Goal: Task Accomplishment & Management: Manage account settings

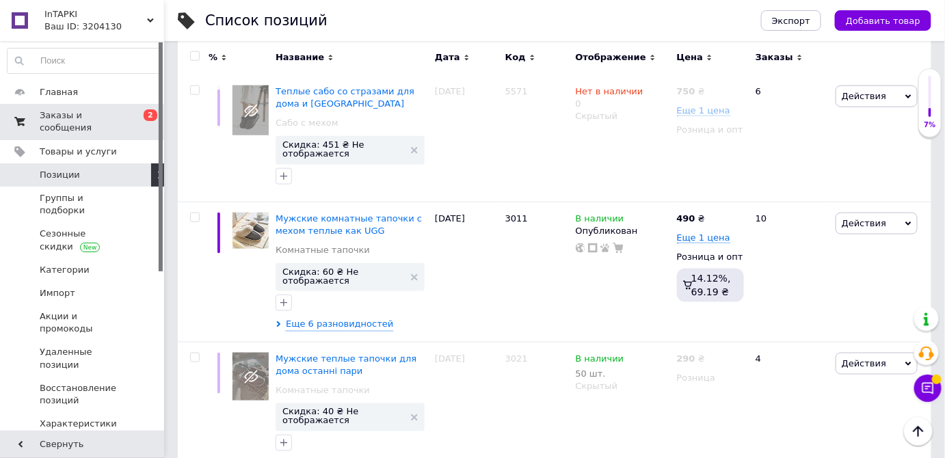
scroll to position [2203, 0]
click at [98, 115] on span "Заказы и сообщения" at bounding box center [83, 121] width 87 height 25
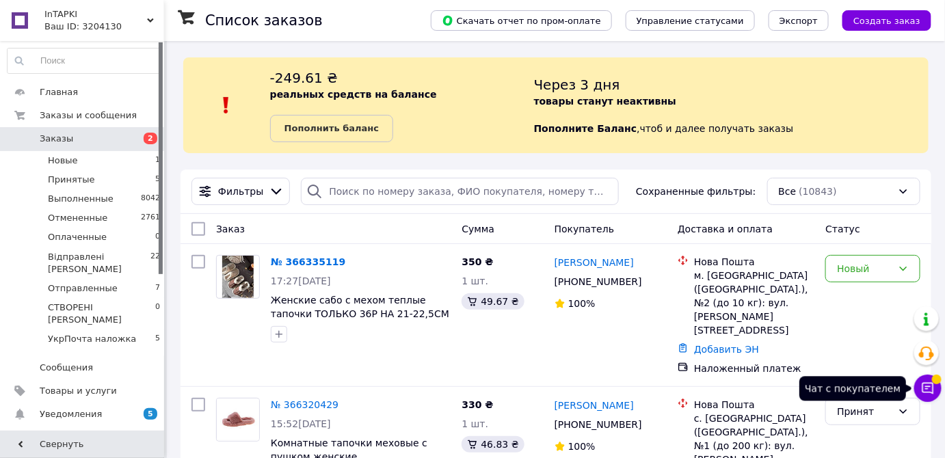
click at [931, 389] on icon at bounding box center [928, 388] width 14 height 14
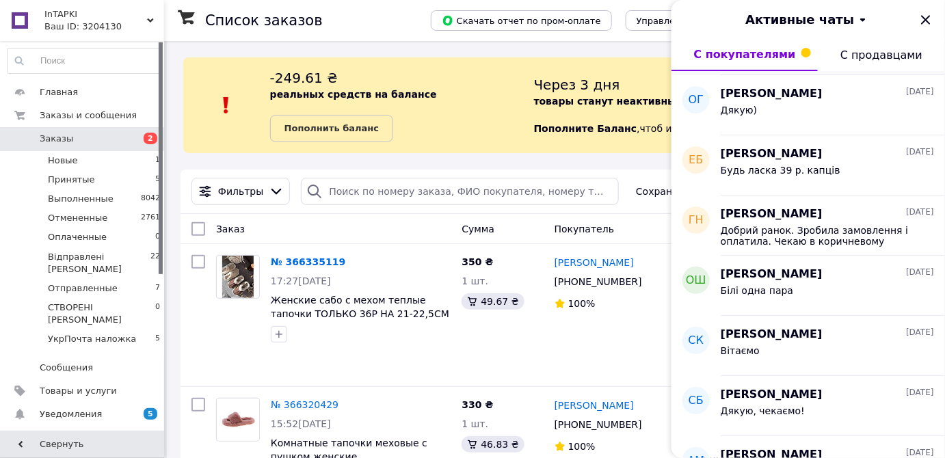
scroll to position [248, 0]
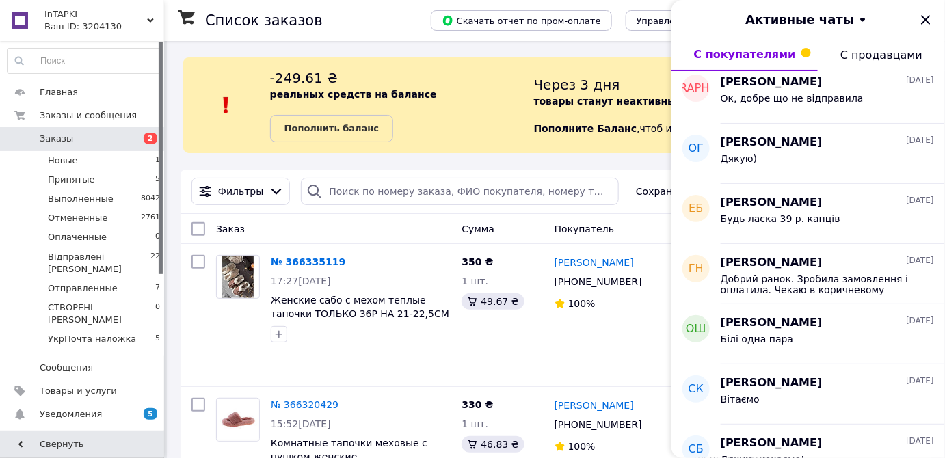
click at [801, 48] on span at bounding box center [806, 53] width 10 height 10
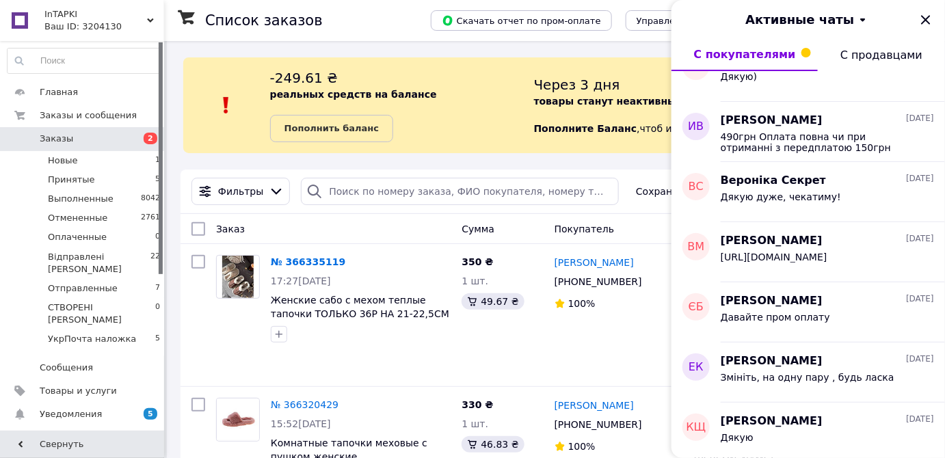
scroll to position [876, 0]
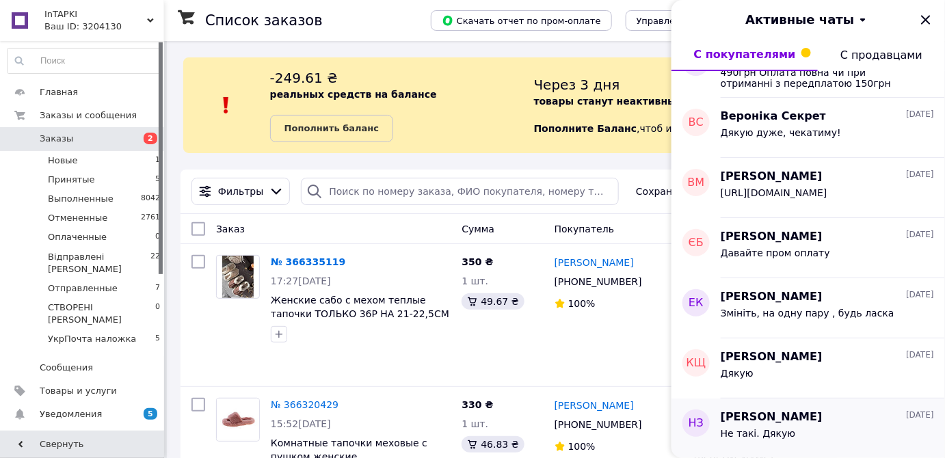
click at [752, 435] on span "Не такі. Дякую" at bounding box center [757, 433] width 74 height 11
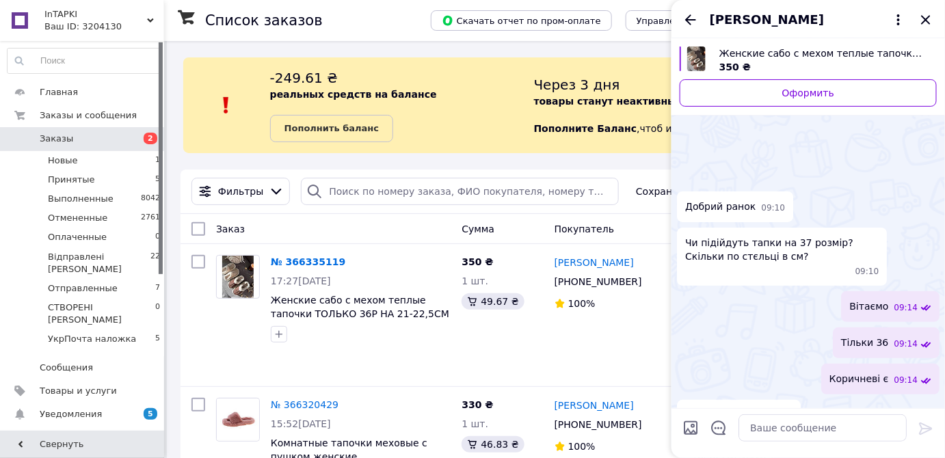
scroll to position [334, 0]
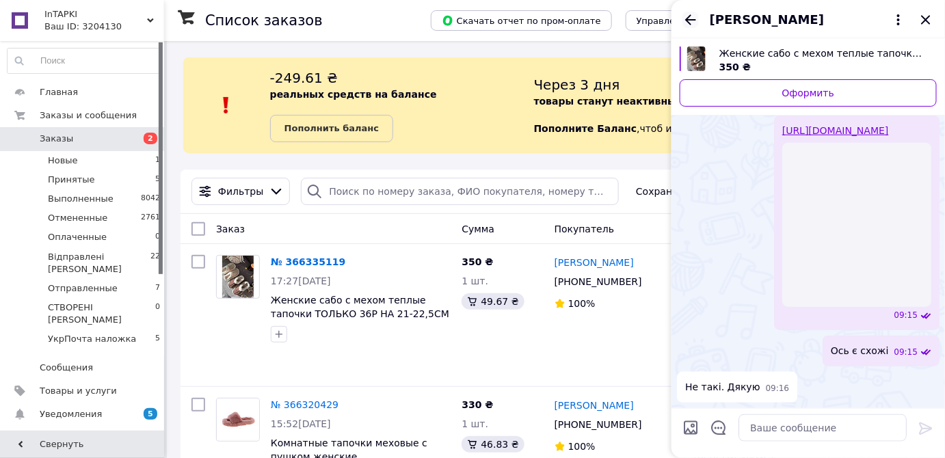
click at [689, 16] on icon "Назад" at bounding box center [690, 19] width 11 height 10
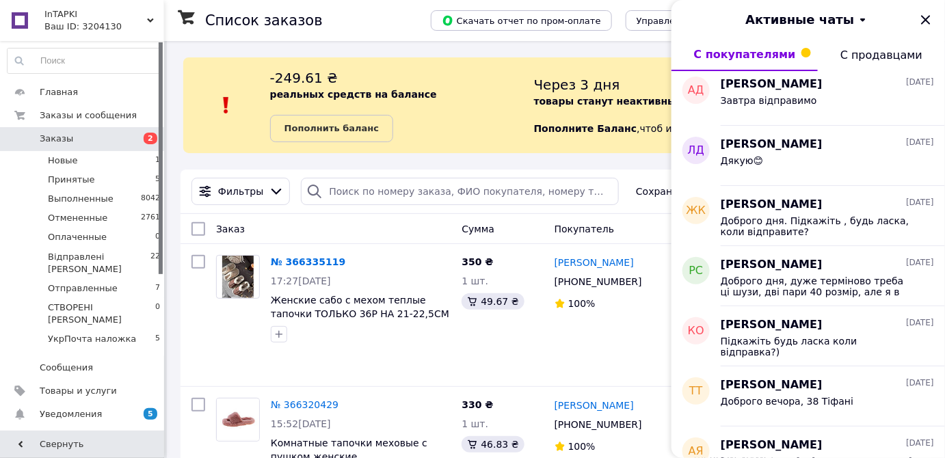
scroll to position [3281, 0]
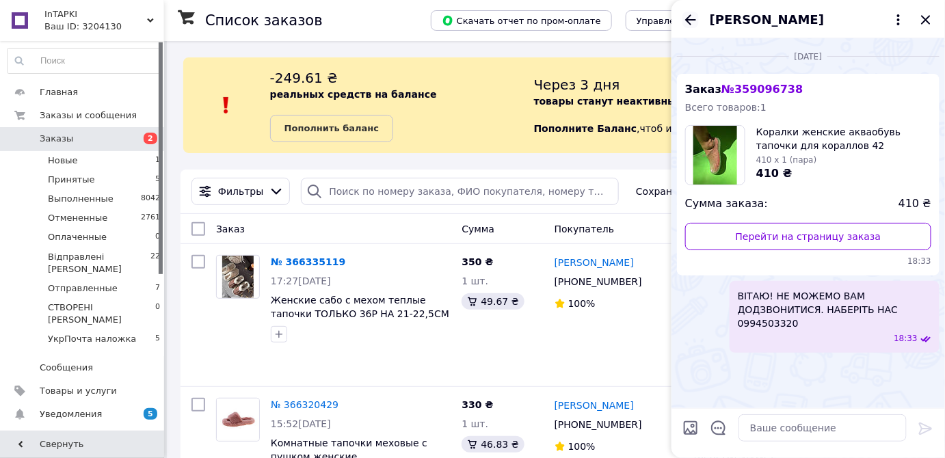
click at [688, 25] on icon "Назад" at bounding box center [690, 20] width 16 height 16
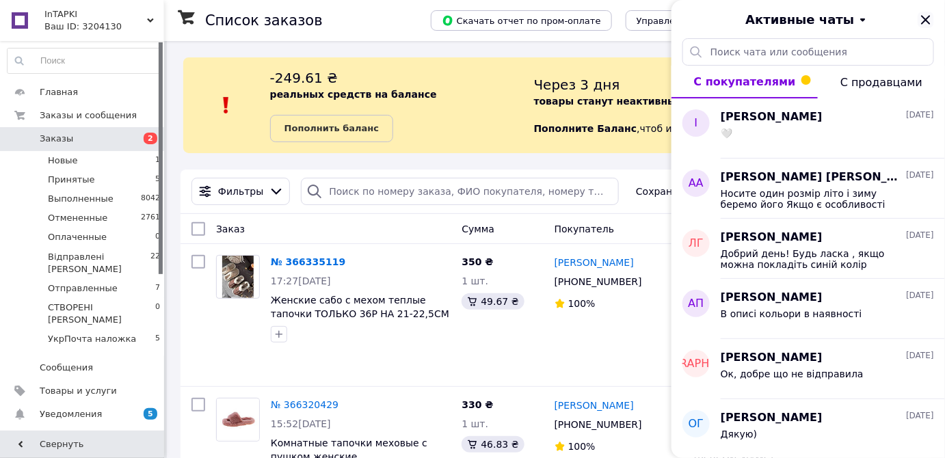
click at [925, 21] on icon "Закрыть" at bounding box center [925, 20] width 16 height 16
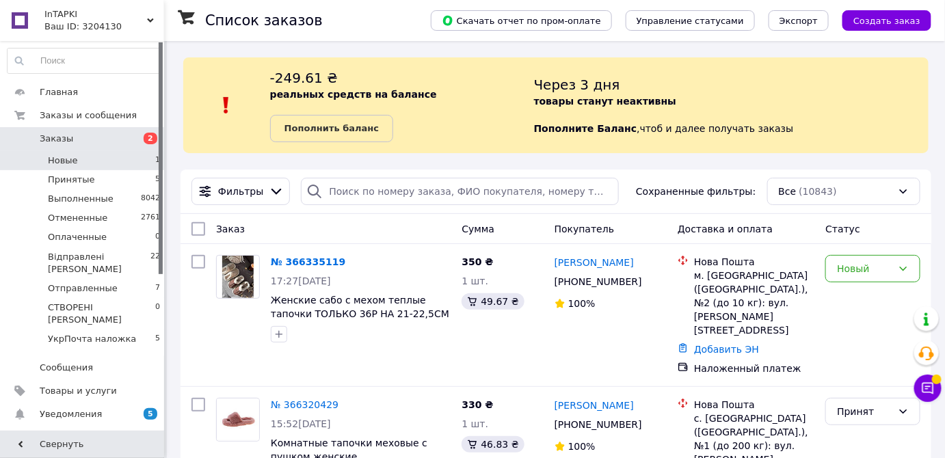
click at [131, 157] on li "Новые 1" at bounding box center [84, 160] width 168 height 19
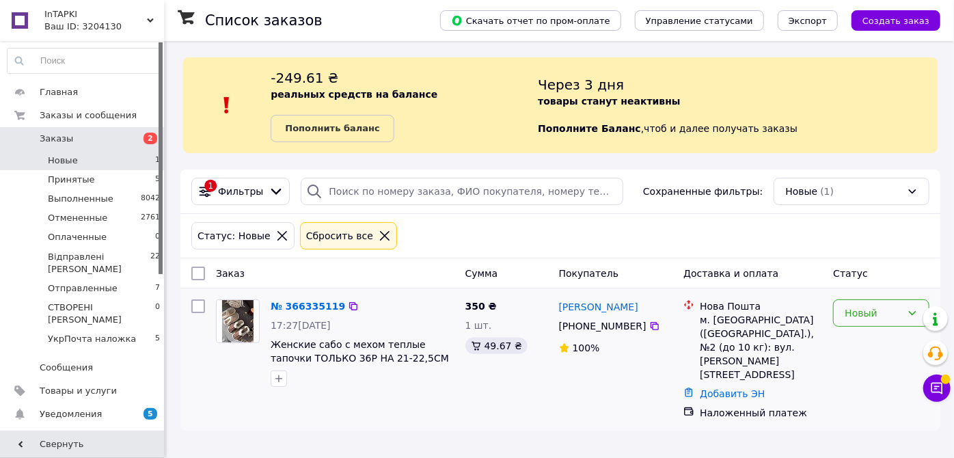
click at [900, 306] on div "Новый" at bounding box center [873, 313] width 57 height 15
click at [880, 337] on li "Принят" at bounding box center [881, 341] width 95 height 25
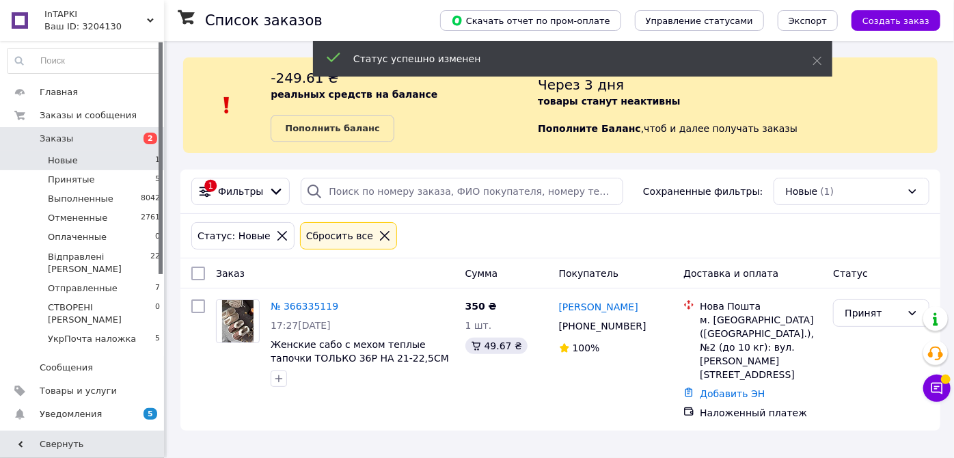
click at [139, 180] on li "Принятые 5" at bounding box center [84, 179] width 168 height 19
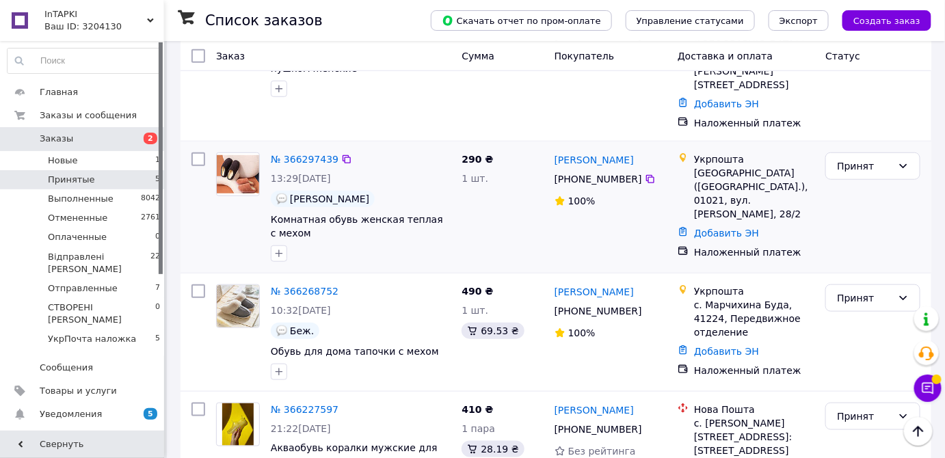
scroll to position [424, 0]
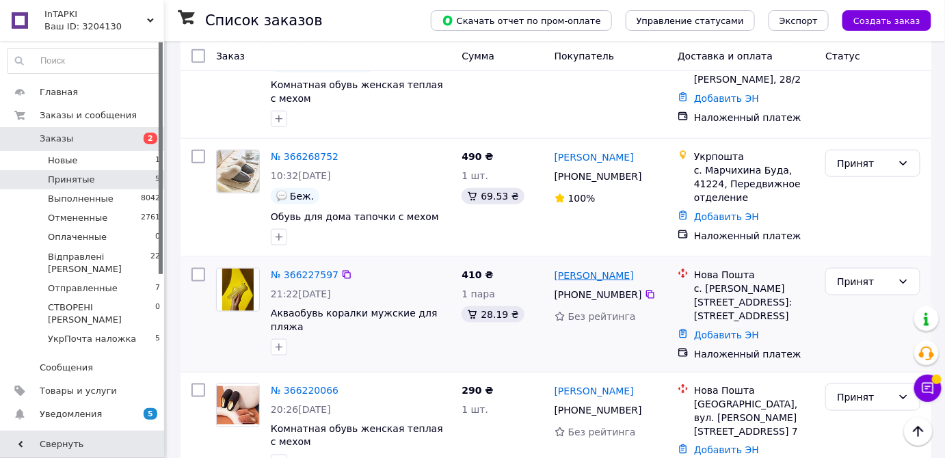
click at [606, 269] on link "[PERSON_NAME]" at bounding box center [593, 276] width 79 height 14
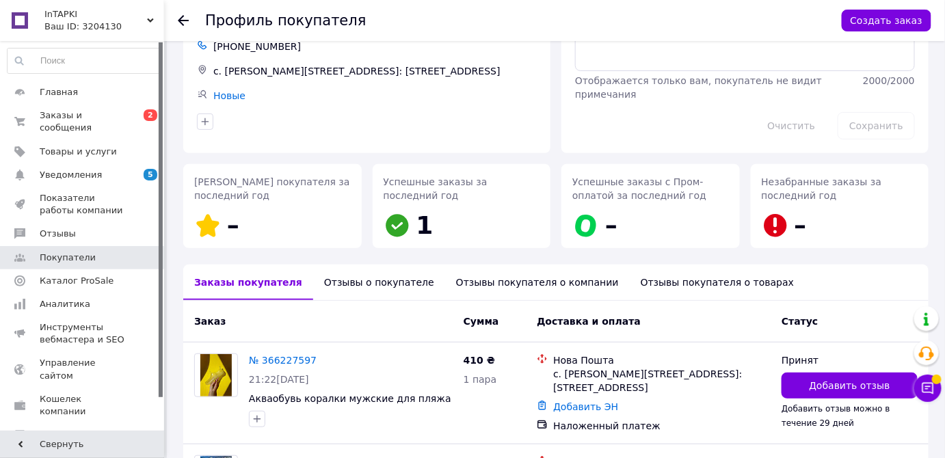
scroll to position [223, 0]
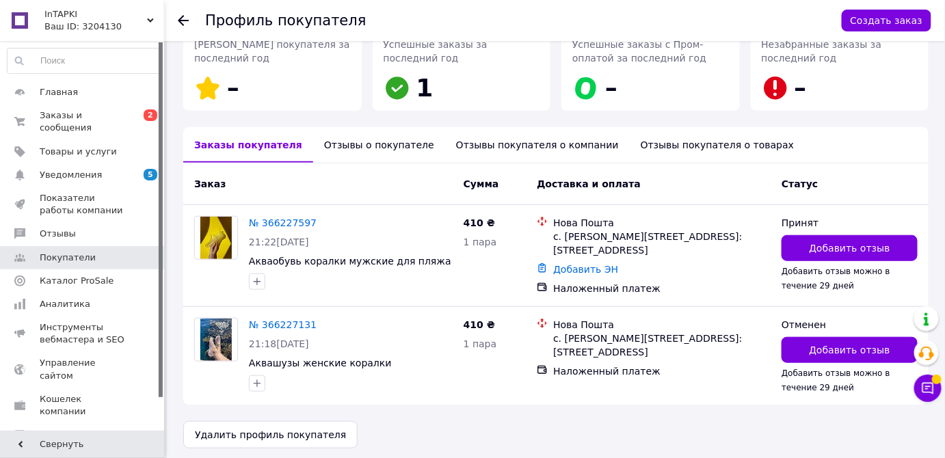
click at [358, 146] on div "Отзывы о покупателе" at bounding box center [379, 145] width 132 height 36
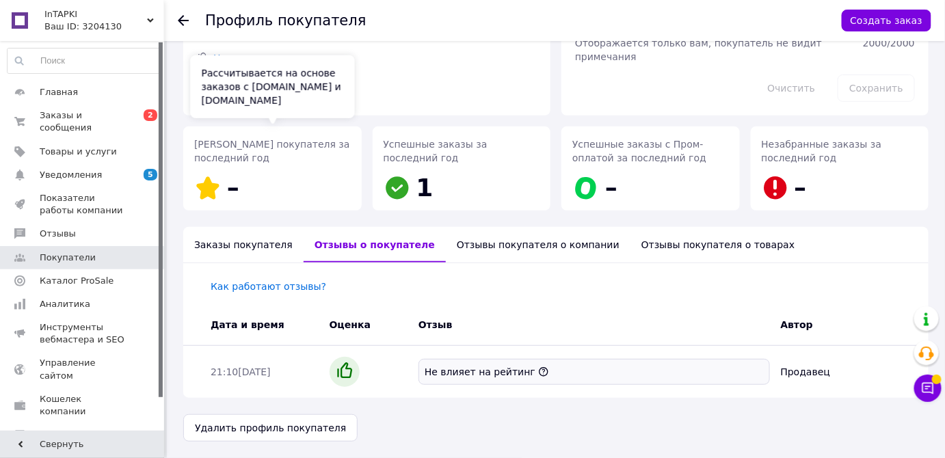
scroll to position [122, 0]
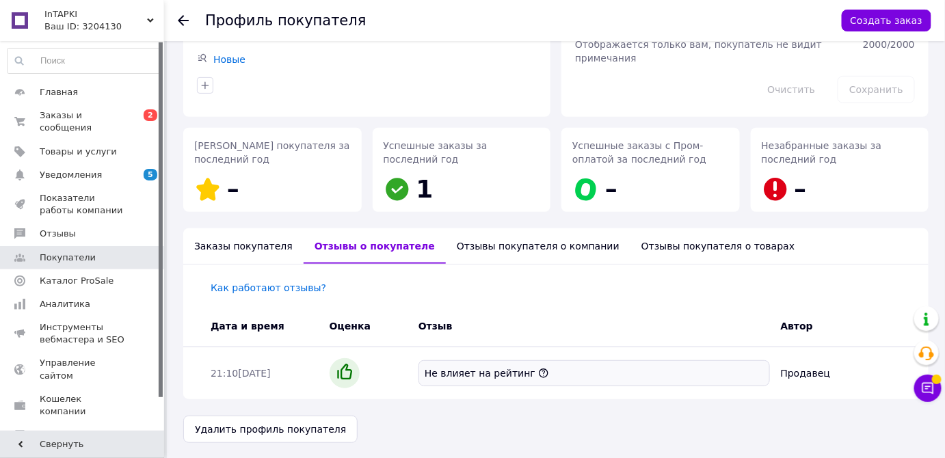
click at [247, 241] on div "Заказы покупателя" at bounding box center [243, 246] width 120 height 36
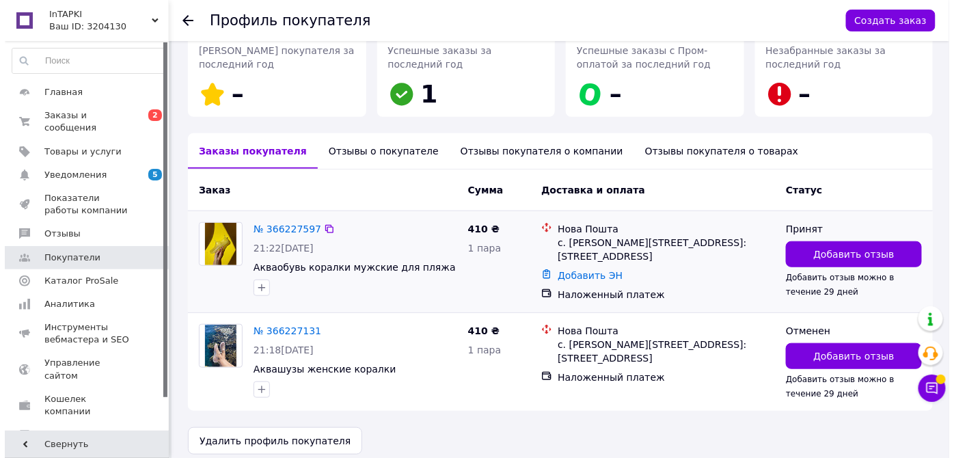
scroll to position [223, 0]
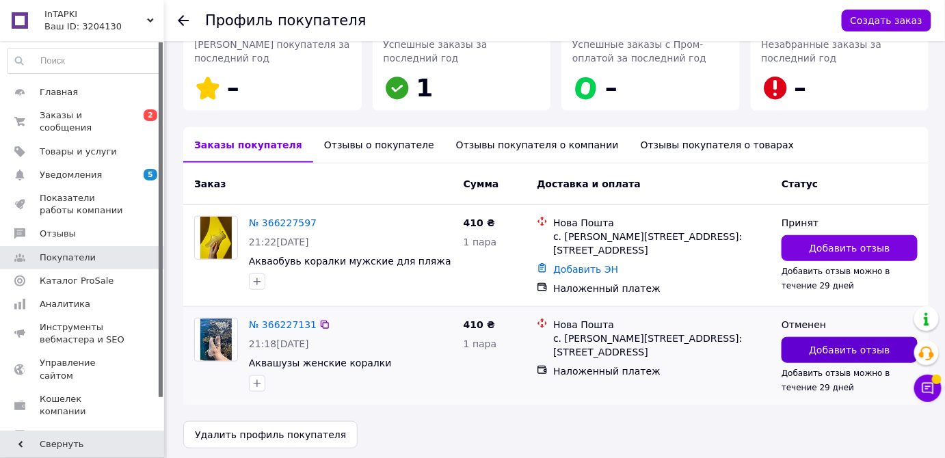
click at [849, 344] on span "Добавить отзыв" at bounding box center [849, 350] width 81 height 14
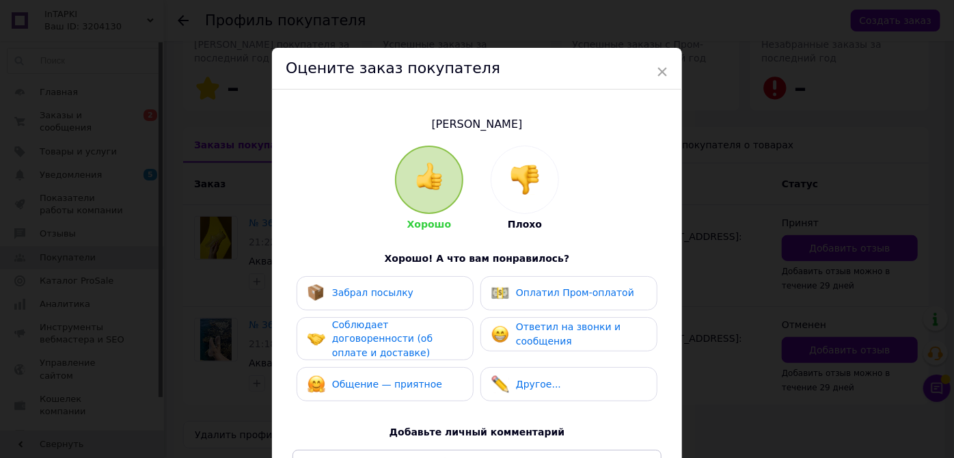
click at [522, 196] on div at bounding box center [524, 179] width 67 height 67
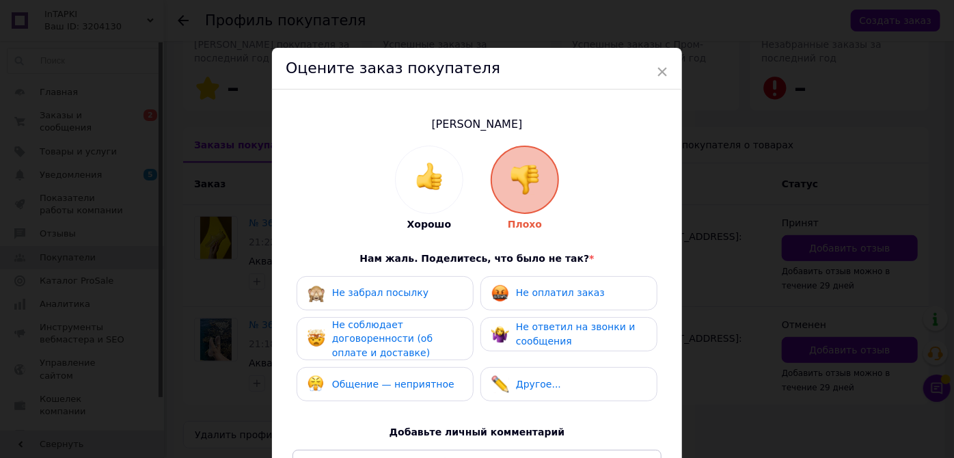
click at [569, 325] on span "Не ответил на звонки и сообщения" at bounding box center [576, 333] width 120 height 25
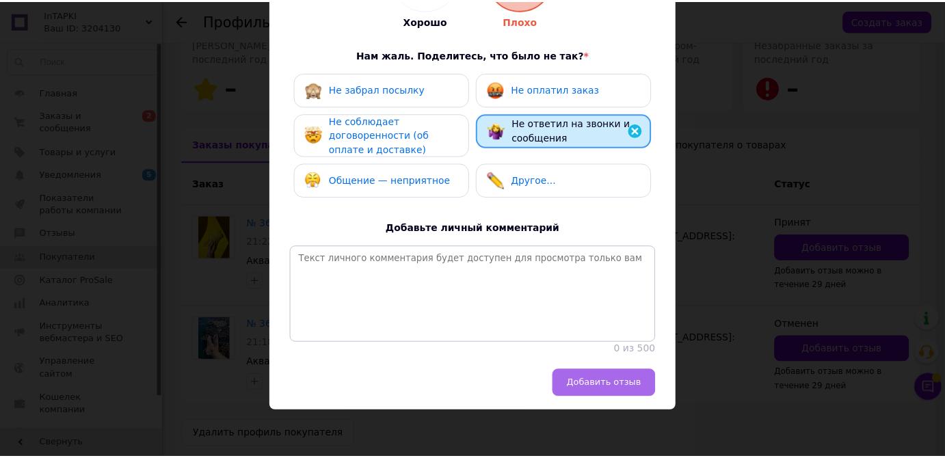
scroll to position [219, 0]
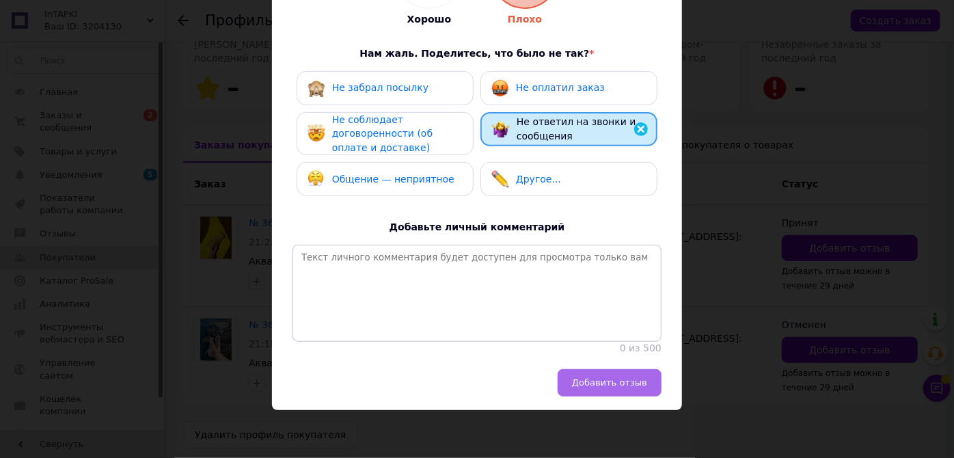
click at [615, 379] on span "Добавить отзыв" at bounding box center [609, 382] width 75 height 10
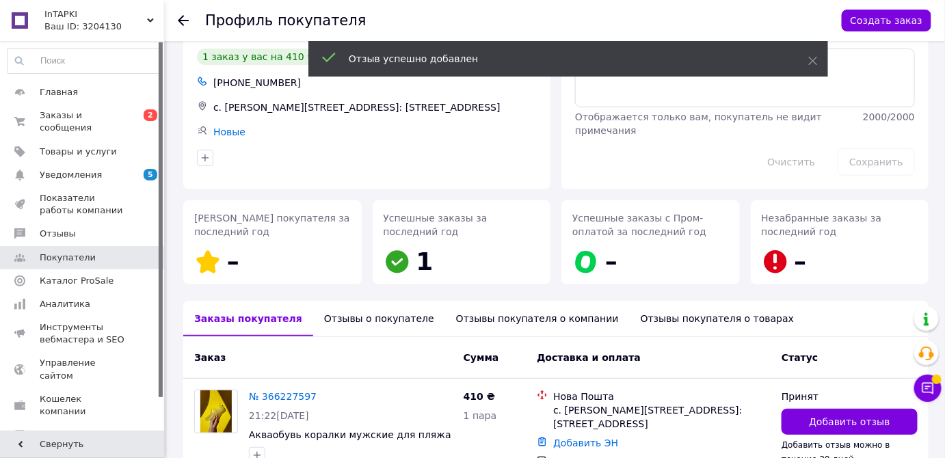
scroll to position [0, 0]
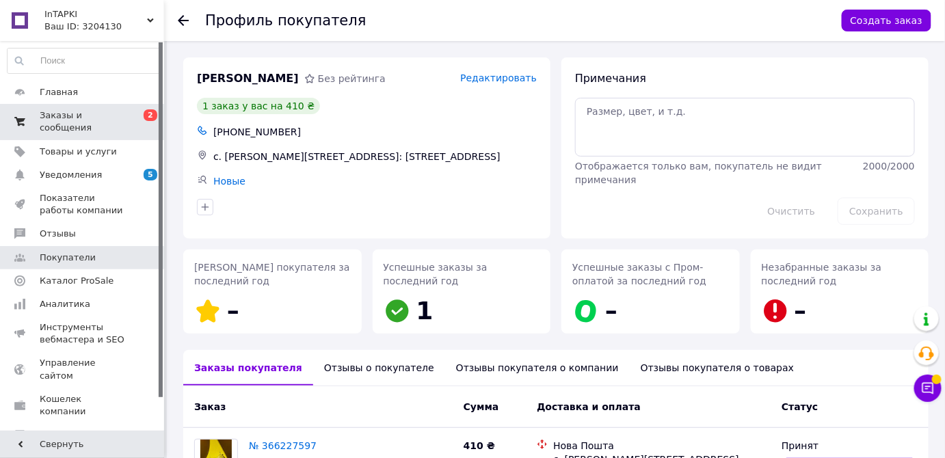
click at [103, 117] on span "Заказы и сообщения" at bounding box center [83, 121] width 87 height 25
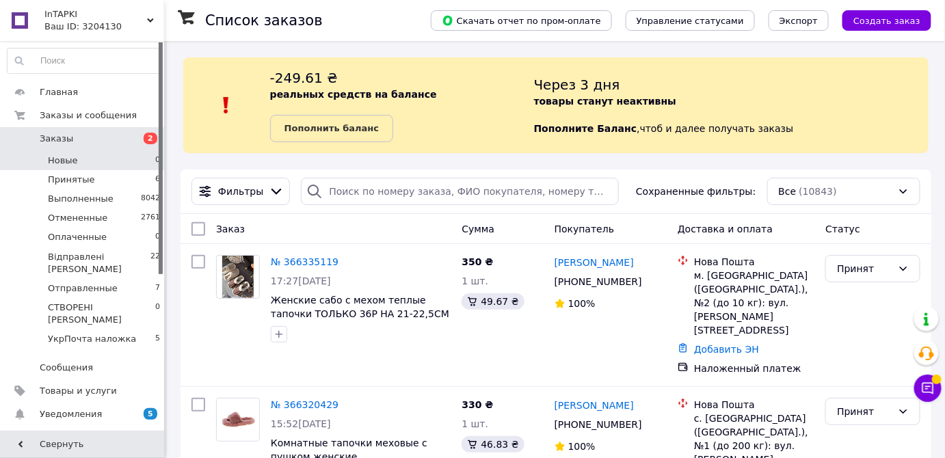
click at [120, 161] on li "Новые 0" at bounding box center [84, 160] width 168 height 19
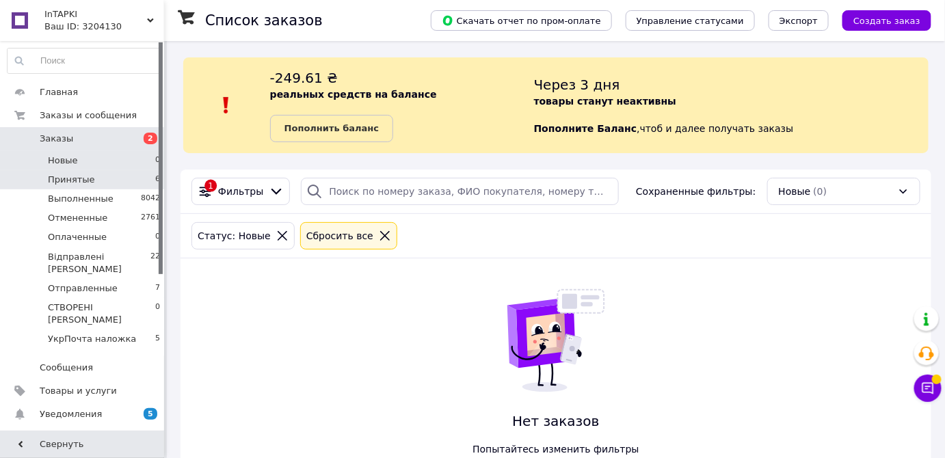
click at [131, 186] on li "Принятые 6" at bounding box center [84, 179] width 168 height 19
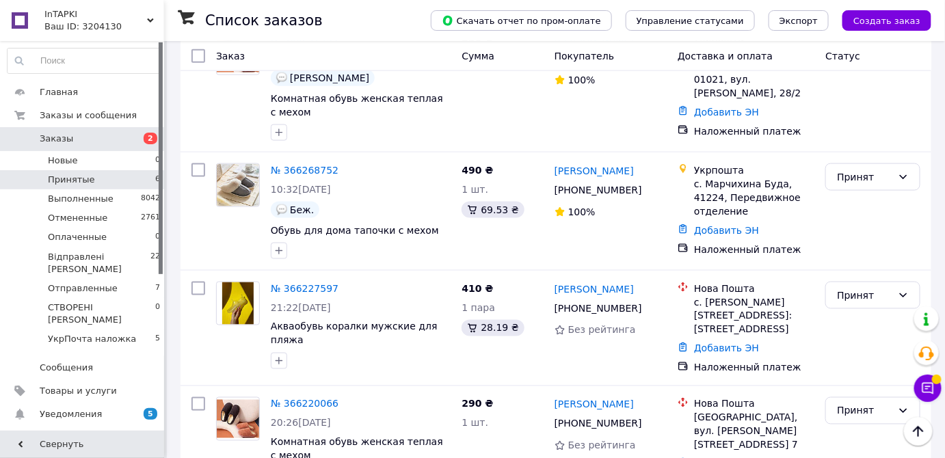
scroll to position [264, 0]
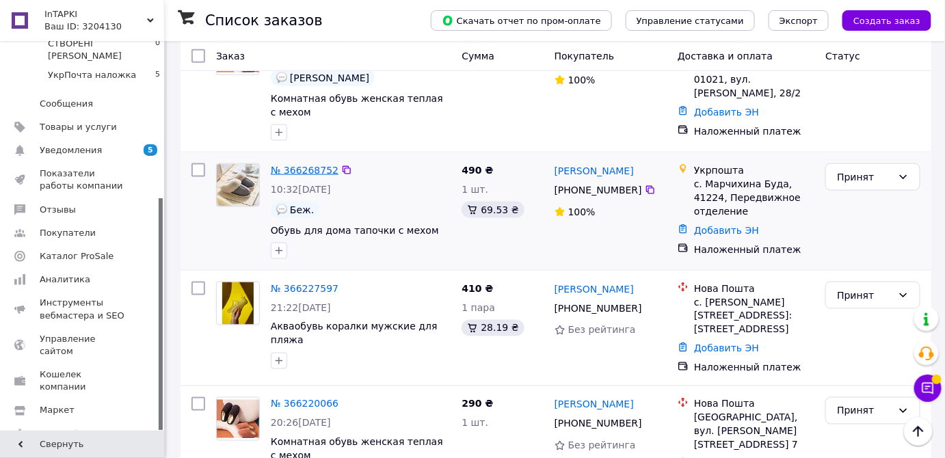
click at [296, 165] on link "№ 366268752" at bounding box center [305, 170] width 68 height 11
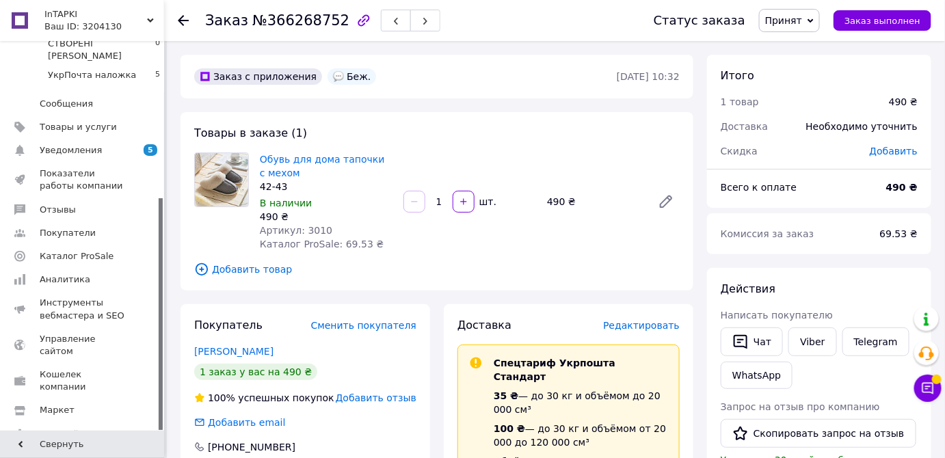
click at [802, 16] on span "Принят" at bounding box center [783, 20] width 37 height 11
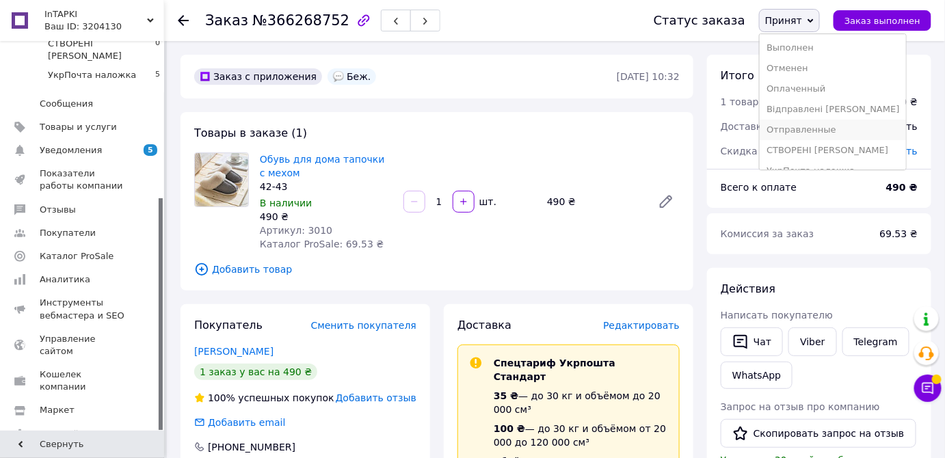
scroll to position [14, 0]
click at [817, 151] on li "УкрПочта наложка" at bounding box center [832, 156] width 146 height 21
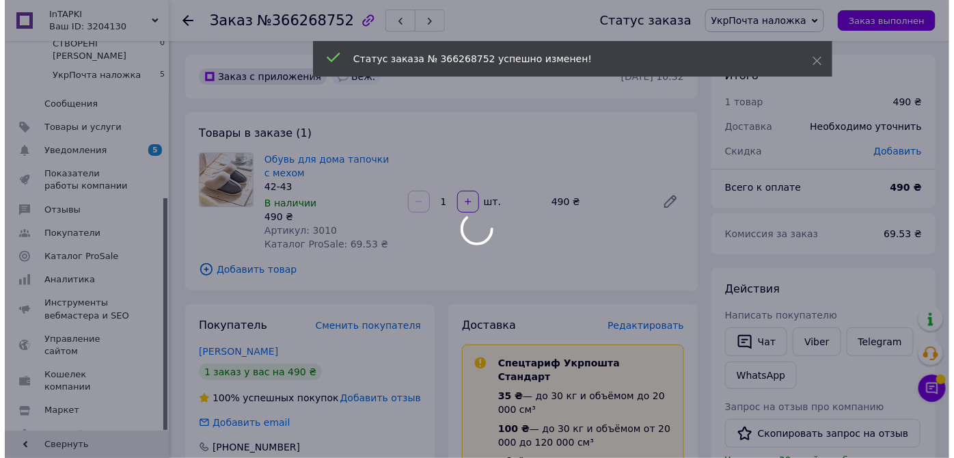
scroll to position [124, 0]
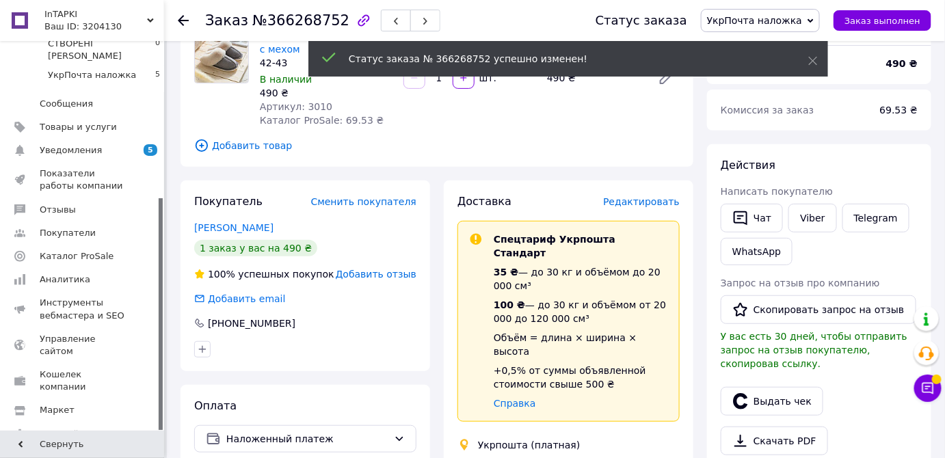
click at [647, 200] on span "Редактировать" at bounding box center [641, 201] width 77 height 11
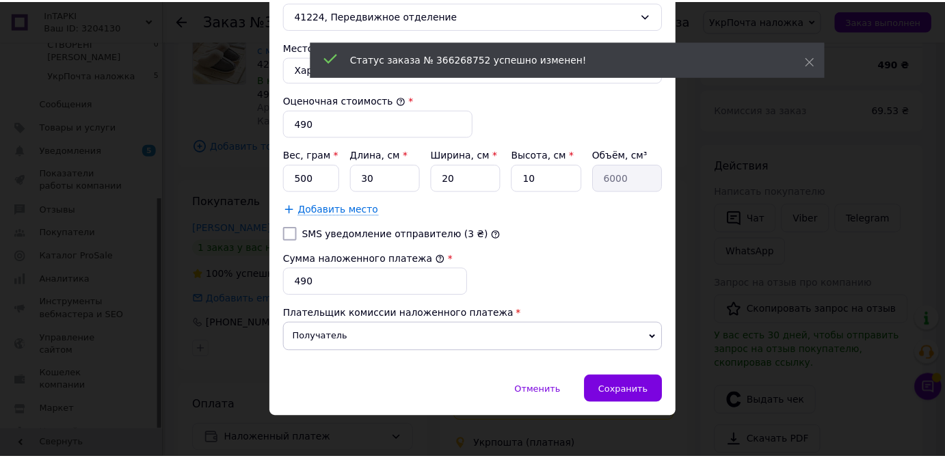
scroll to position [502, 0]
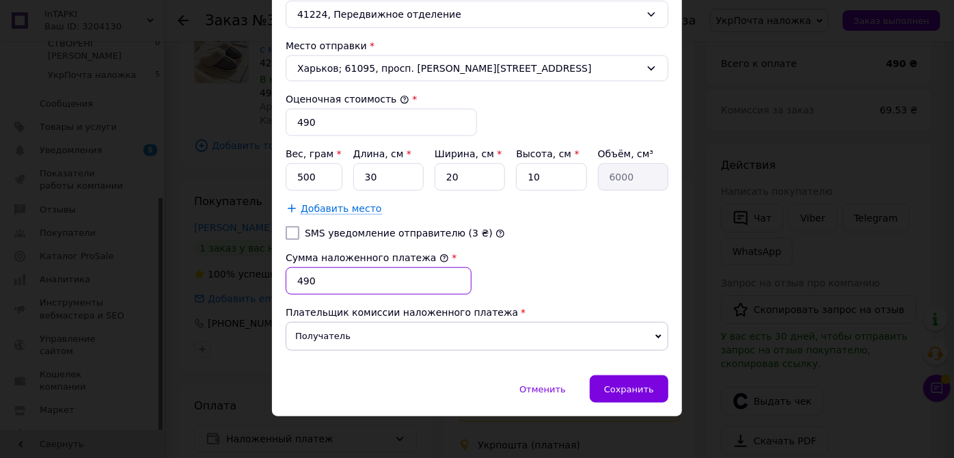
click at [328, 277] on input "490" at bounding box center [379, 280] width 186 height 27
type input "4"
type input "340"
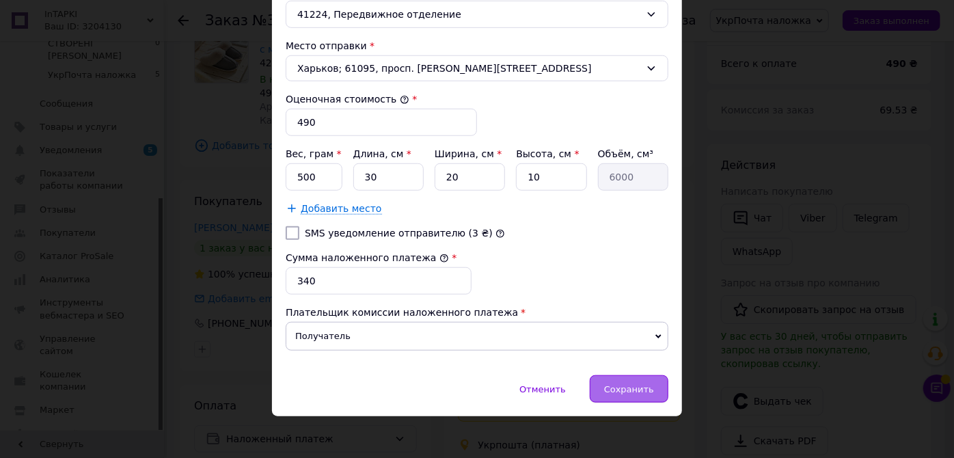
click at [634, 385] on span "Сохранить" at bounding box center [629, 389] width 50 height 10
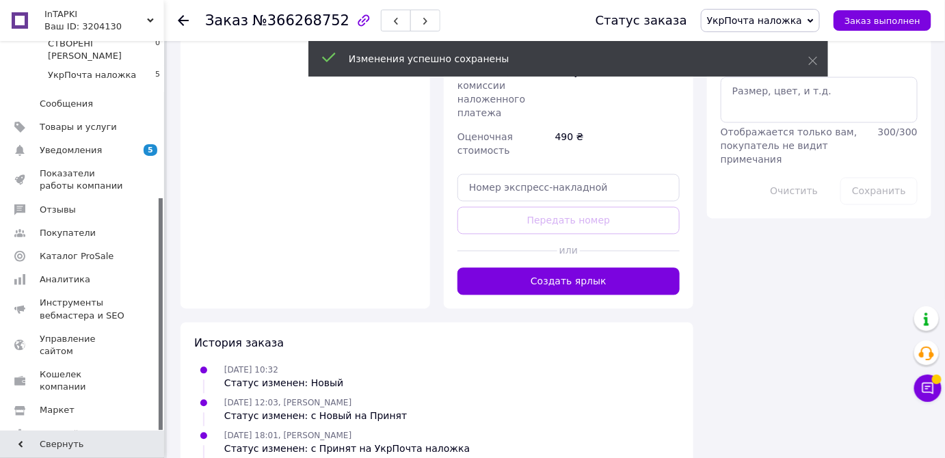
scroll to position [745, 0]
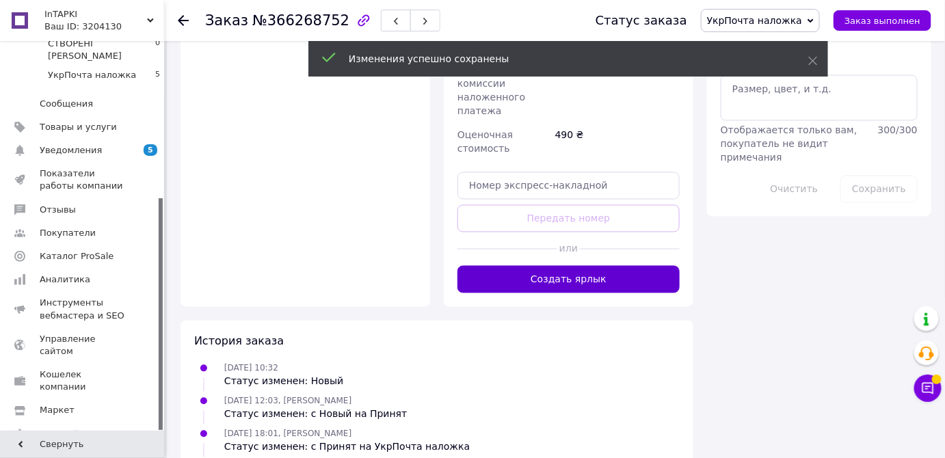
click at [559, 266] on button "Создать ярлык" at bounding box center [568, 279] width 222 height 27
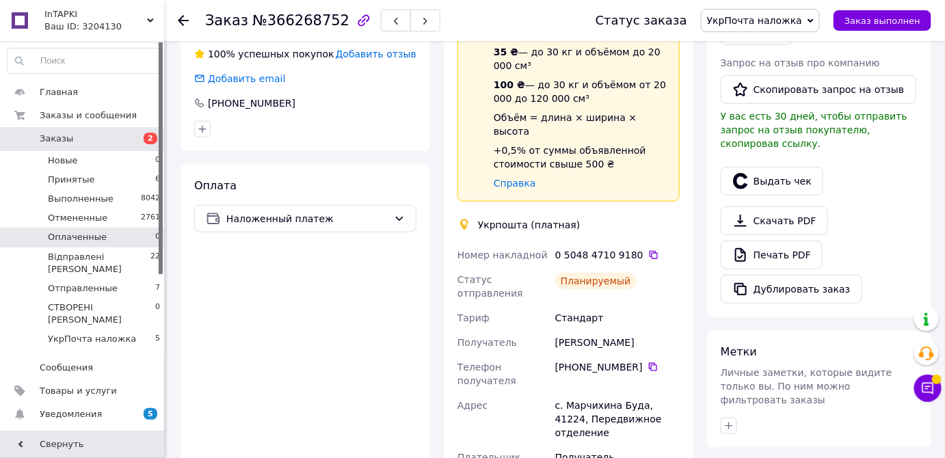
scroll to position [291, 0]
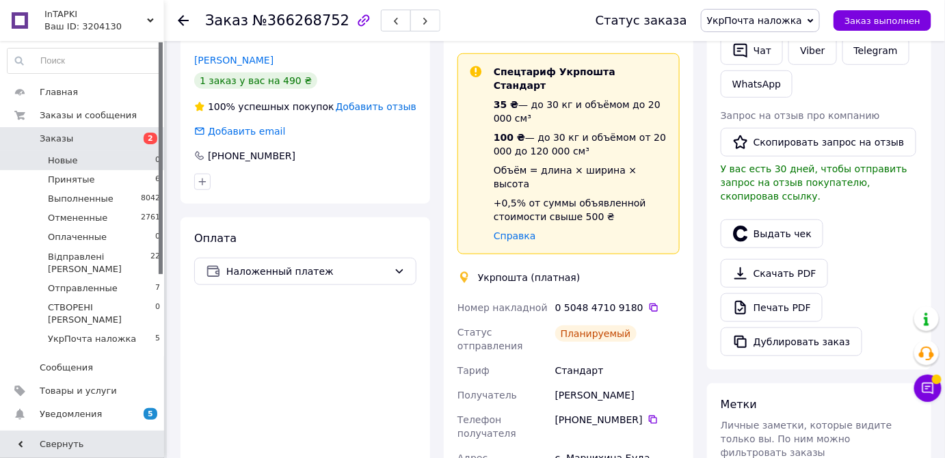
click at [123, 155] on li "Новые 0" at bounding box center [84, 160] width 168 height 19
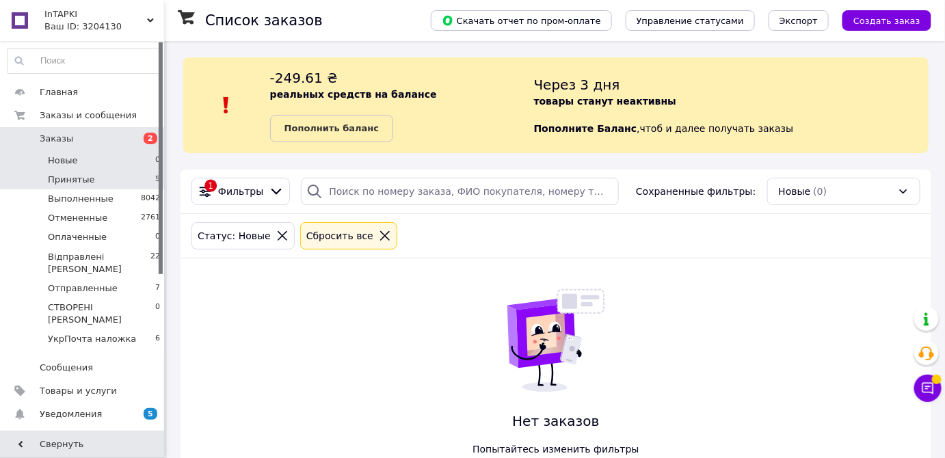
click at [135, 180] on li "Принятые 5" at bounding box center [84, 179] width 168 height 19
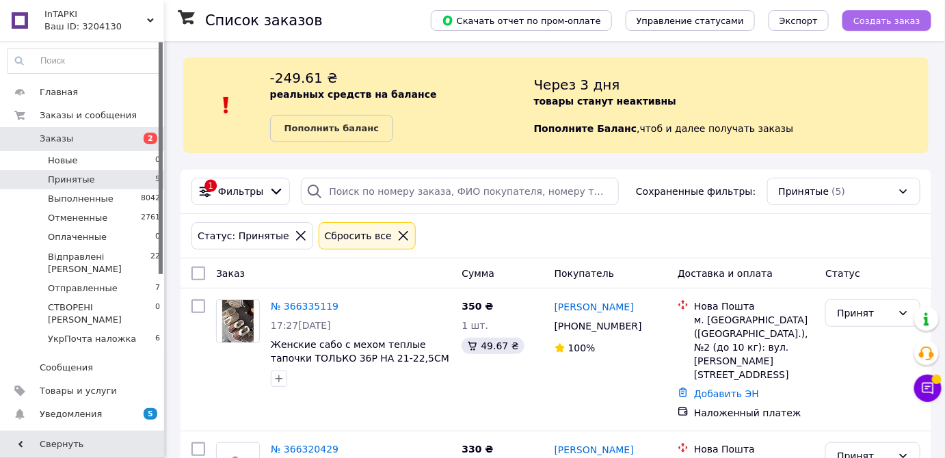
click at [904, 18] on span "Создать заказ" at bounding box center [886, 21] width 67 height 10
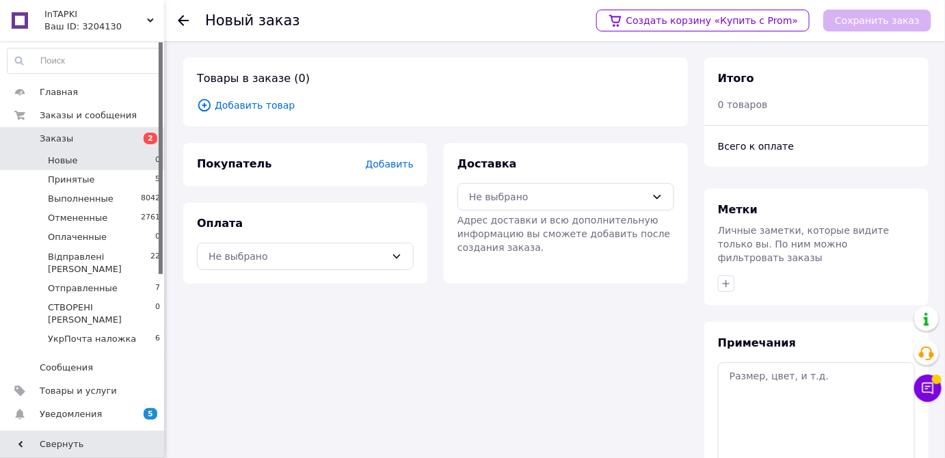
click at [133, 167] on li "Новые 0" at bounding box center [84, 160] width 168 height 19
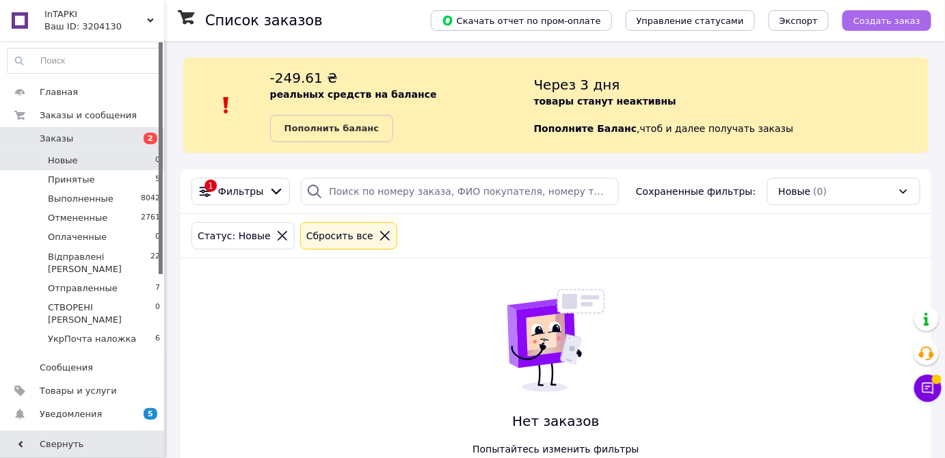
click at [878, 24] on span "Создать заказ" at bounding box center [886, 21] width 67 height 10
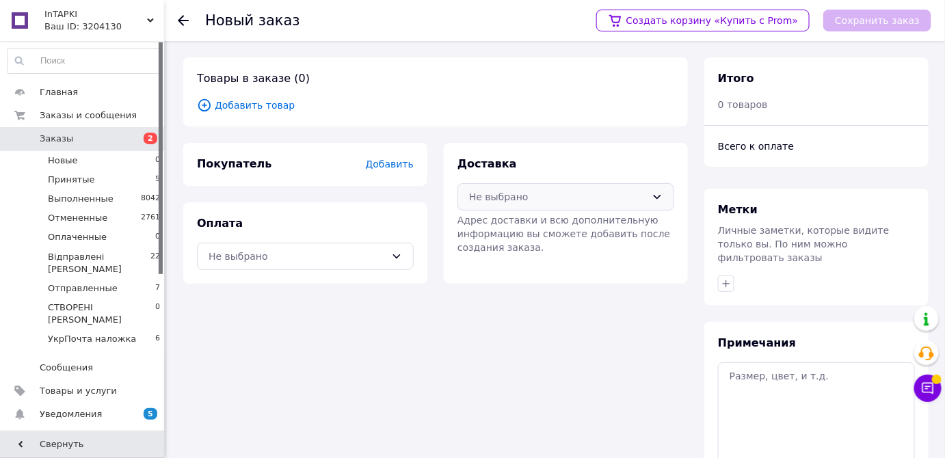
click at [593, 193] on div "Не выбрано" at bounding box center [557, 196] width 177 height 15
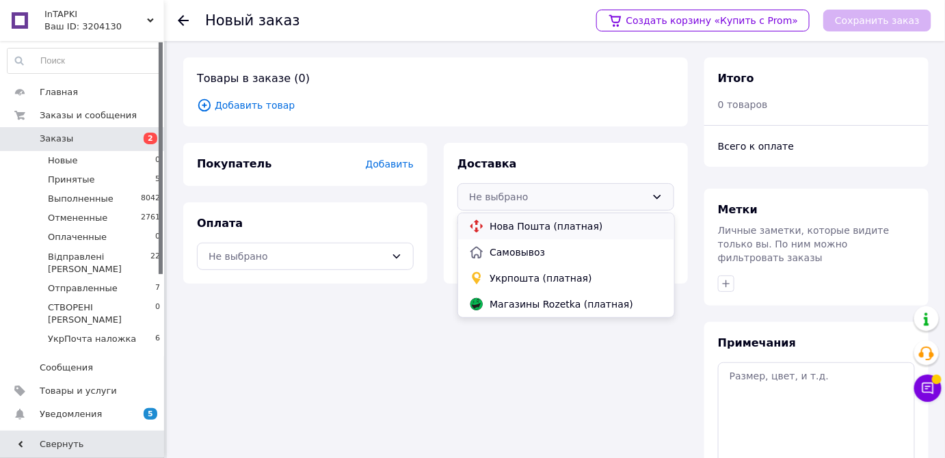
click at [553, 229] on span "Нова Пошта (платная)" at bounding box center [575, 226] width 173 height 14
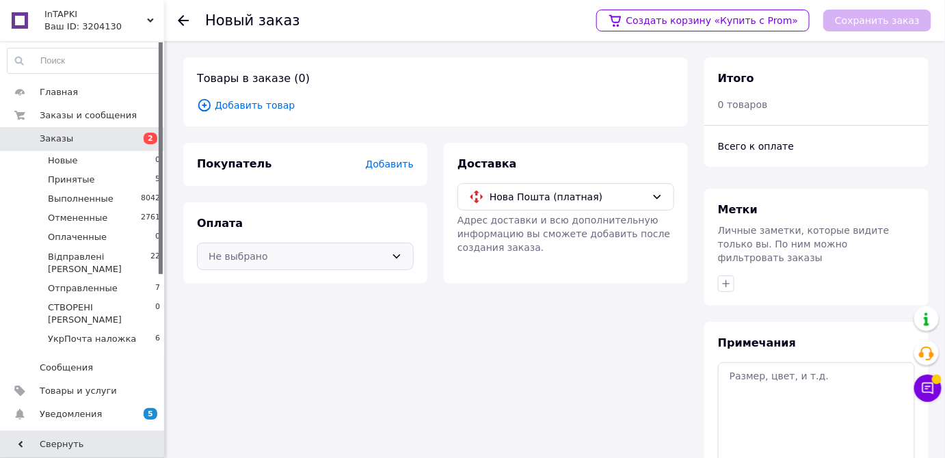
click at [324, 257] on div "Не выбрано" at bounding box center [296, 256] width 177 height 15
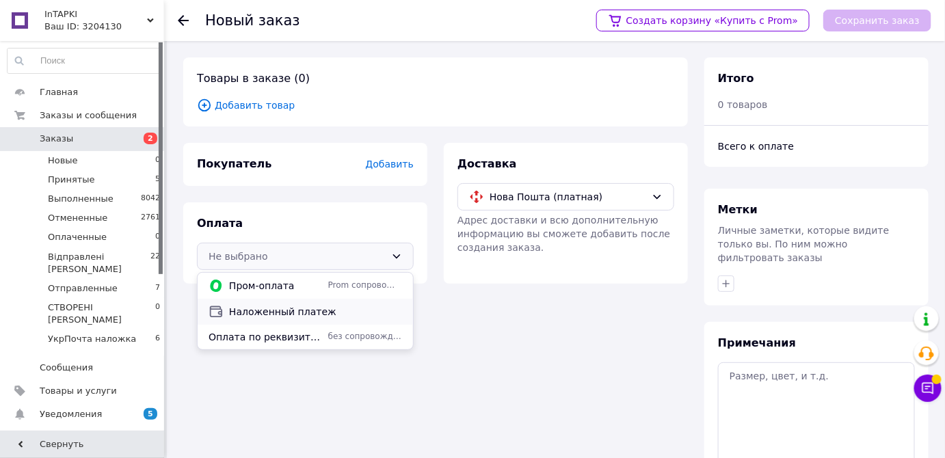
click at [284, 306] on span "Наложенный платеж" at bounding box center [315, 312] width 173 height 14
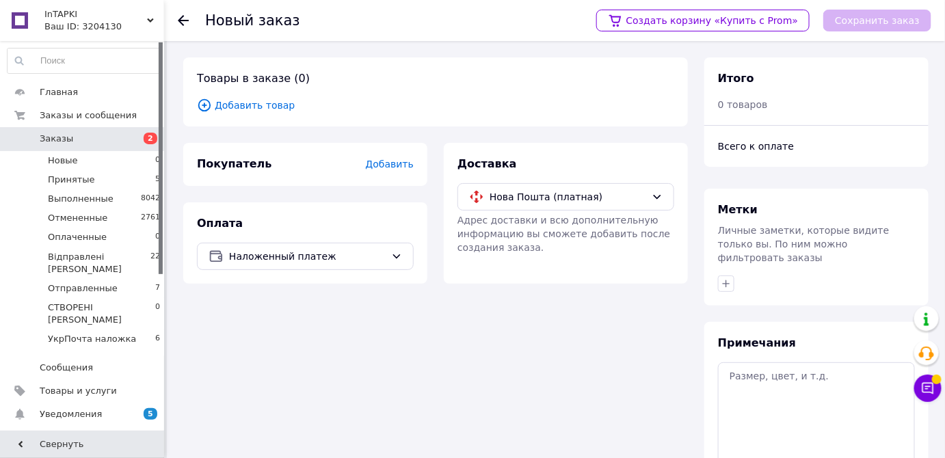
click at [268, 103] on span "Добавить товар" at bounding box center [435, 105] width 477 height 15
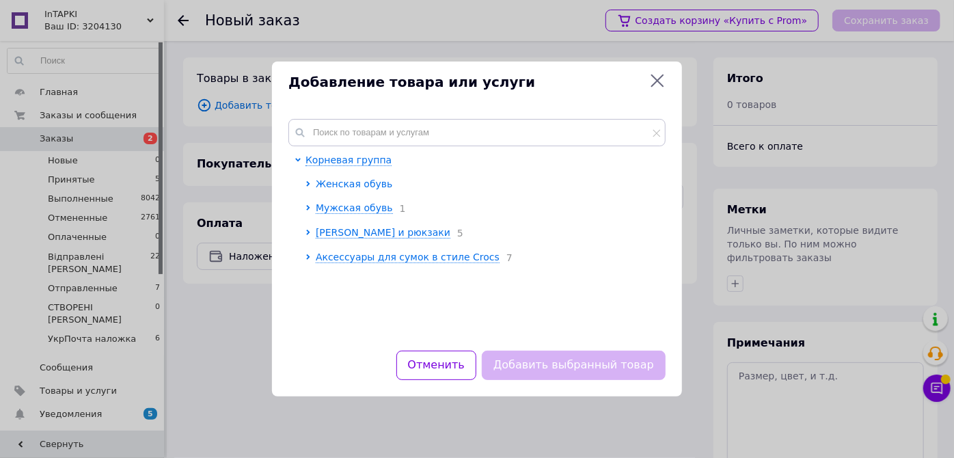
click at [336, 190] on span "Женская обувь" at bounding box center [354, 184] width 77 height 12
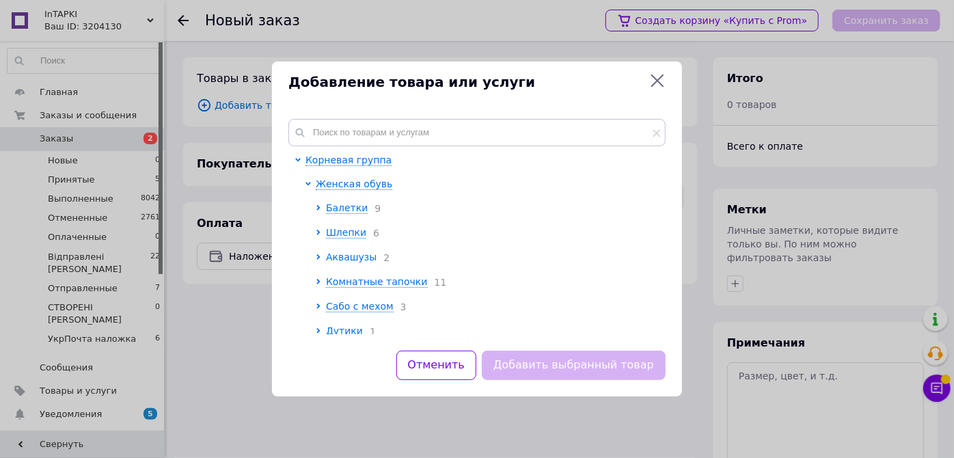
click at [351, 258] on span "Аквашузы" at bounding box center [351, 257] width 51 height 11
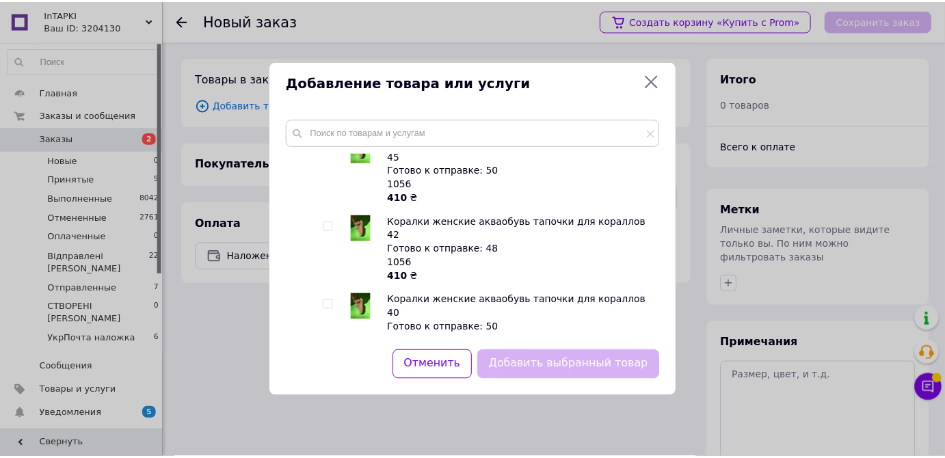
scroll to position [372, 0]
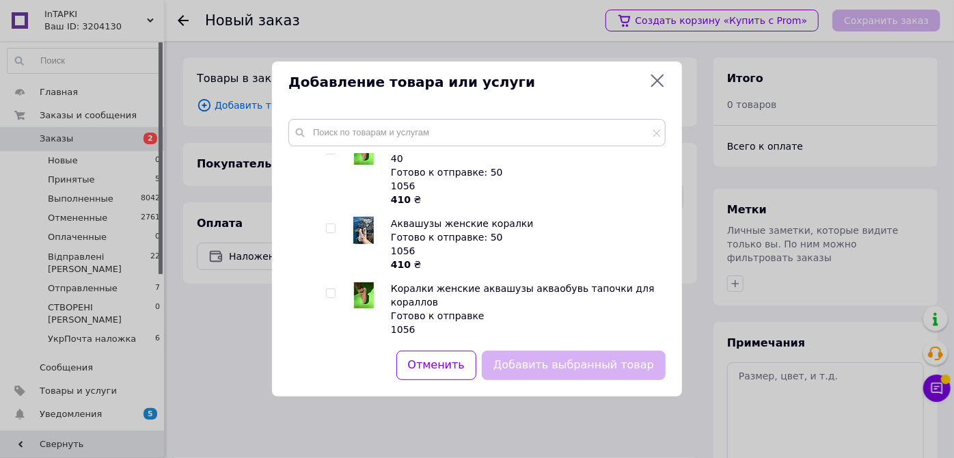
click at [364, 282] on img at bounding box center [364, 295] width 20 height 26
checkbox input "true"
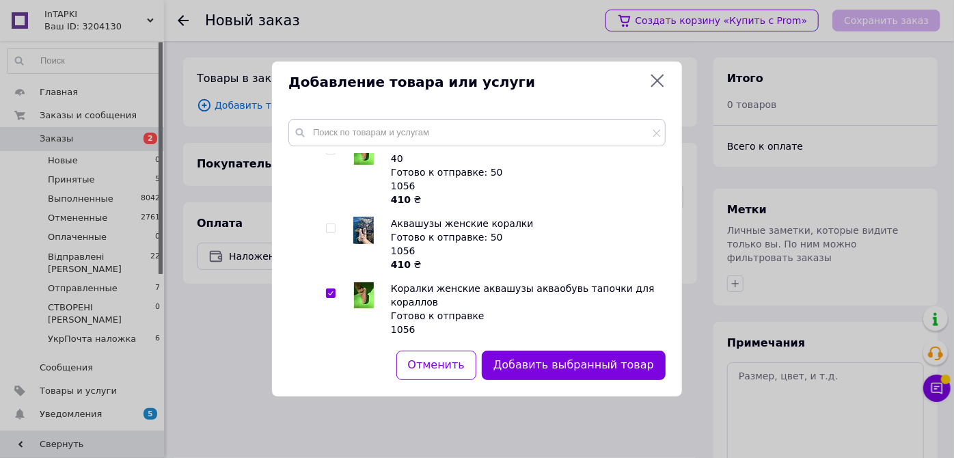
click at [367, 361] on img at bounding box center [364, 374] width 20 height 26
checkbox input "true"
click at [577, 364] on button "Добавить выбранные товары" at bounding box center [570, 365] width 192 height 29
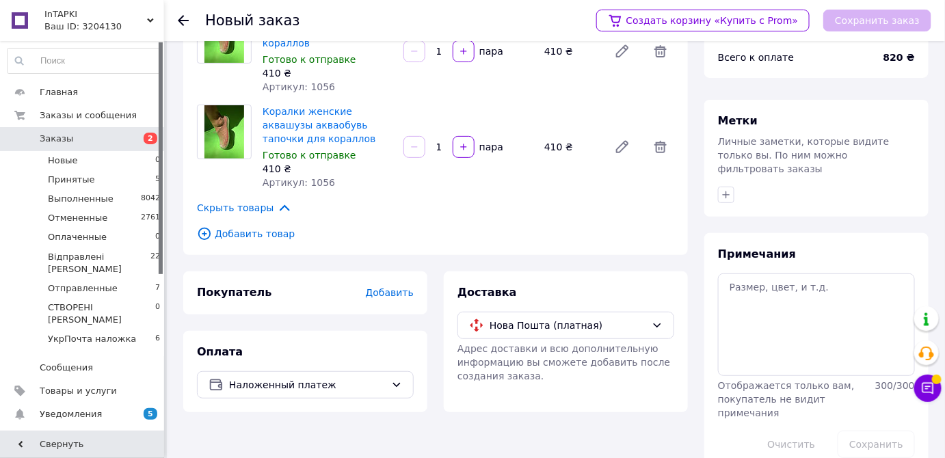
scroll to position [90, 0]
click at [390, 286] on span "Добавить" at bounding box center [390, 291] width 48 height 11
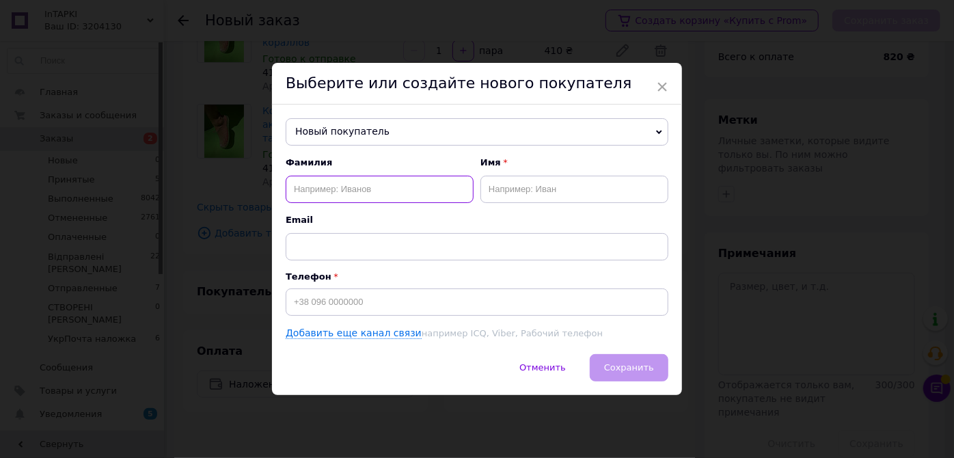
click at [338, 186] on input "text" at bounding box center [380, 189] width 188 height 27
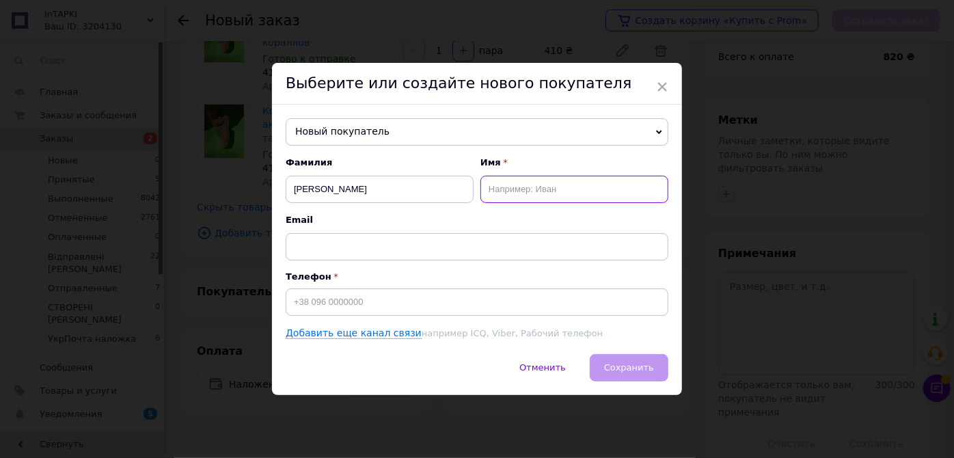
click at [541, 194] on input "text" at bounding box center [574, 189] width 188 height 27
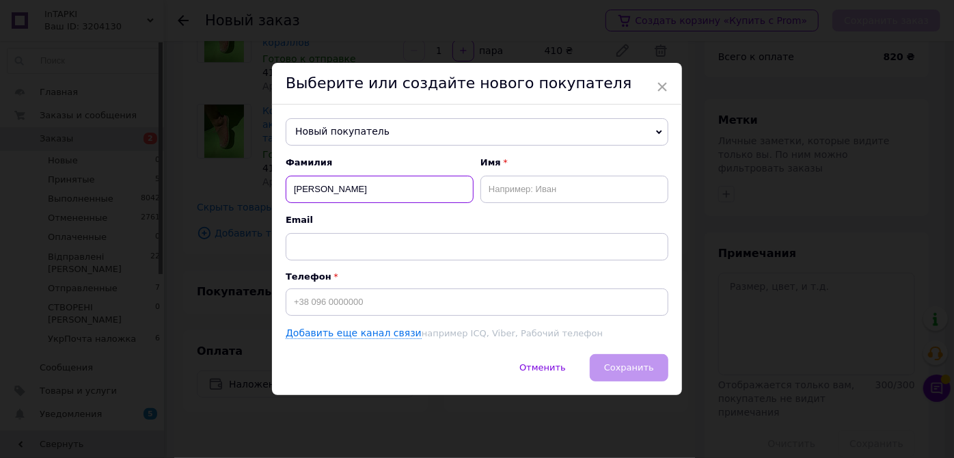
click at [334, 185] on input "[PERSON_NAME]" at bounding box center [380, 189] width 188 height 27
type input "[PERSON_NAME]"
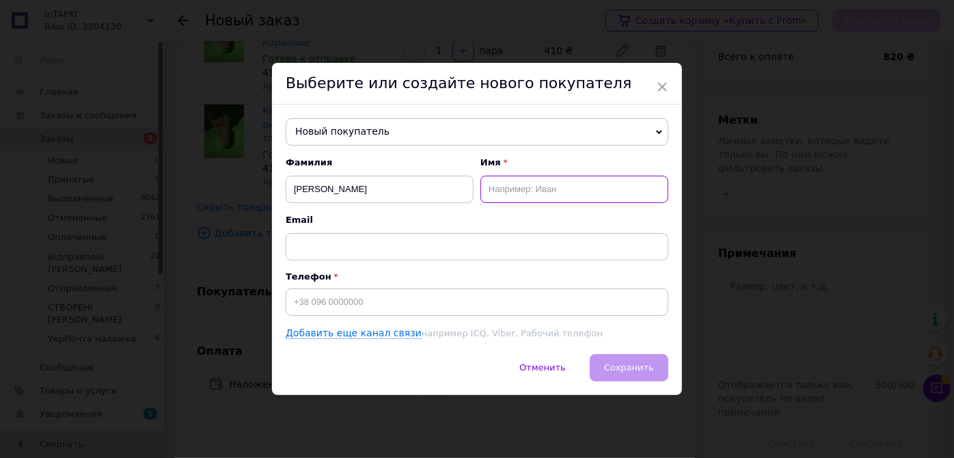
click at [578, 194] on input "text" at bounding box center [574, 189] width 188 height 27
type input "[PERSON_NAME]"
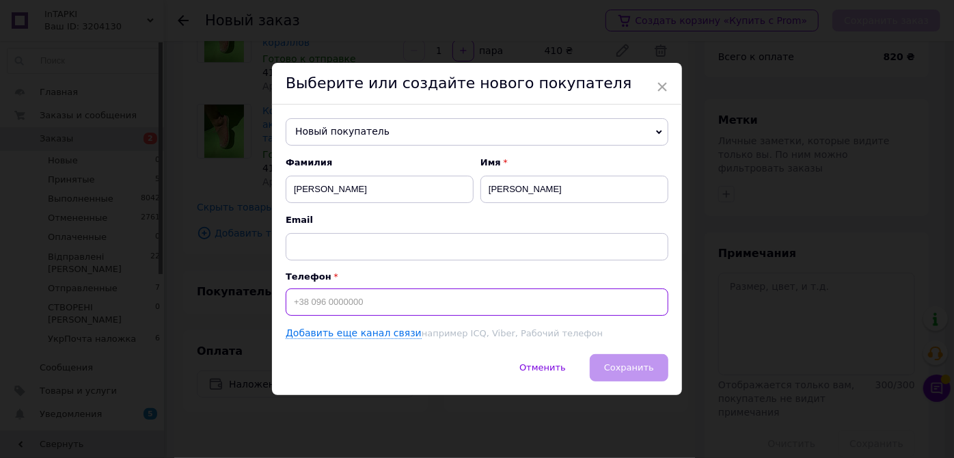
click at [318, 303] on input at bounding box center [477, 301] width 383 height 27
type input "[PHONE_NUMBER]"
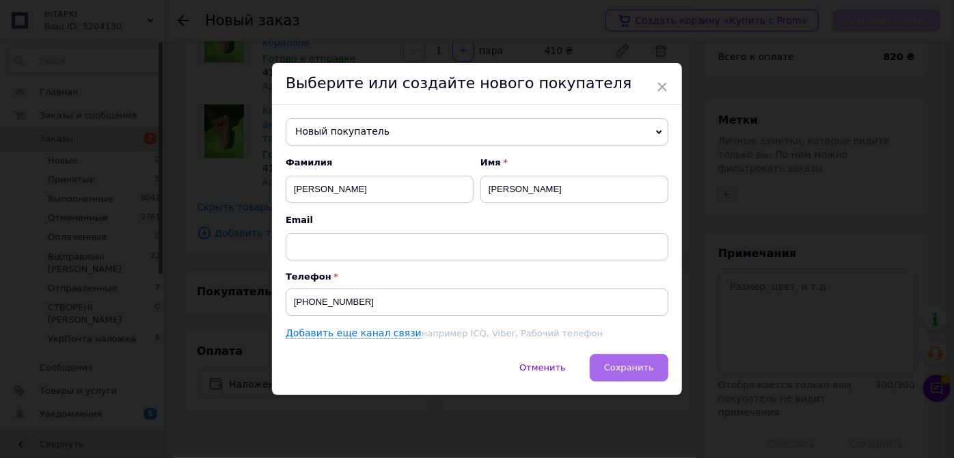
click at [640, 361] on button "Сохранить" at bounding box center [629, 367] width 79 height 27
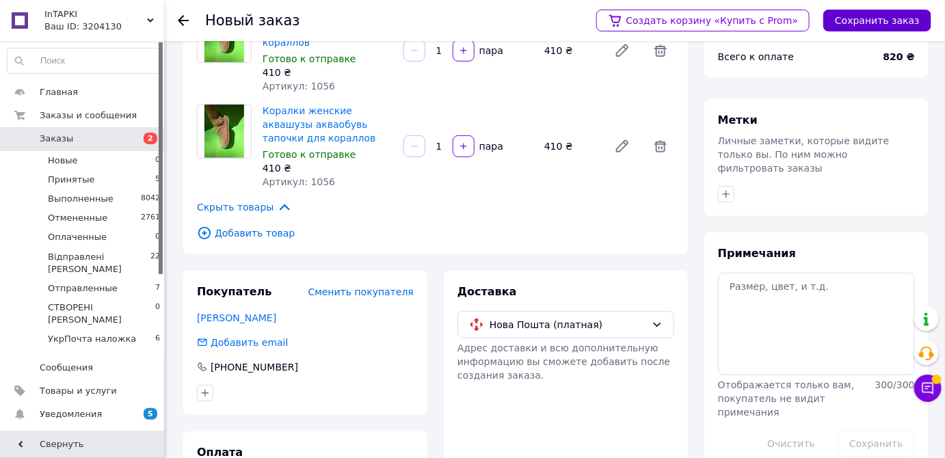
click at [893, 22] on button "Сохранить заказ" at bounding box center [877, 21] width 108 height 22
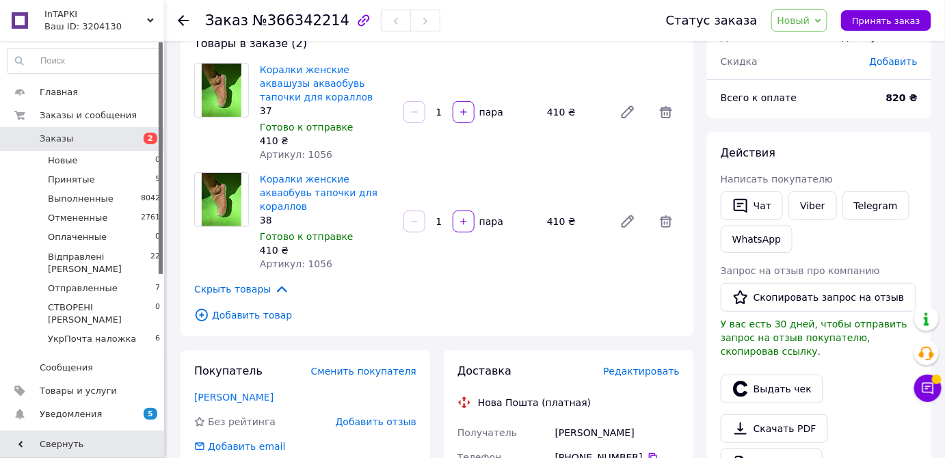
click at [796, 15] on span "Новый" at bounding box center [793, 20] width 33 height 11
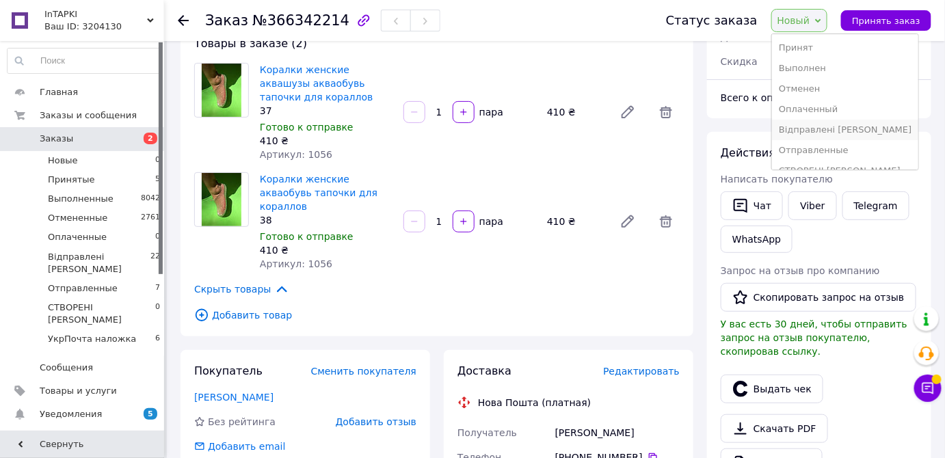
click at [829, 131] on li "Відправлені [PERSON_NAME]" at bounding box center [845, 130] width 146 height 21
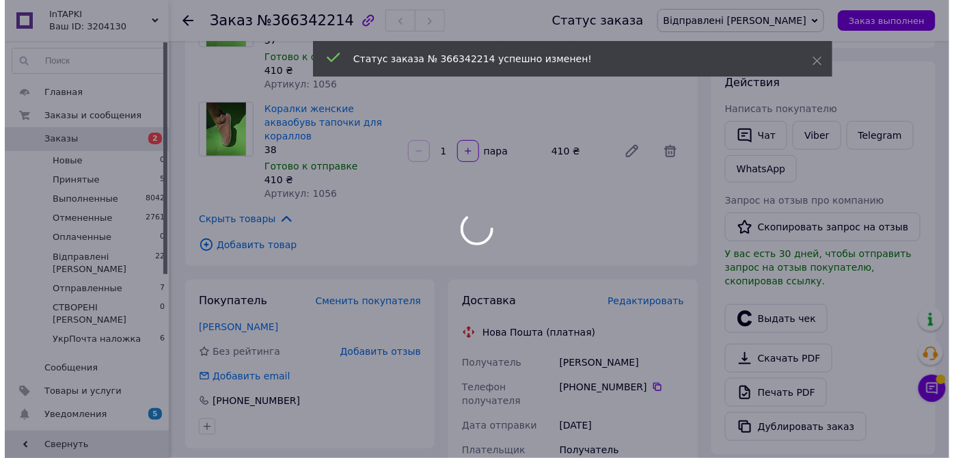
scroll to position [276, 0]
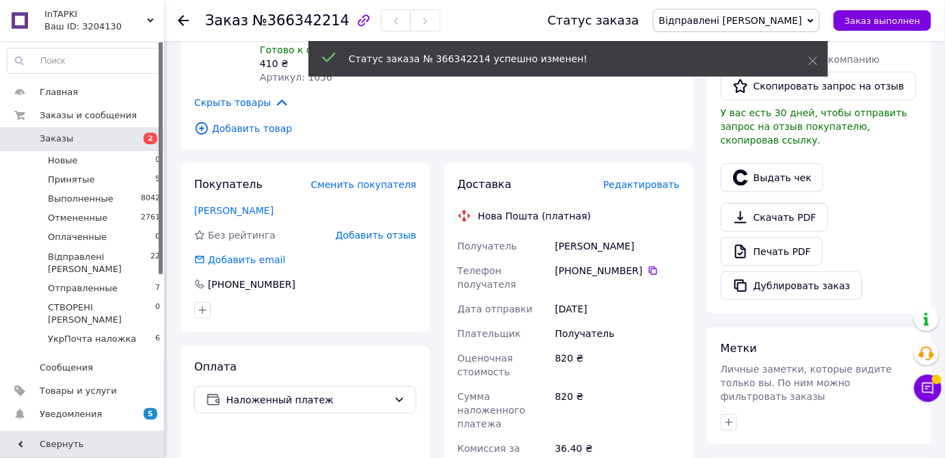
click at [644, 179] on span "Редактировать" at bounding box center [641, 184] width 77 height 11
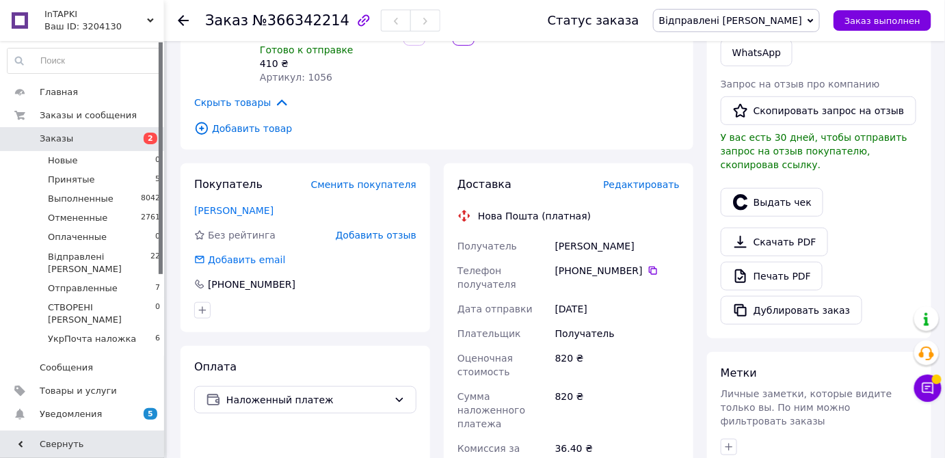
click at [649, 179] on span "Редактировать" at bounding box center [641, 184] width 77 height 11
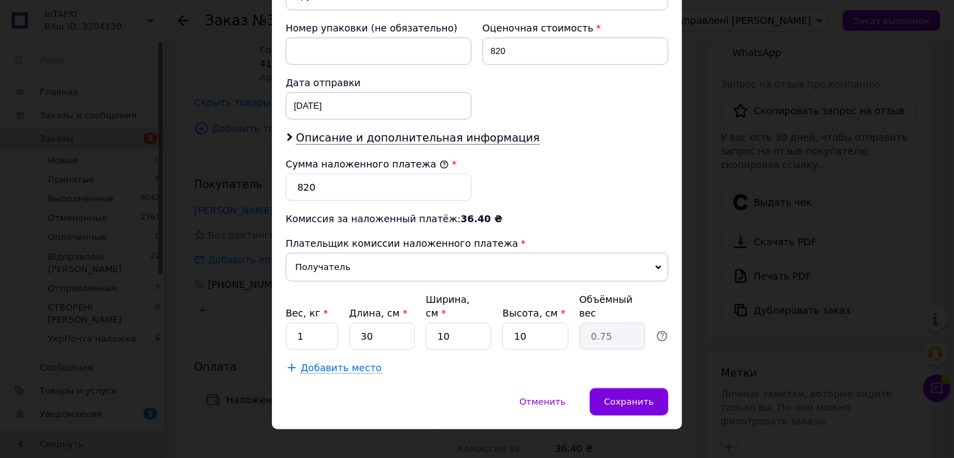
scroll to position [214, 0]
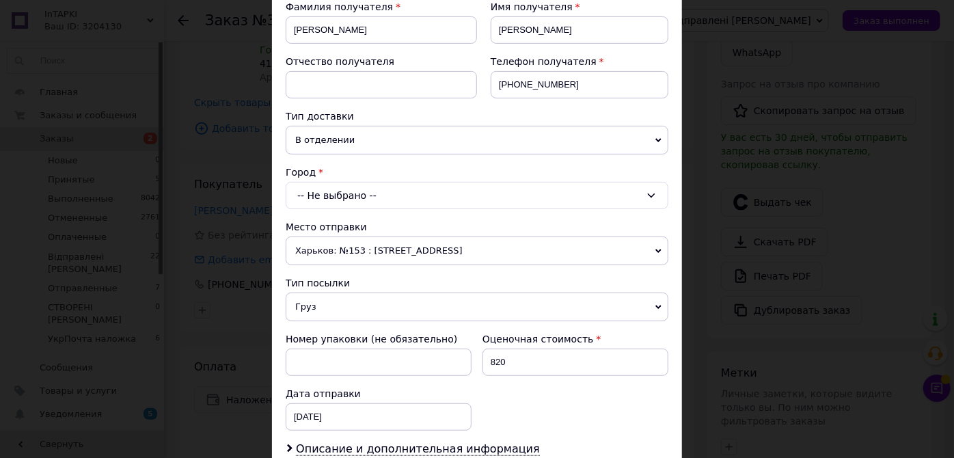
click at [368, 197] on div "-- Не выбрано --" at bounding box center [477, 195] width 383 height 27
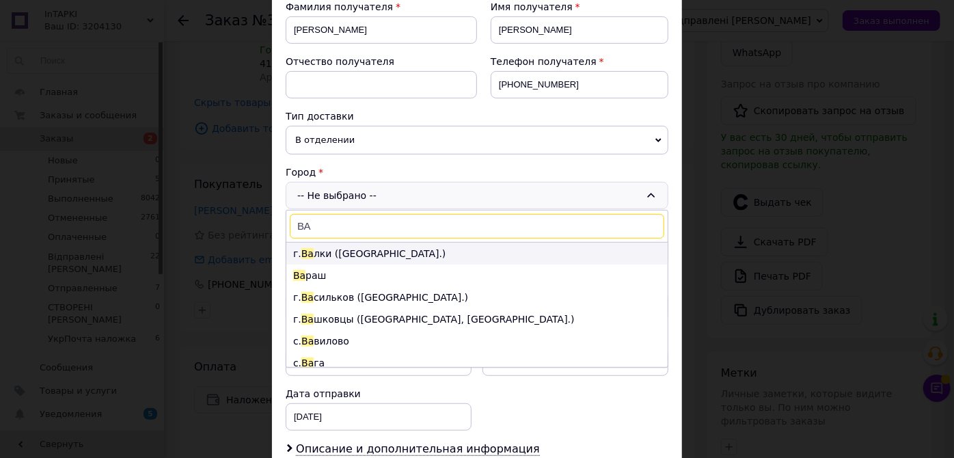
type input "ВА"
click at [385, 250] on li "г. Ва лки ([GEOGRAPHIC_DATA].)" at bounding box center [476, 254] width 381 height 22
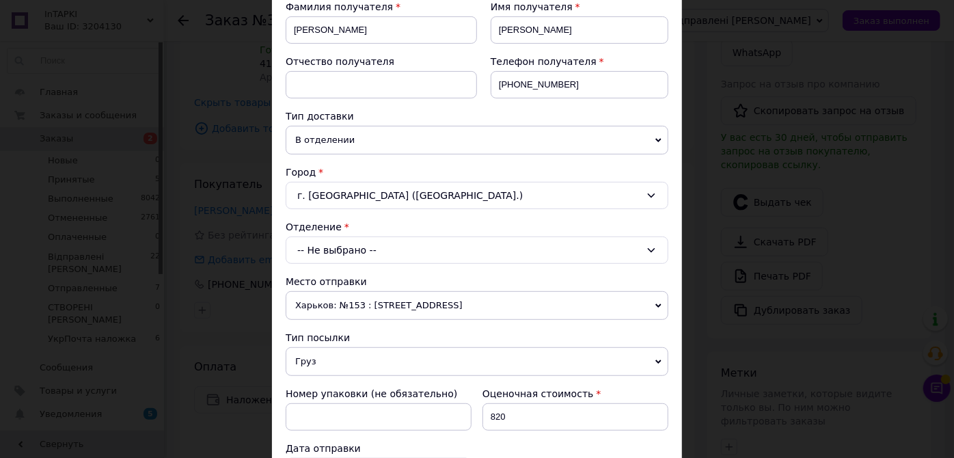
click at [375, 247] on div "-- Не выбрано --" at bounding box center [477, 249] width 383 height 27
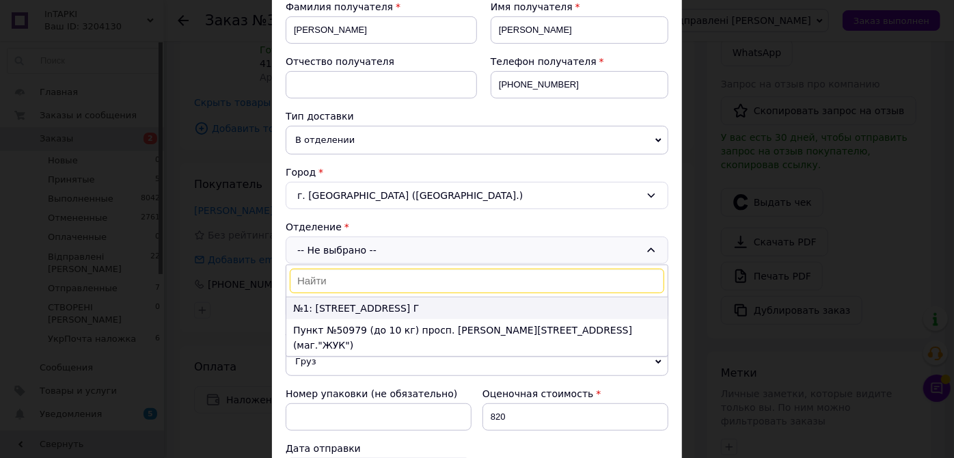
click at [355, 301] on li "№1: [STREET_ADDRESS] Г" at bounding box center [476, 308] width 381 height 22
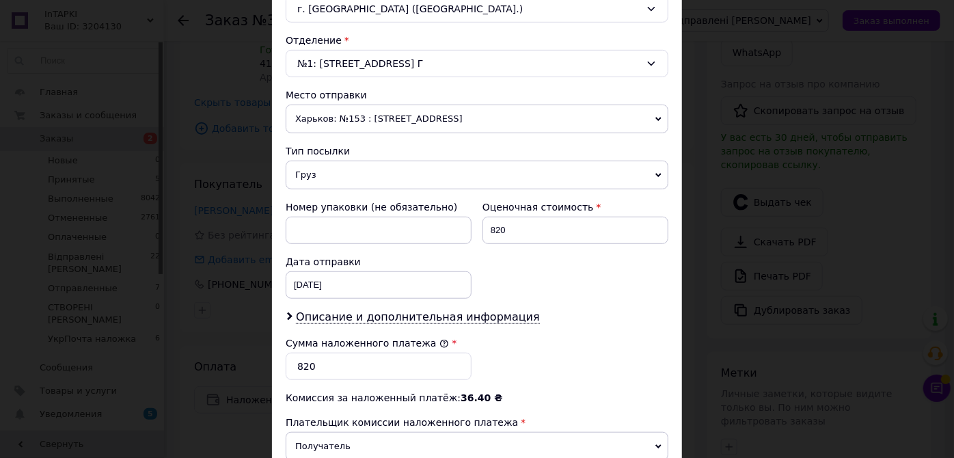
scroll to position [463, 0]
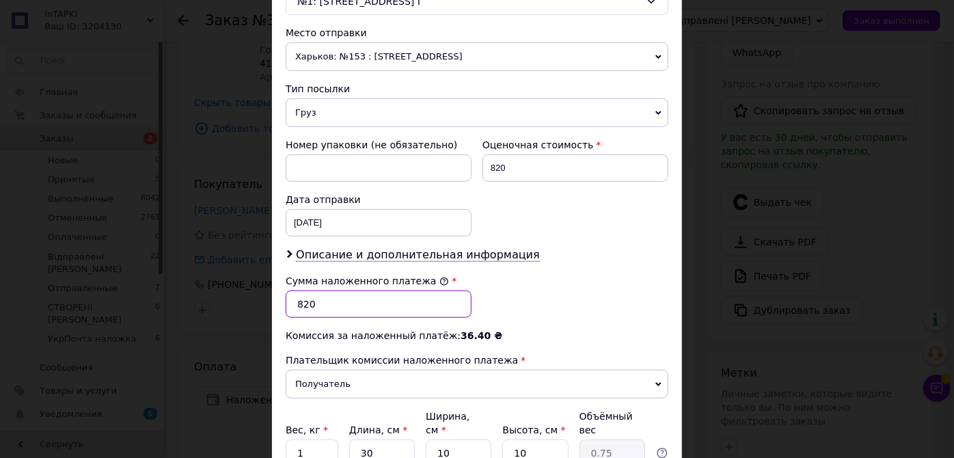
click at [325, 296] on input "820" at bounding box center [379, 303] width 186 height 27
type input "8"
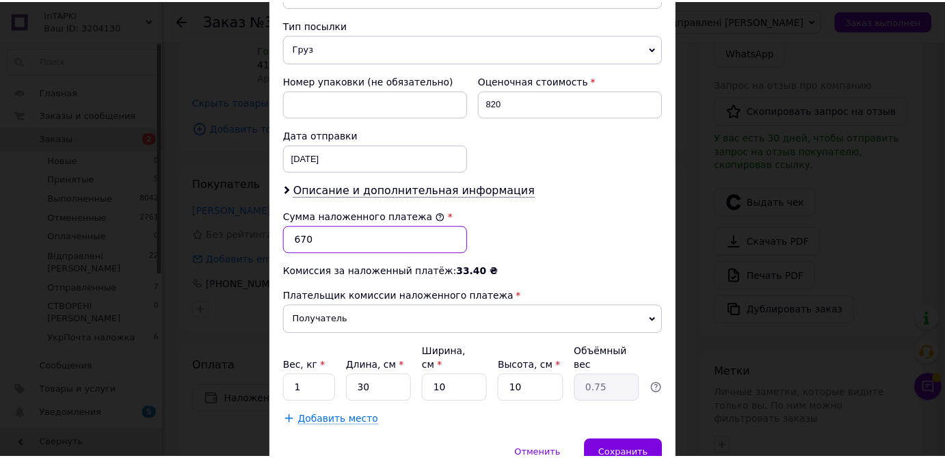
scroll to position [579, 0]
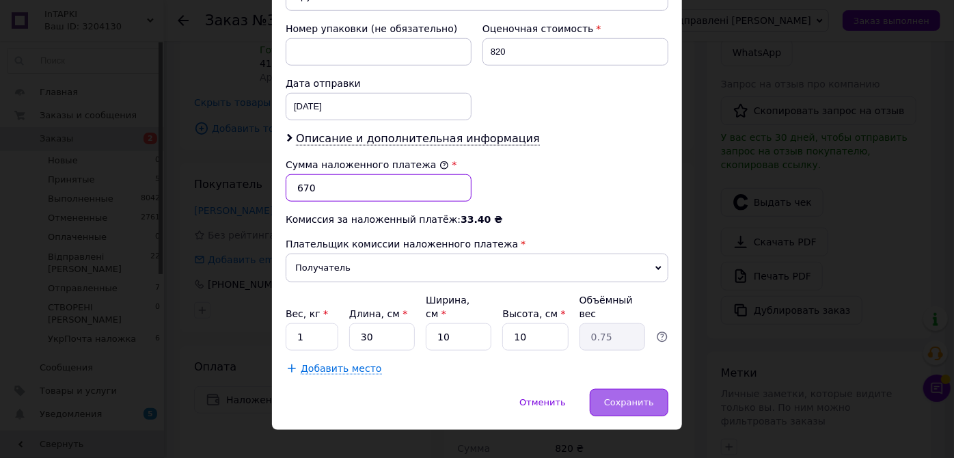
type input "670"
click at [629, 397] on span "Сохранить" at bounding box center [629, 402] width 50 height 10
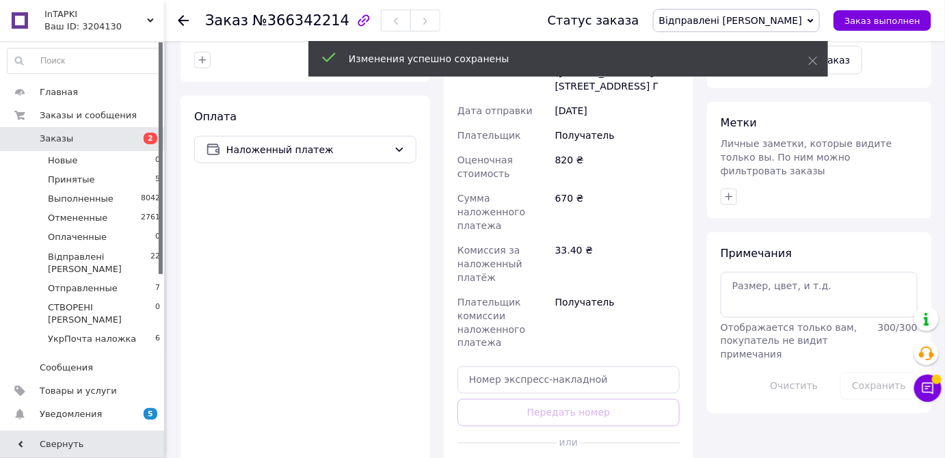
scroll to position [586, 0]
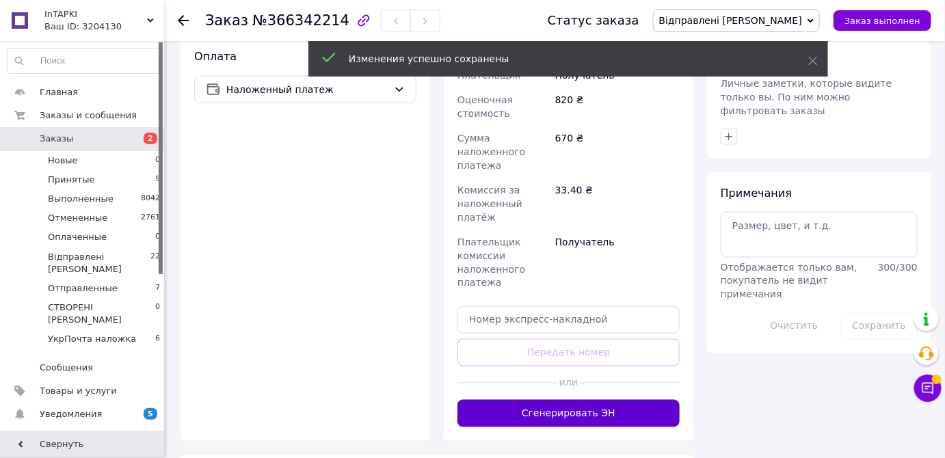
click at [543, 400] on button "Сгенерировать ЭН" at bounding box center [568, 413] width 222 height 27
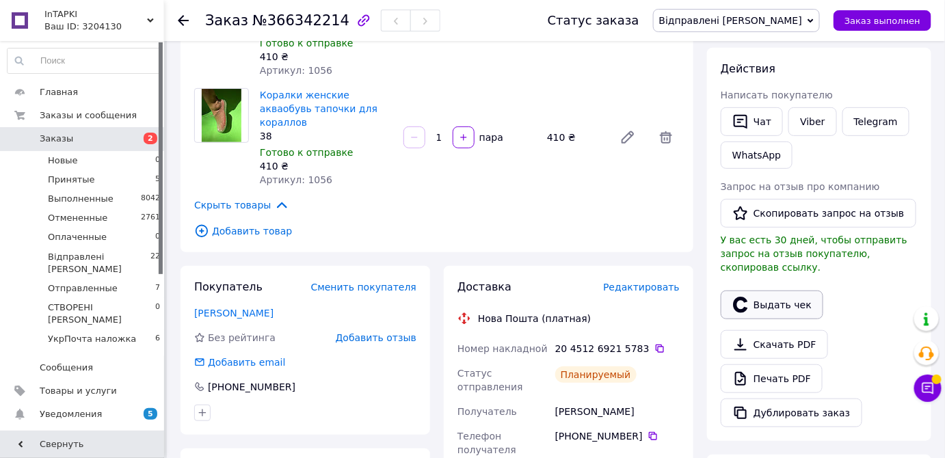
scroll to position [152, 0]
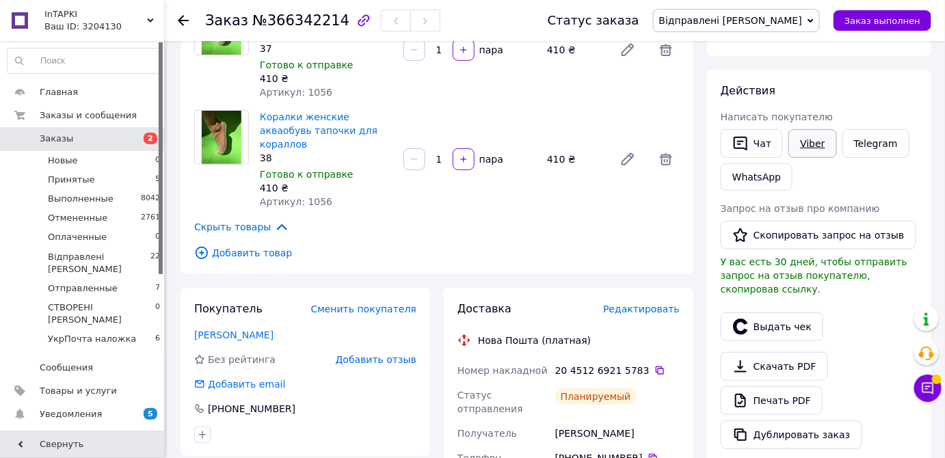
click at [810, 137] on link "Viber" at bounding box center [812, 143] width 48 height 29
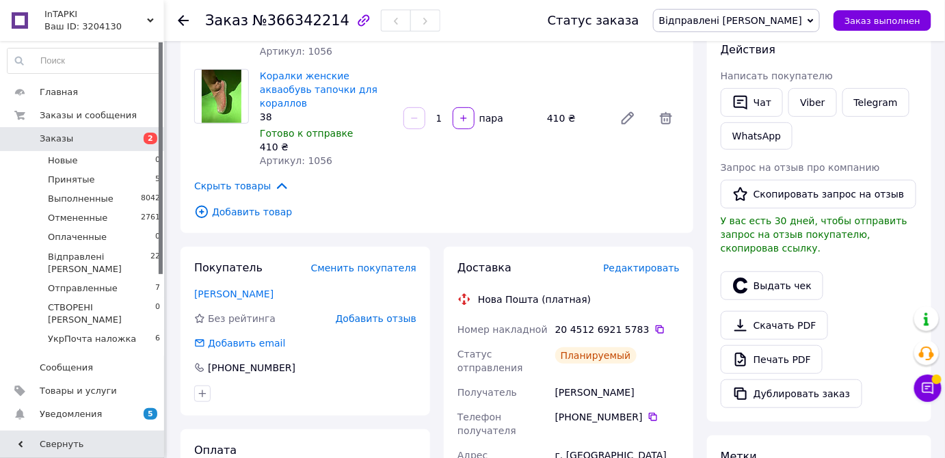
scroll to position [214, 0]
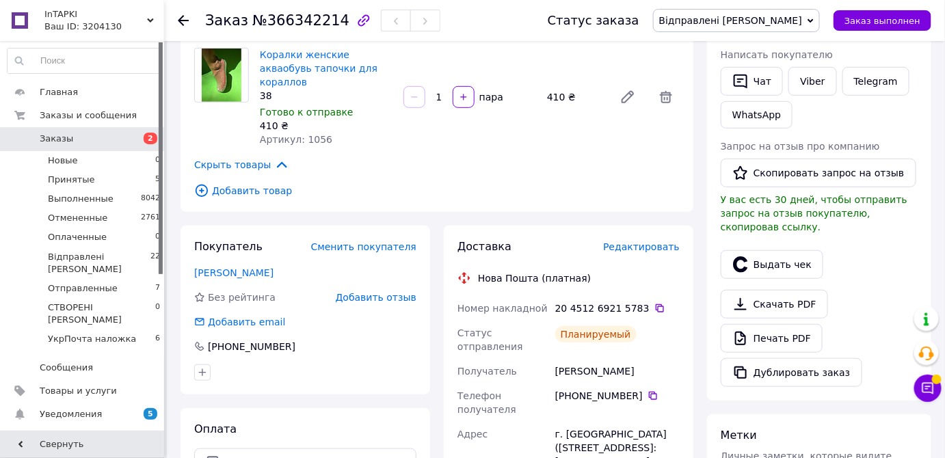
click at [647, 389] on div "[PHONE_NUMBER]" at bounding box center [617, 396] width 124 height 14
click at [654, 303] on icon at bounding box center [659, 308] width 11 height 11
click at [123, 333] on span "УкрПочта наложка" at bounding box center [92, 339] width 88 height 12
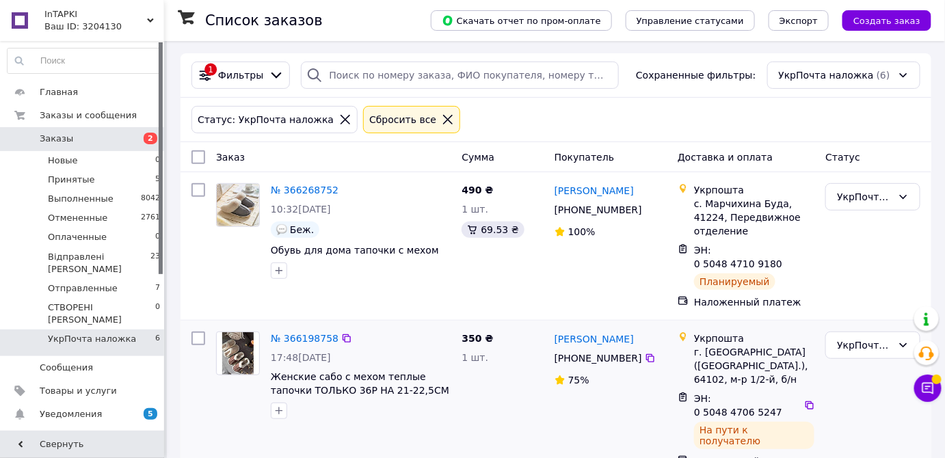
scroll to position [124, 0]
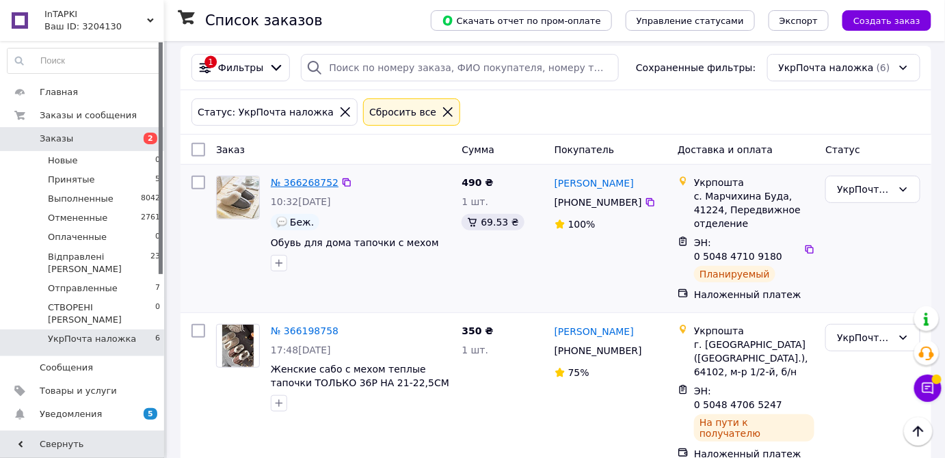
click at [301, 177] on link "№ 366268752" at bounding box center [305, 182] width 68 height 11
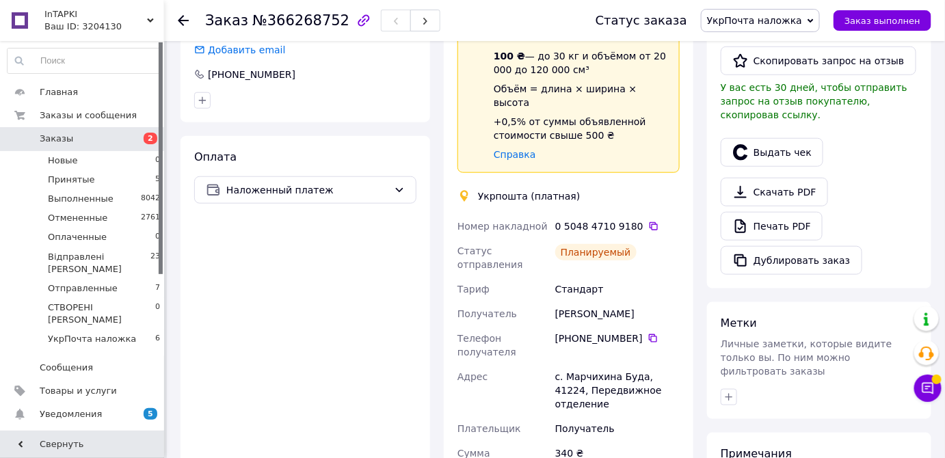
scroll to position [186, 0]
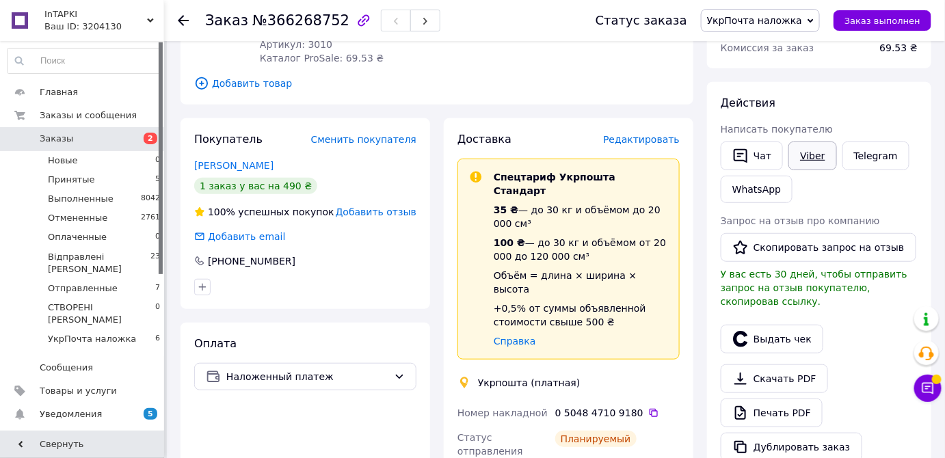
click at [815, 155] on link "Viber" at bounding box center [812, 155] width 48 height 29
click at [107, 157] on li "Новые 0" at bounding box center [84, 160] width 168 height 19
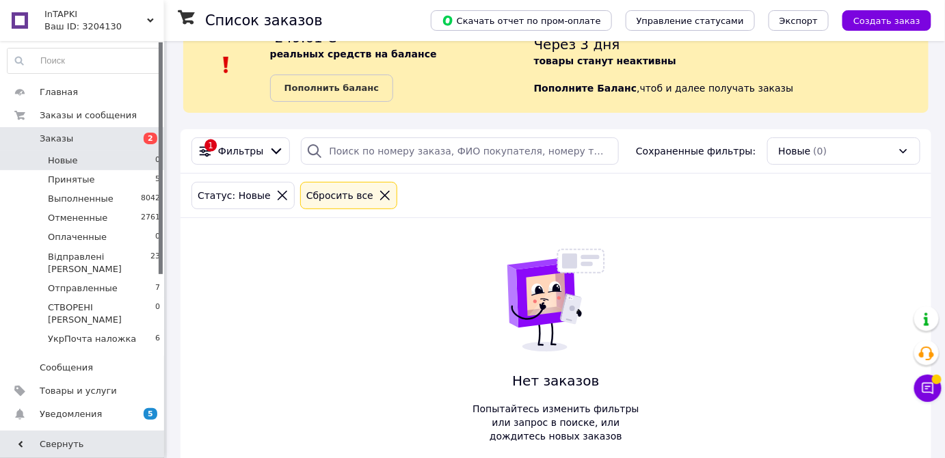
scroll to position [65, 0]
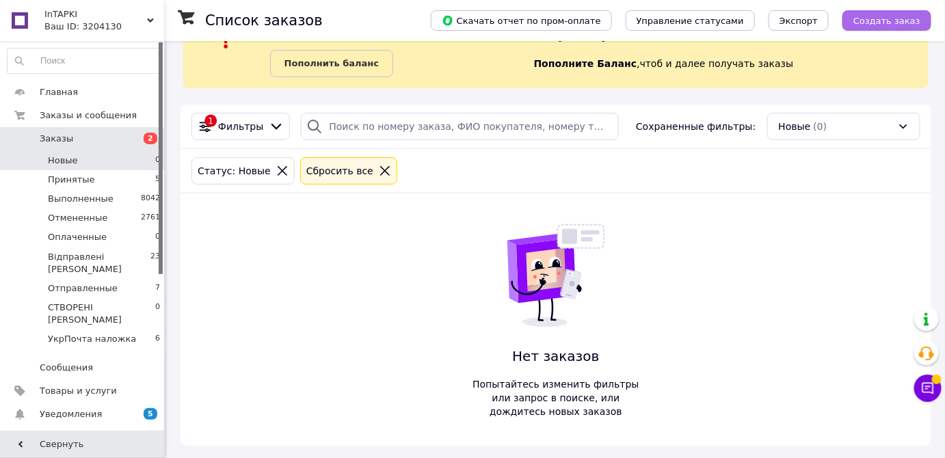
click at [885, 22] on span "Создать заказ" at bounding box center [886, 21] width 67 height 10
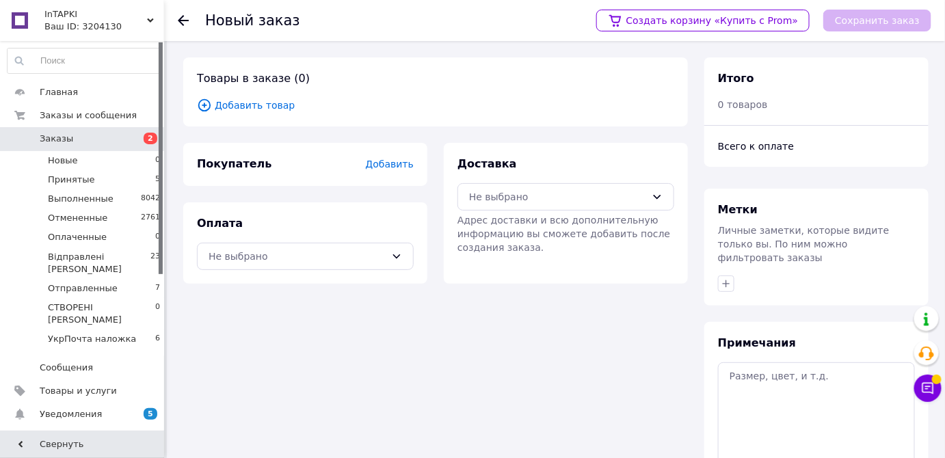
click at [247, 104] on span "Добавить товар" at bounding box center [435, 105] width 477 height 15
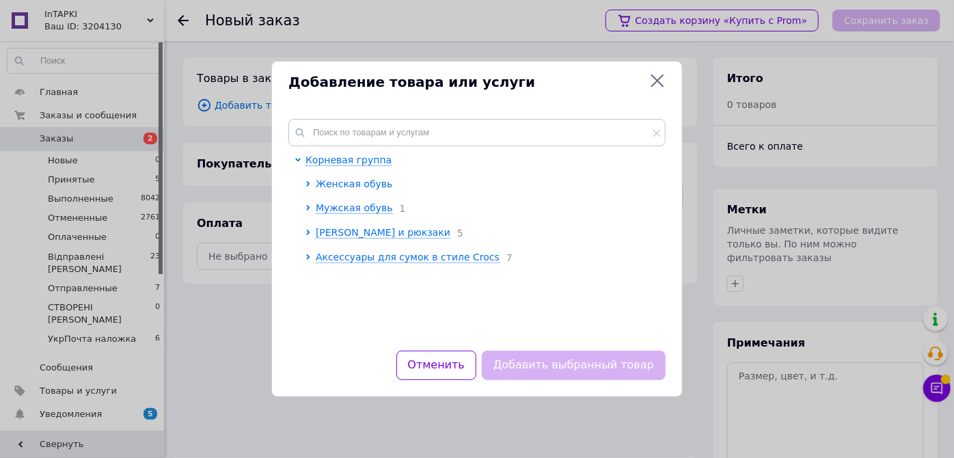
click at [346, 186] on span "Женская обувь" at bounding box center [354, 183] width 77 height 11
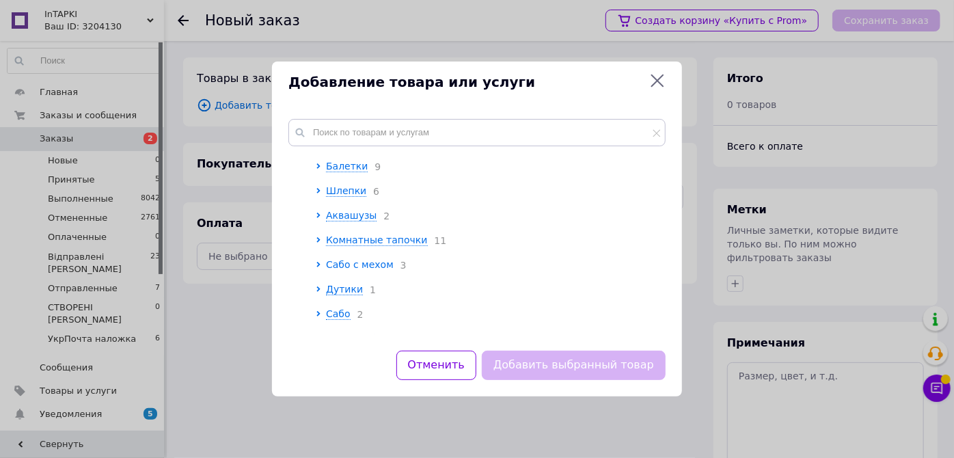
scroll to position [62, 0]
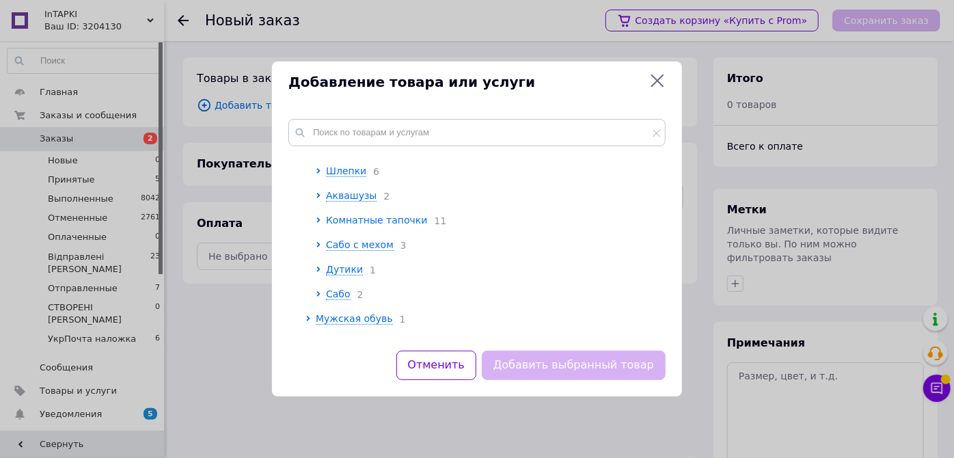
click at [348, 215] on span "Комнатные тапочки" at bounding box center [377, 220] width 102 height 11
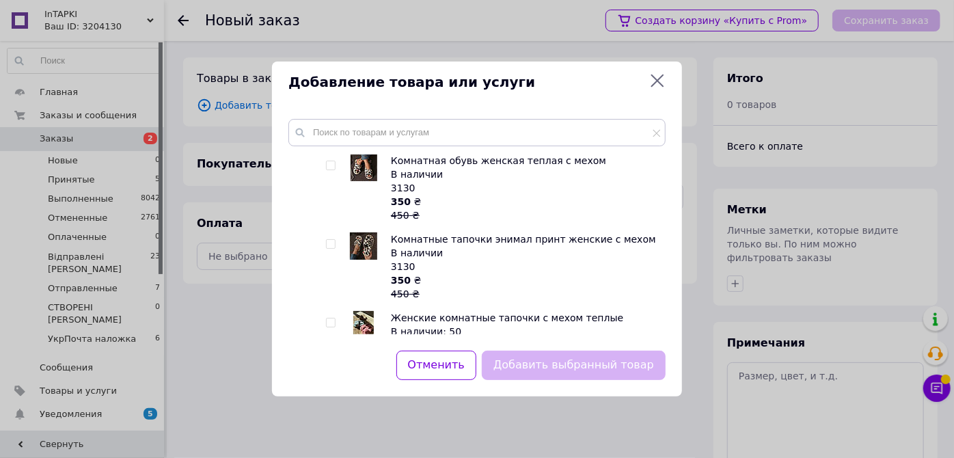
scroll to position [994, 0]
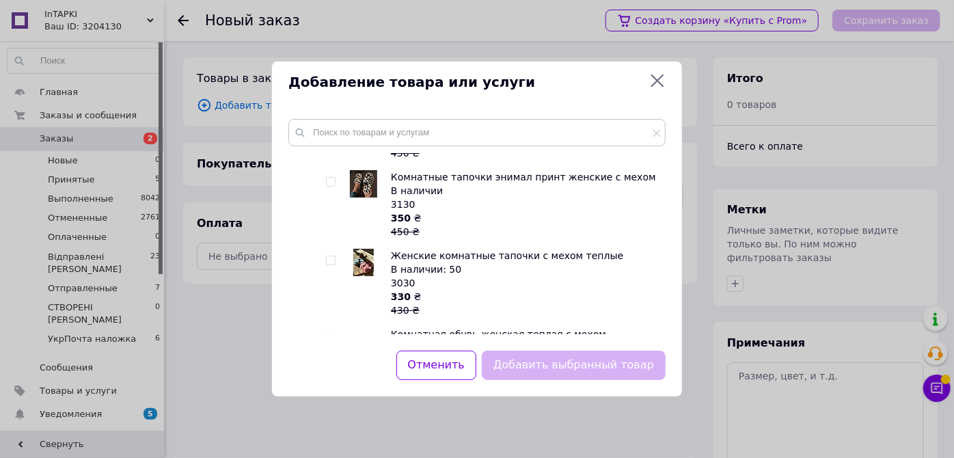
click at [360, 176] on img at bounding box center [363, 183] width 27 height 27
checkbox input "true"
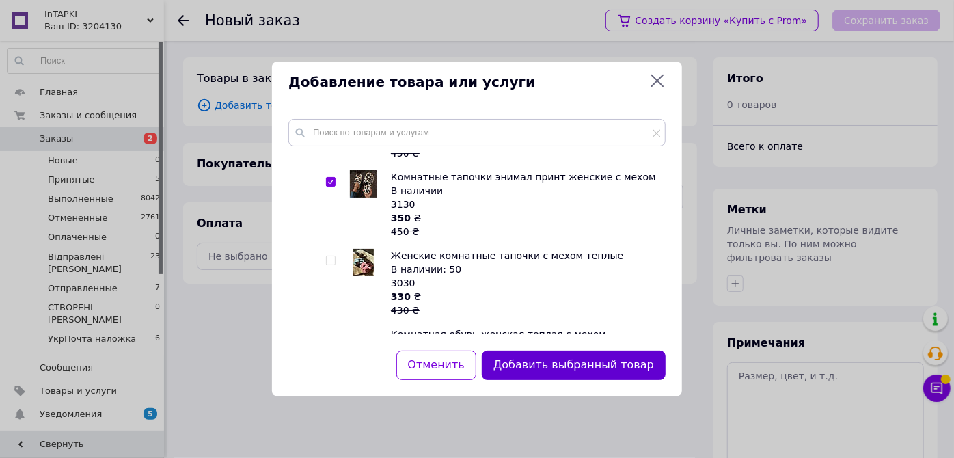
click at [583, 360] on button "Добавить выбранный товар" at bounding box center [574, 365] width 184 height 29
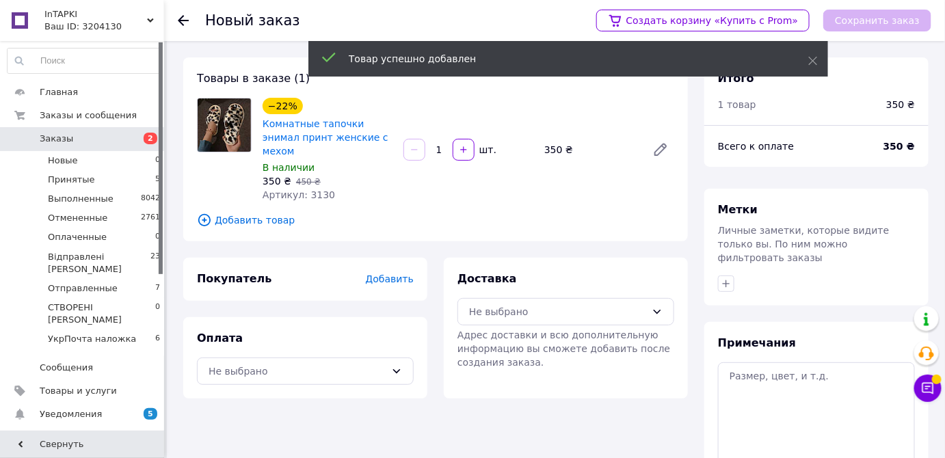
click at [241, 213] on span "Добавить товар" at bounding box center [435, 220] width 477 height 15
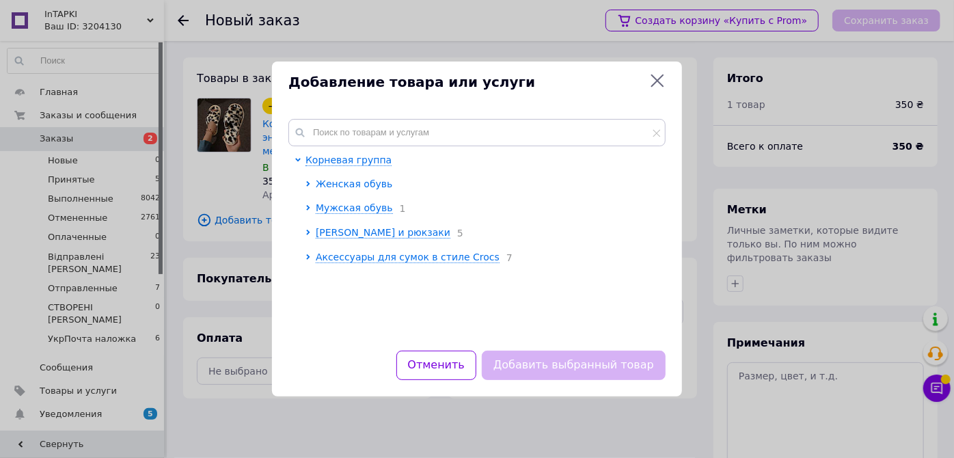
click at [350, 186] on span "Женская обувь" at bounding box center [354, 183] width 77 height 11
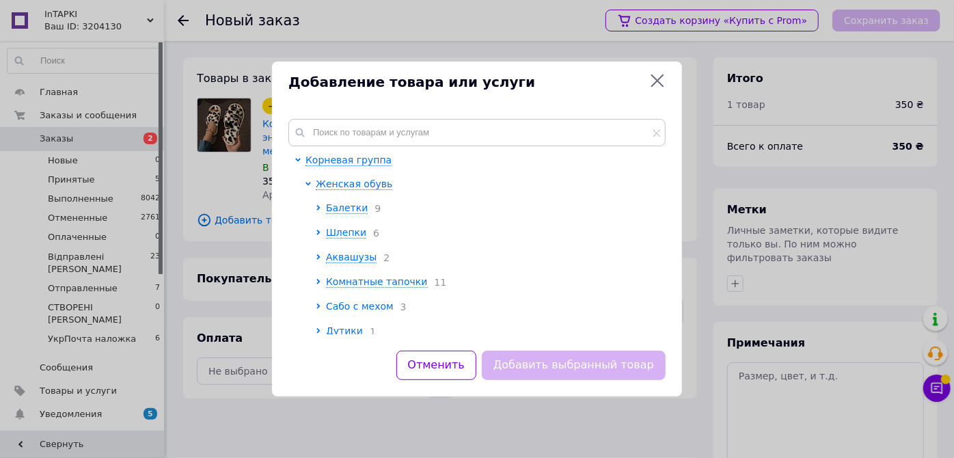
click at [349, 308] on span "Сабо с мехом" at bounding box center [360, 306] width 68 height 11
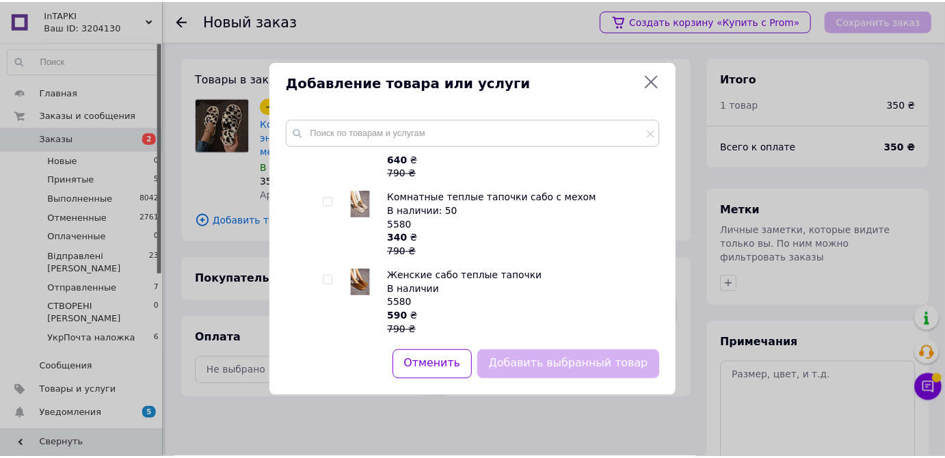
scroll to position [497, 0]
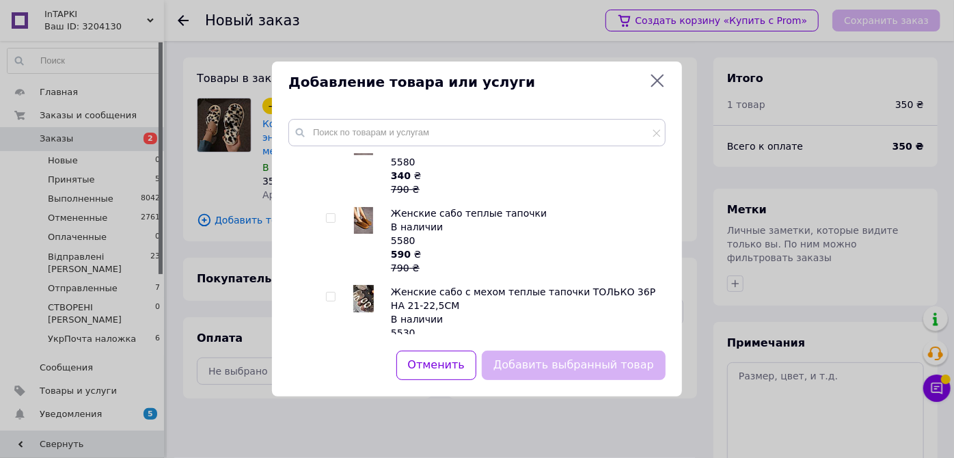
click at [370, 226] on img at bounding box center [363, 220] width 19 height 27
checkbox input "true"
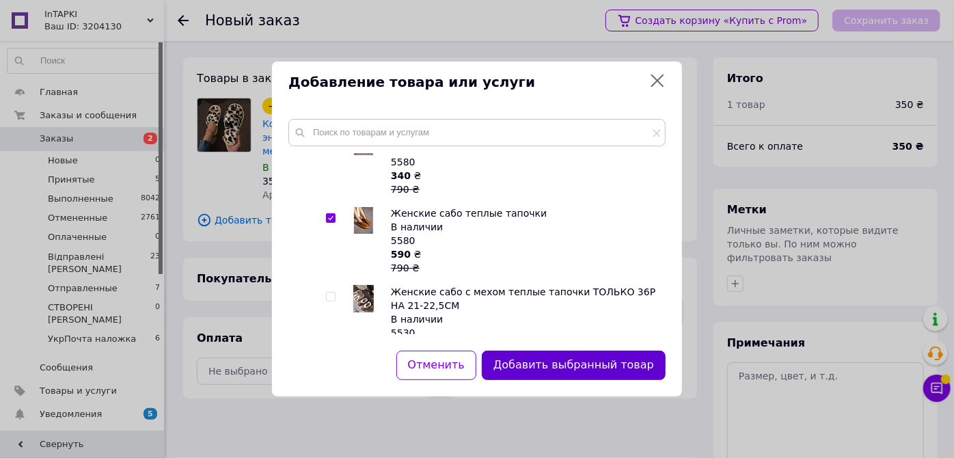
click at [540, 364] on button "Добавить выбранный товар" at bounding box center [574, 365] width 184 height 29
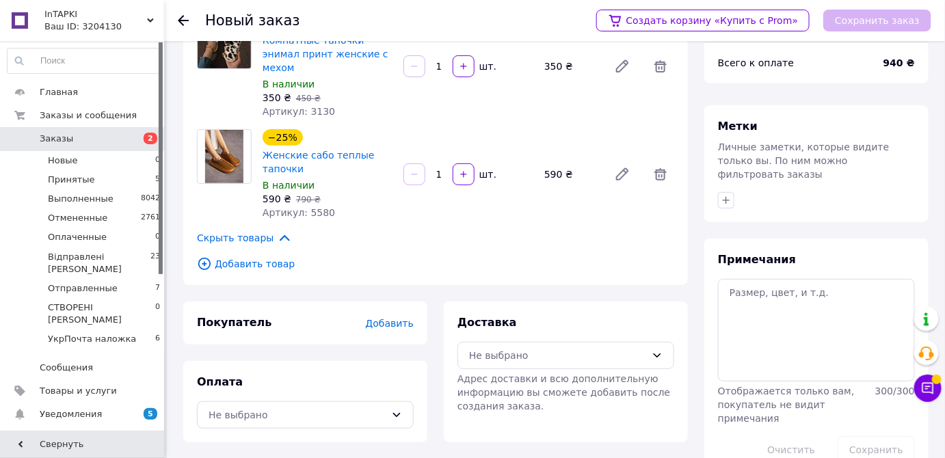
scroll to position [90, 0]
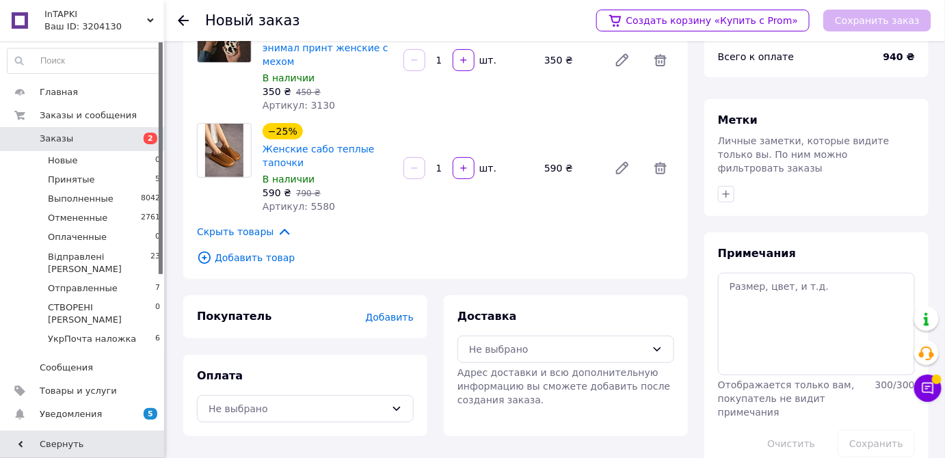
click at [390, 312] on span "Добавить" at bounding box center [390, 317] width 48 height 11
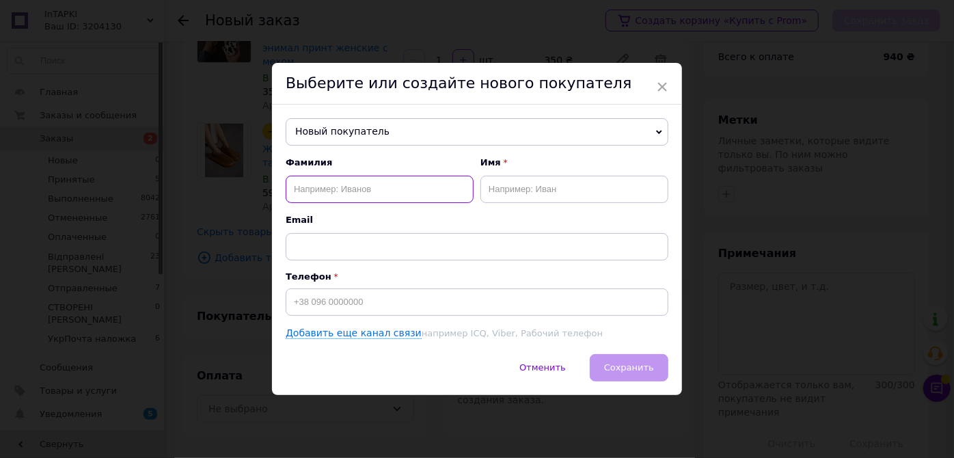
click at [362, 189] on input "text" at bounding box center [380, 189] width 188 height 27
type input "[PERSON_NAME]"
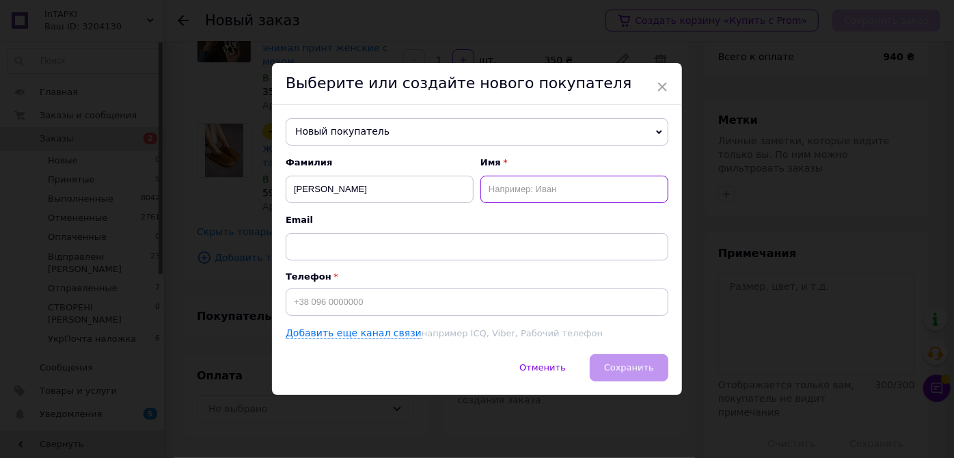
click at [512, 189] on input "text" at bounding box center [574, 189] width 188 height 27
type input "[PERSON_NAME]"
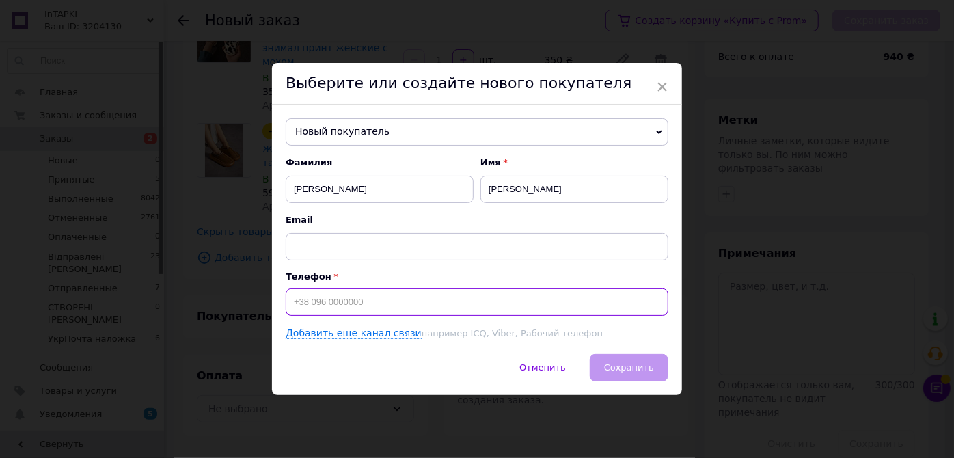
click at [317, 300] on input at bounding box center [477, 301] width 383 height 27
click at [297, 303] on input "=3809843836" at bounding box center [477, 301] width 383 height 27
click at [377, 297] on input "[PHONE_NUMBER]" at bounding box center [477, 301] width 383 height 27
type input "[PHONE_NUMBER]"
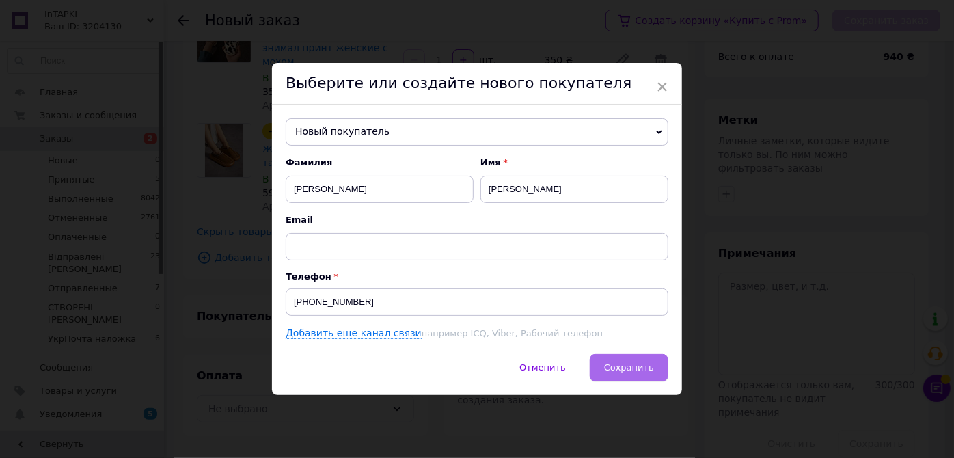
click at [630, 368] on span "Сохранить" at bounding box center [629, 367] width 50 height 10
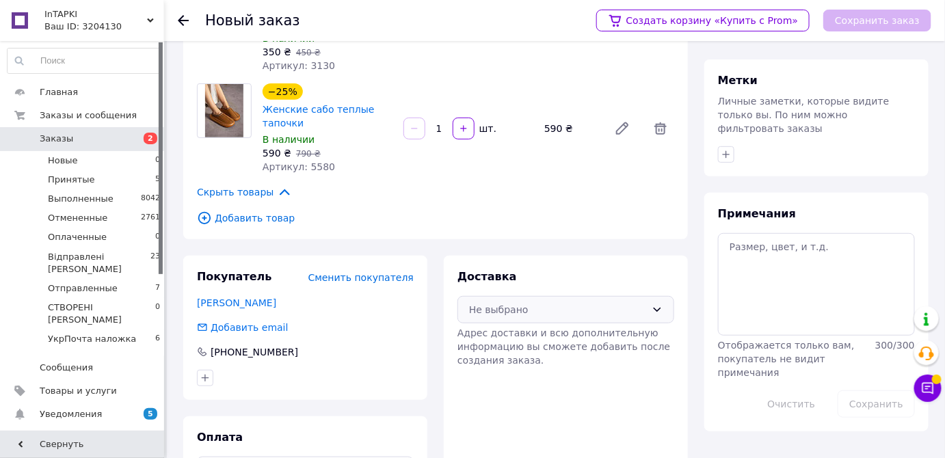
scroll to position [170, 0]
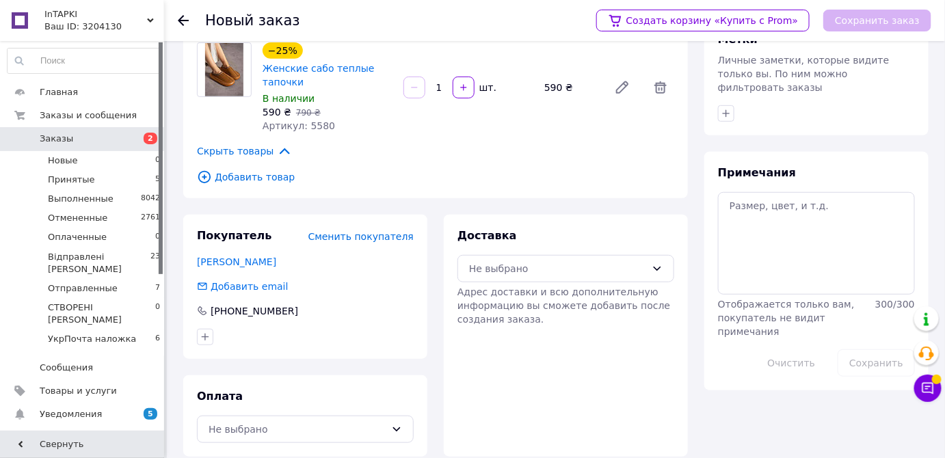
click at [539, 235] on div "Доставка Не выбрано Адрес доставки и всю дополнительную информацию вы сможете д…" at bounding box center [565, 277] width 217 height 98
click at [539, 261] on div "Не выбрано" at bounding box center [557, 268] width 177 height 15
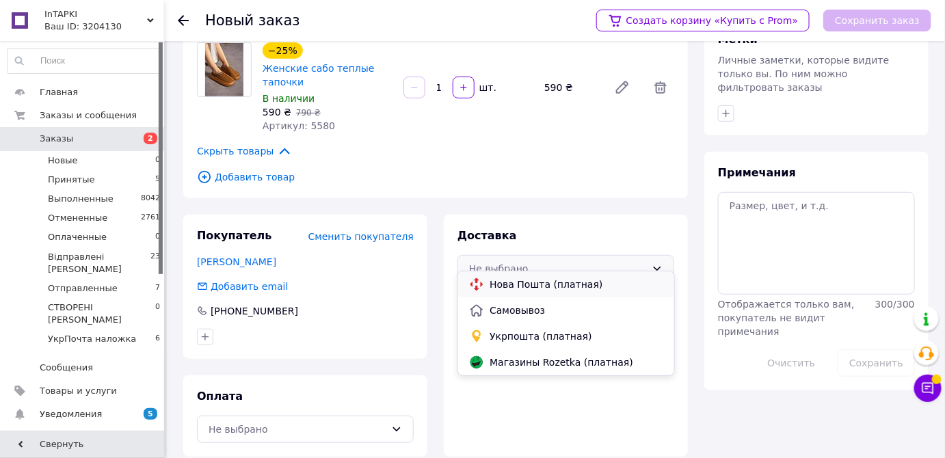
click at [536, 286] on span "Нова Пошта (платная)" at bounding box center [575, 284] width 173 height 14
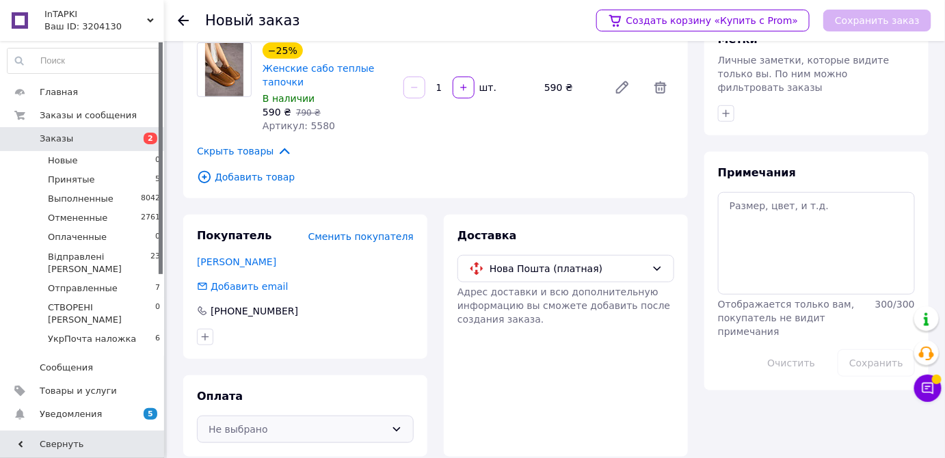
click at [296, 416] on div "Не выбрано" at bounding box center [305, 429] width 217 height 27
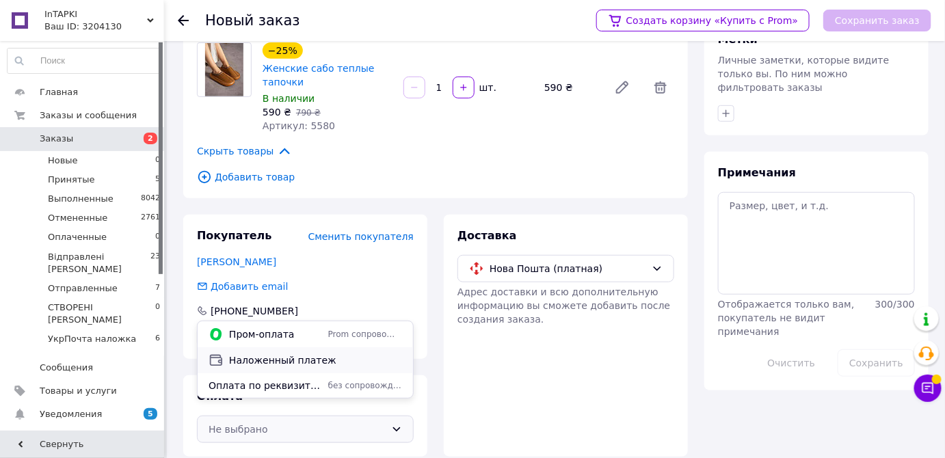
click at [281, 361] on span "Наложенный платеж" at bounding box center [315, 360] width 173 height 14
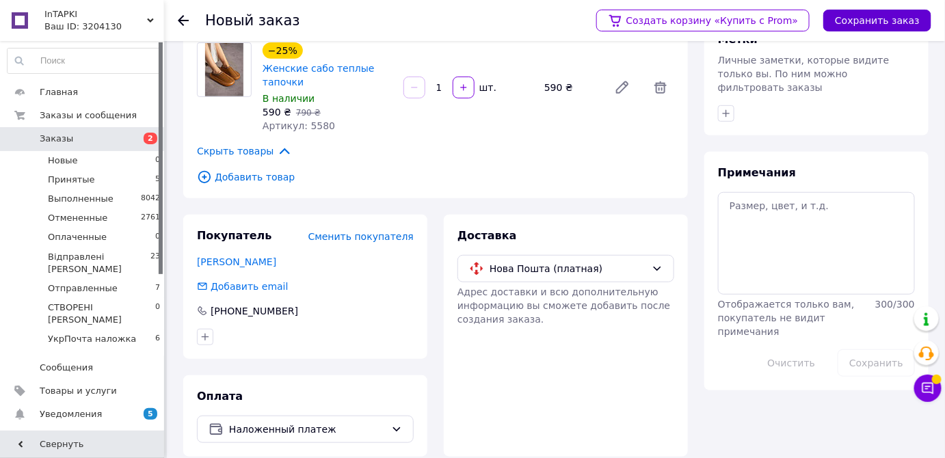
click at [864, 26] on button "Сохранить заказ" at bounding box center [877, 21] width 108 height 22
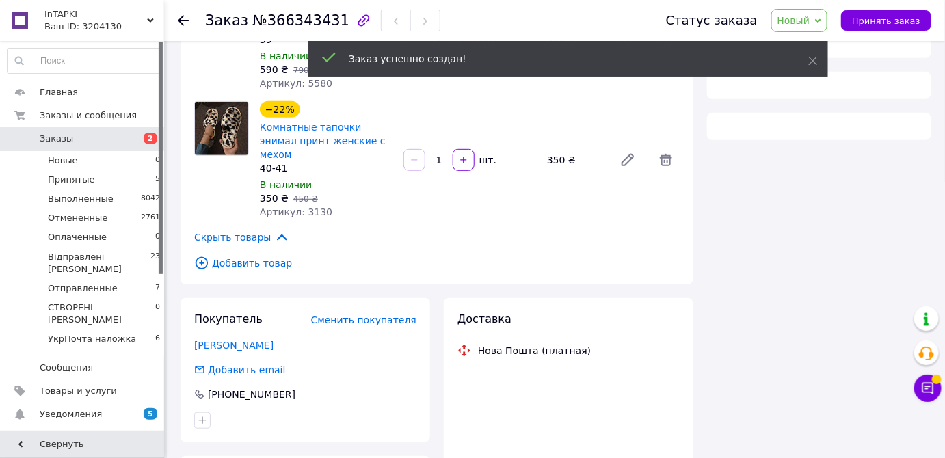
scroll to position [170, 0]
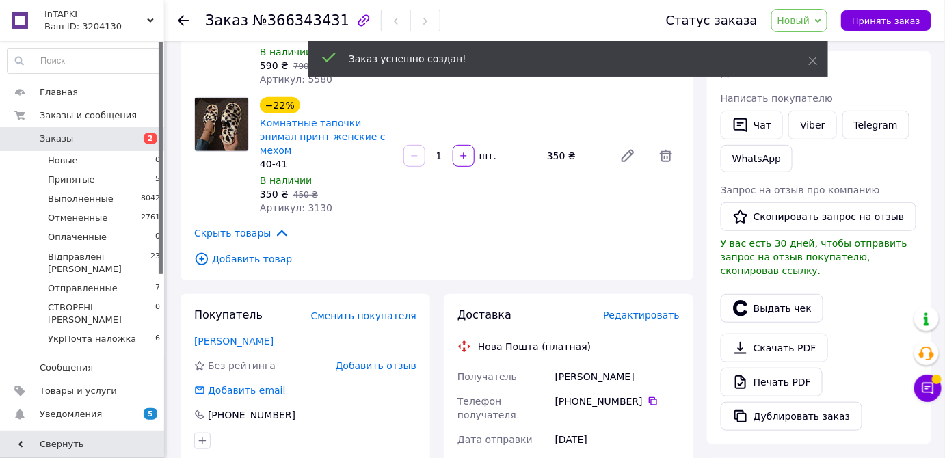
click at [810, 18] on span "Новый" at bounding box center [793, 20] width 33 height 11
click at [817, 126] on li "Відправлені [PERSON_NAME]" at bounding box center [845, 130] width 146 height 21
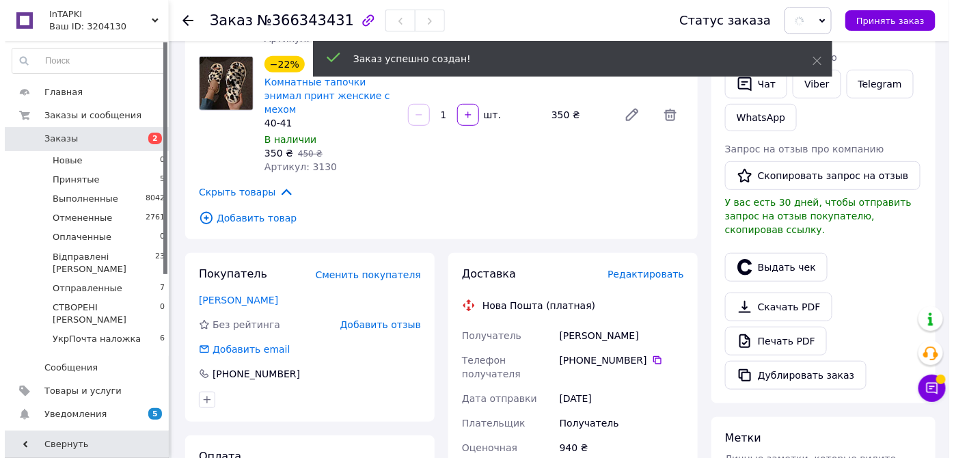
scroll to position [232, 0]
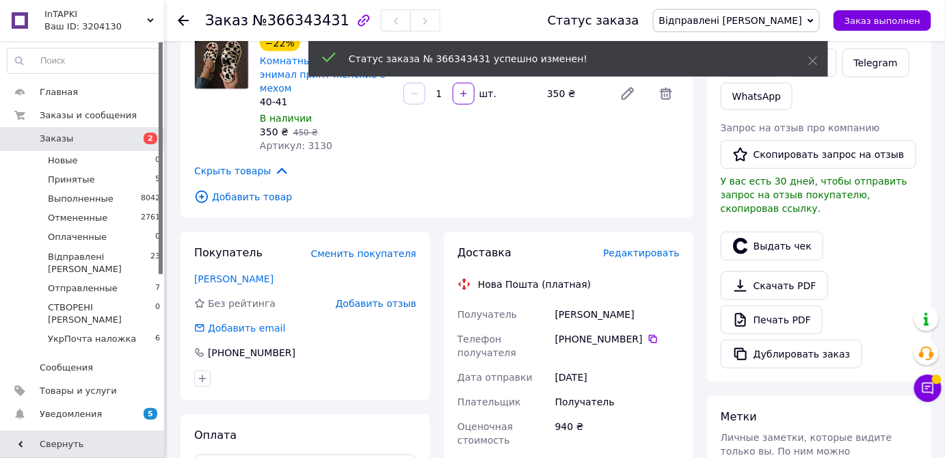
click at [640, 247] on span "Редактировать" at bounding box center [641, 252] width 77 height 11
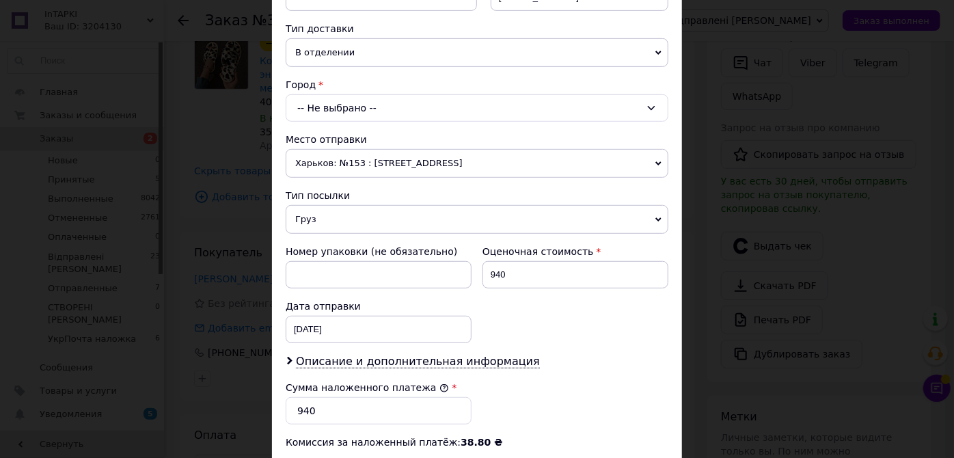
scroll to position [372, 0]
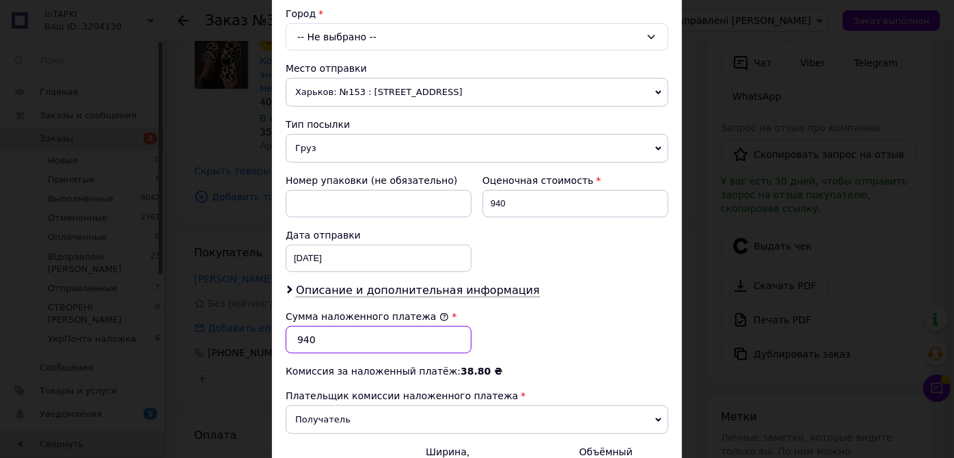
click at [342, 334] on input "940" at bounding box center [379, 339] width 186 height 27
type input "9"
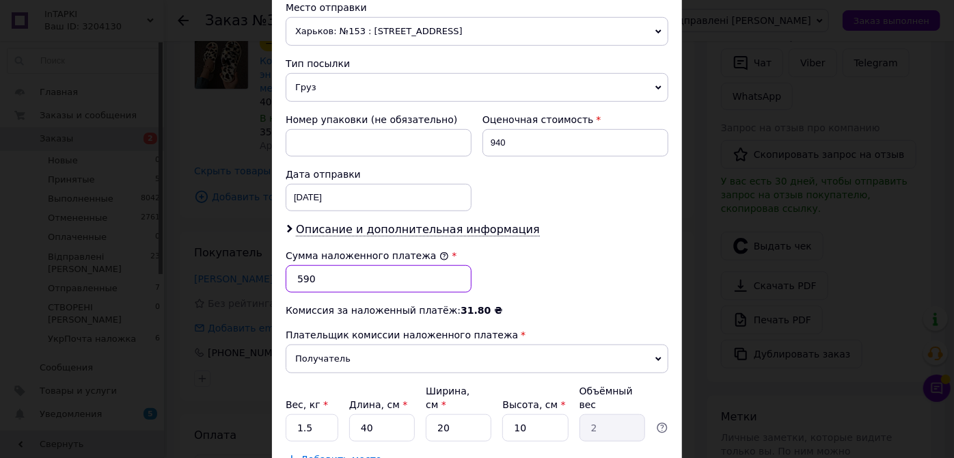
scroll to position [525, 0]
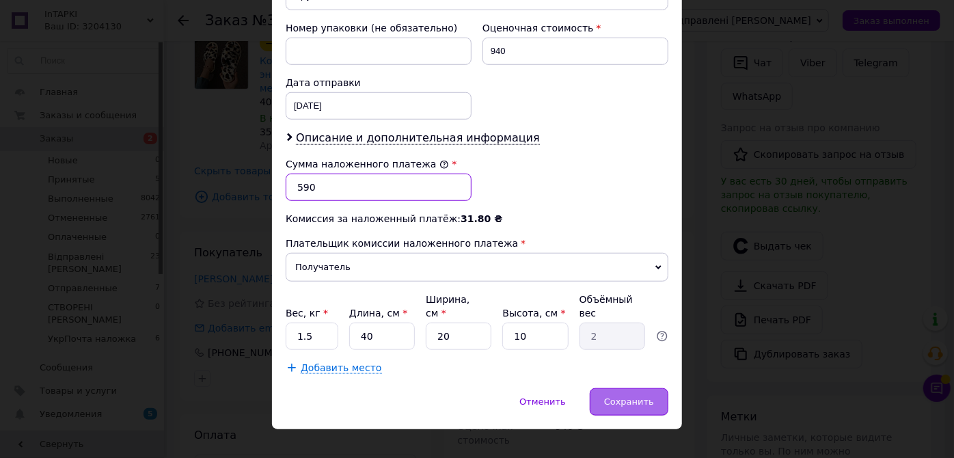
type input "590"
click at [647, 388] on div "Сохранить" at bounding box center [629, 401] width 79 height 27
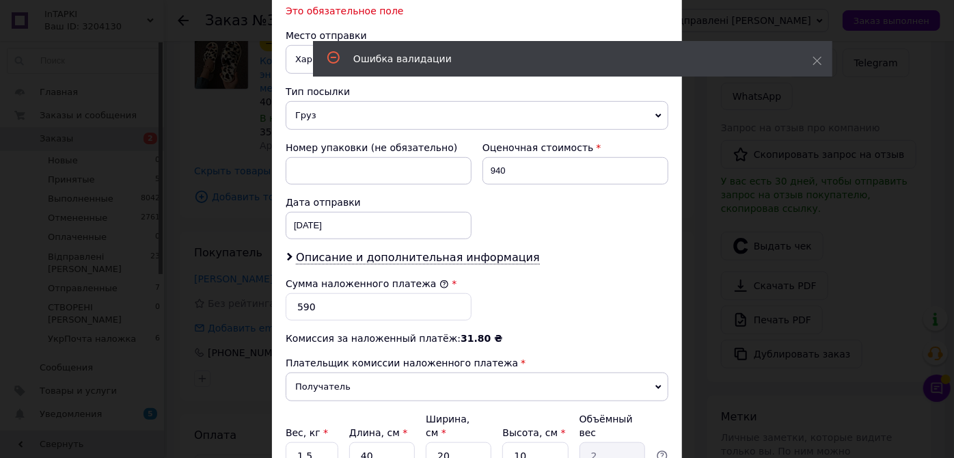
scroll to position [295, 0]
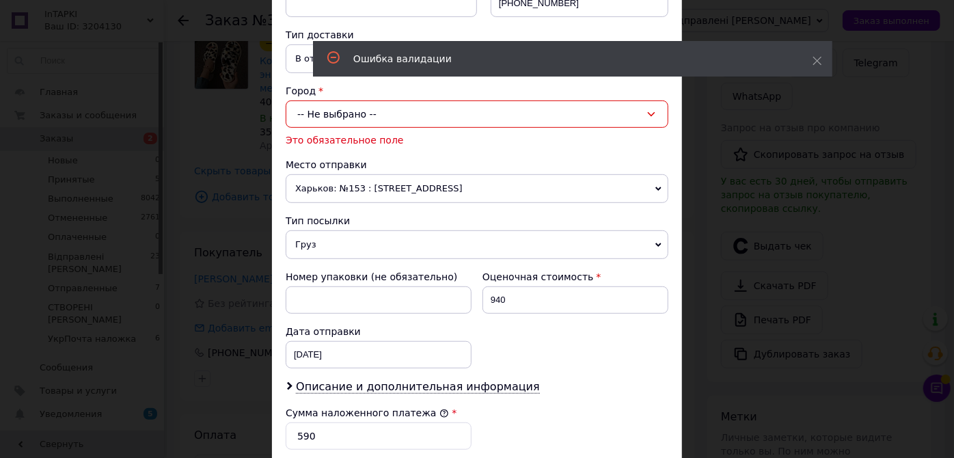
click at [421, 115] on div "-- Не выбрано --" at bounding box center [477, 113] width 383 height 27
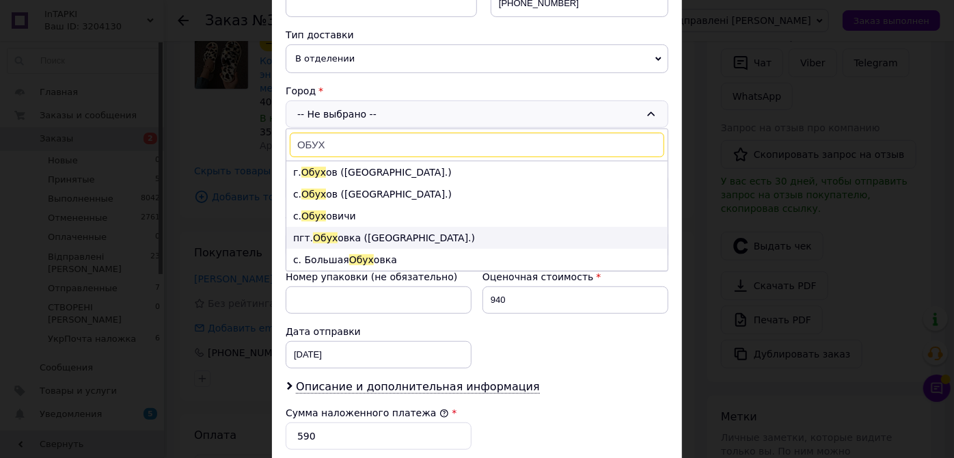
type input "ОБУХ"
click at [407, 231] on li "пгт. Обух овка ([GEOGRAPHIC_DATA].)" at bounding box center [476, 238] width 381 height 22
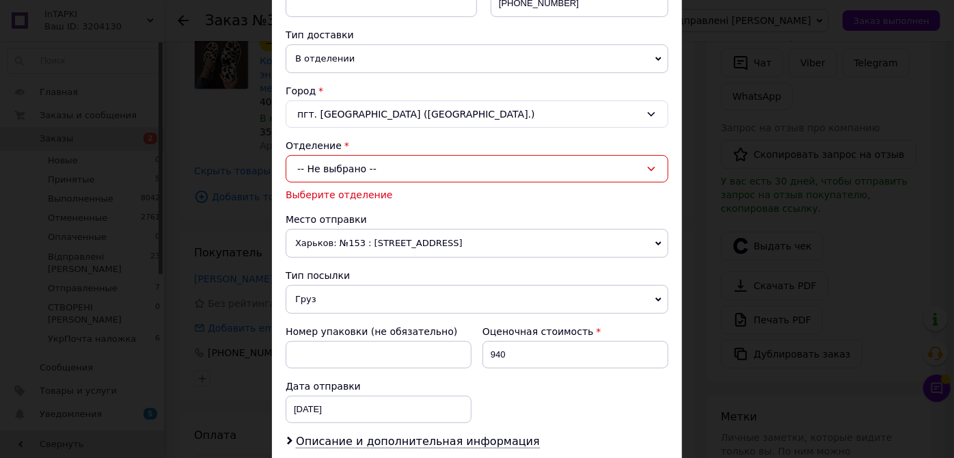
click at [377, 159] on div "-- Не выбрано --" at bounding box center [477, 168] width 383 height 27
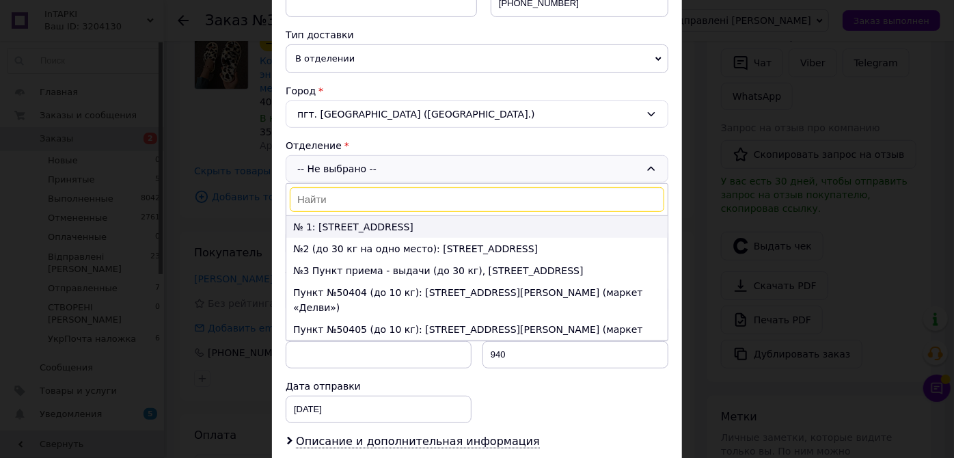
click at [363, 228] on li "№ 1: [STREET_ADDRESS]" at bounding box center [476, 227] width 381 height 22
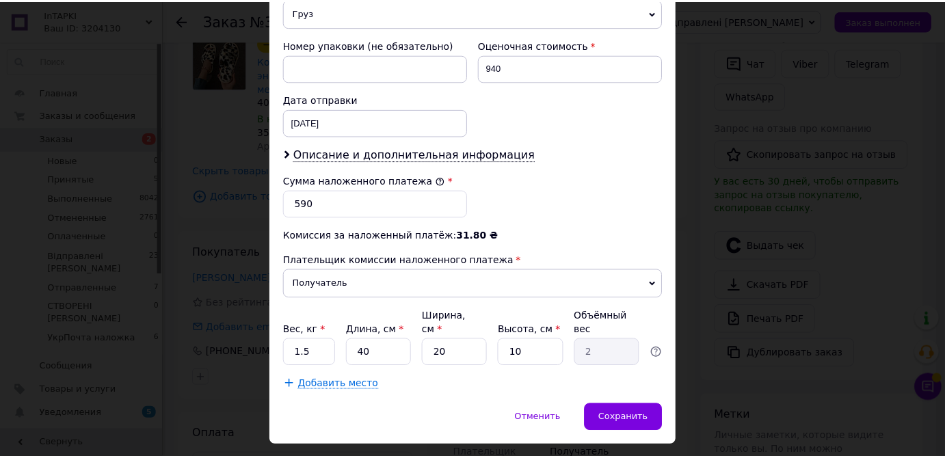
scroll to position [579, 0]
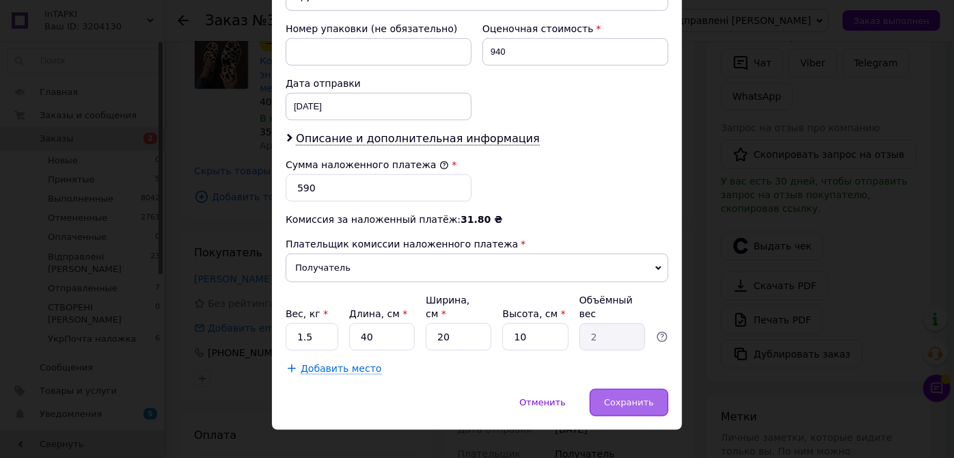
click at [627, 397] on span "Сохранить" at bounding box center [629, 402] width 50 height 10
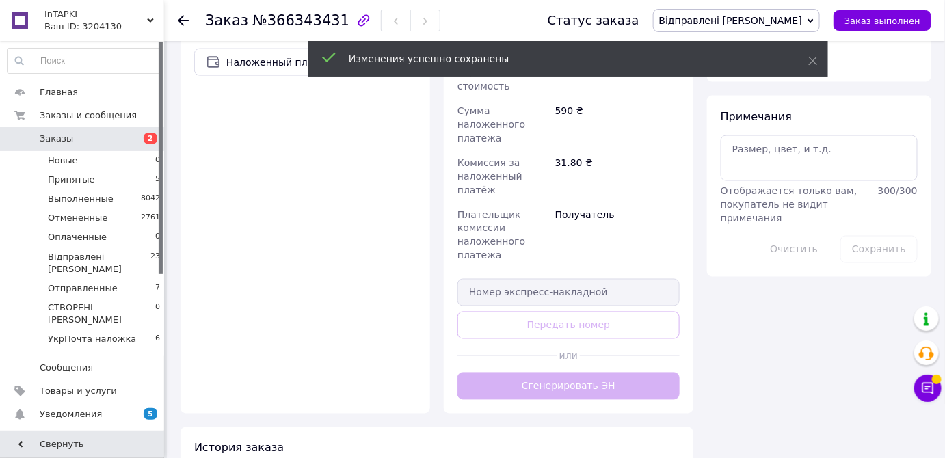
scroll to position [667, 0]
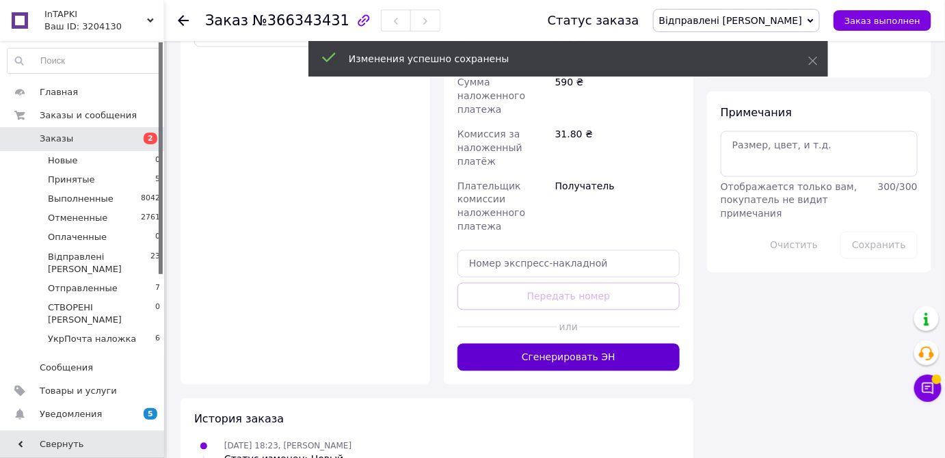
click at [560, 344] on button "Сгенерировать ЭН" at bounding box center [568, 357] width 222 height 27
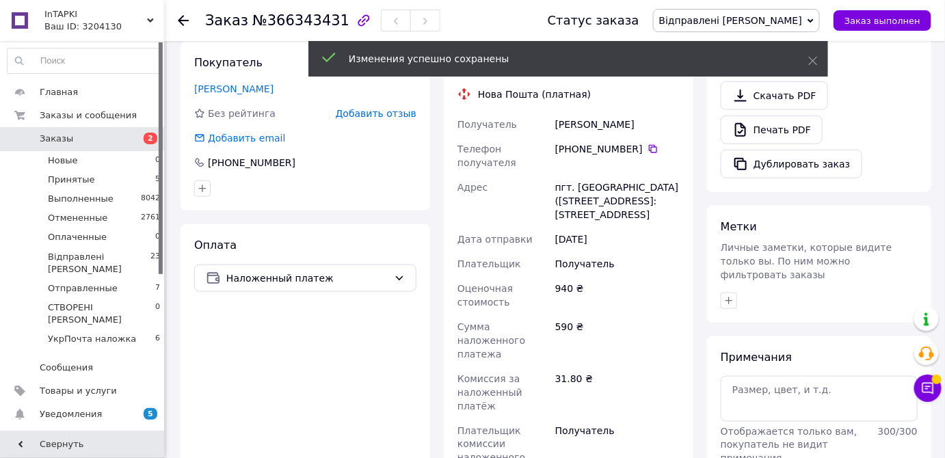
scroll to position [419, 0]
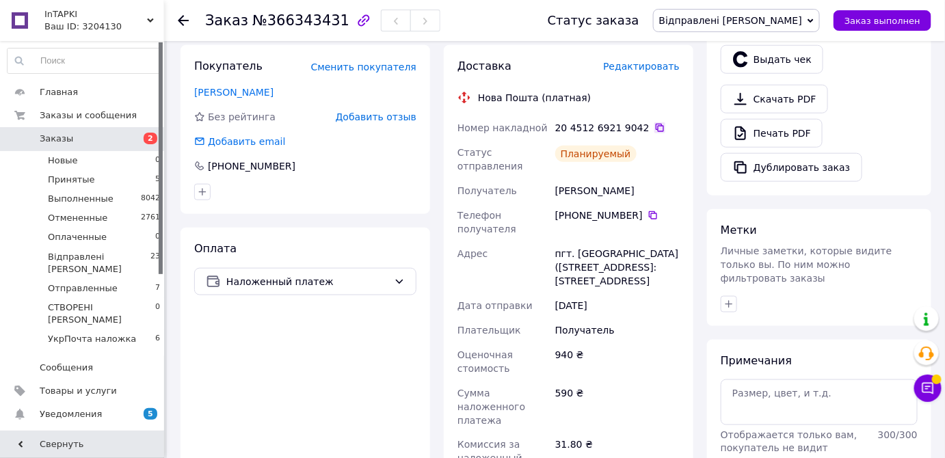
click at [654, 122] on icon at bounding box center [659, 127] width 11 height 11
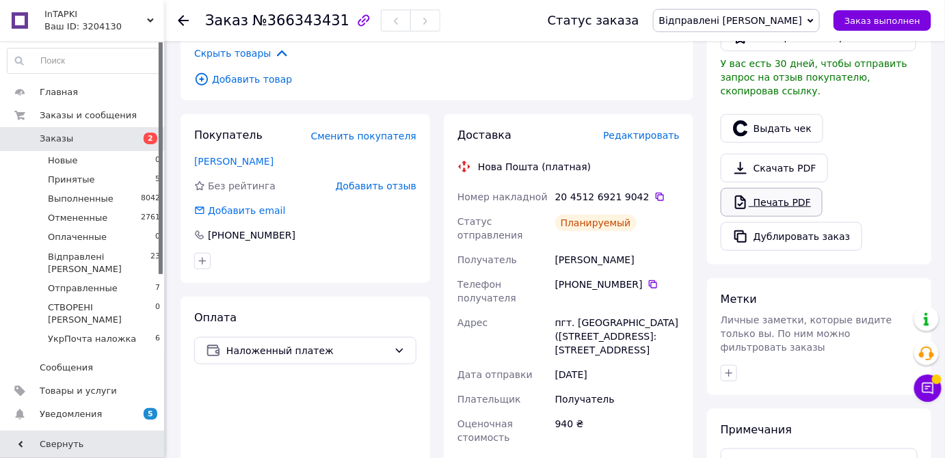
scroll to position [232, 0]
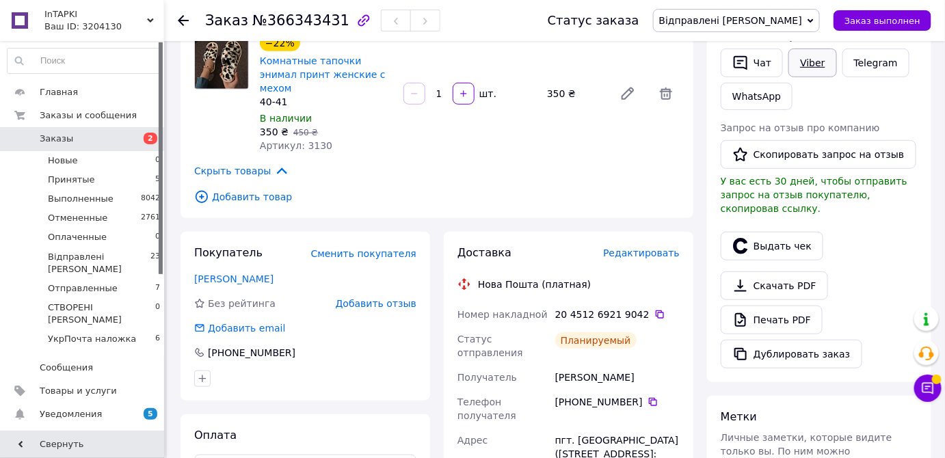
click at [805, 62] on link "Viber" at bounding box center [812, 63] width 48 height 29
click at [655, 310] on icon at bounding box center [659, 314] width 8 height 8
click at [96, 333] on span "УкрПочта наложка" at bounding box center [92, 339] width 88 height 12
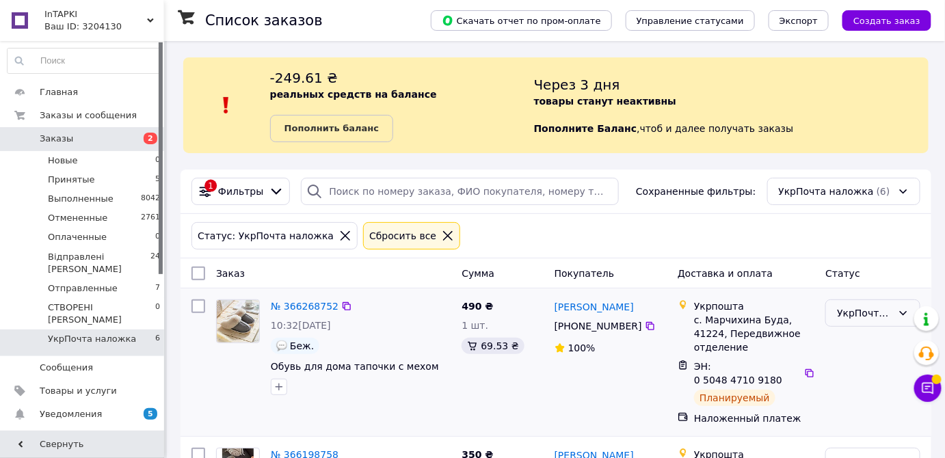
click at [836, 312] on div "УкрПочта наложка" at bounding box center [872, 312] width 95 height 27
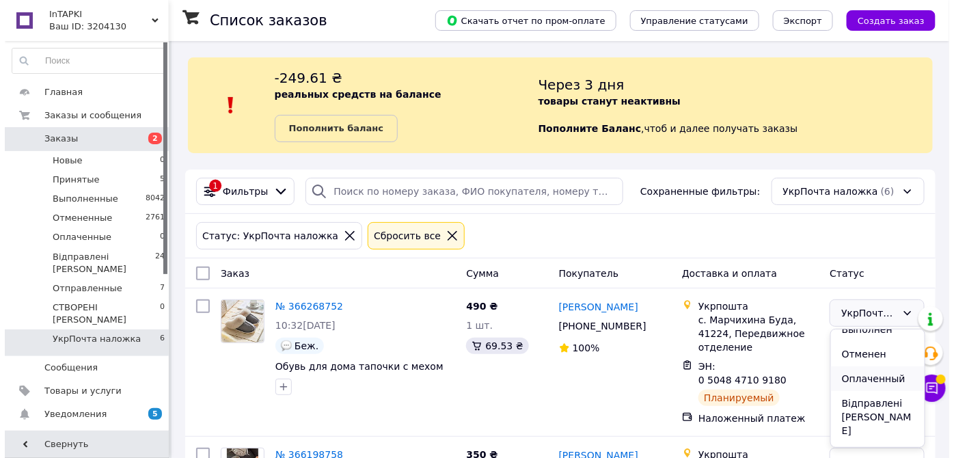
scroll to position [54, 0]
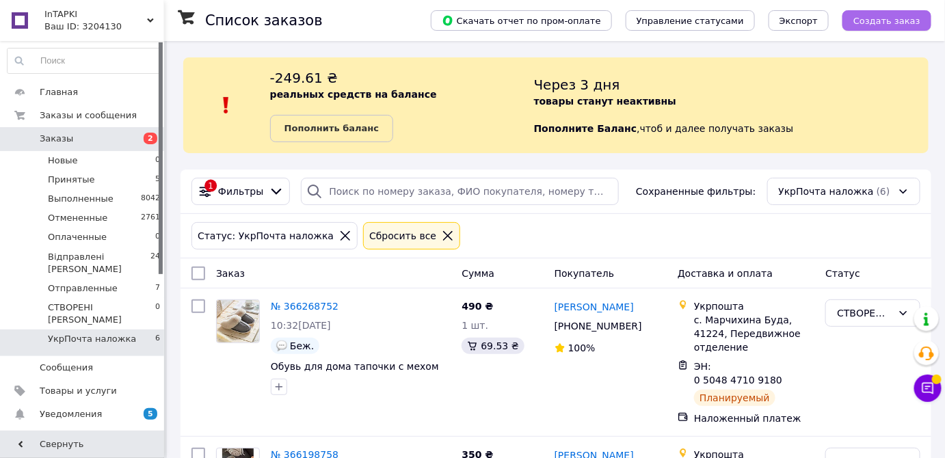
click at [898, 21] on span "Создать заказ" at bounding box center [886, 21] width 67 height 10
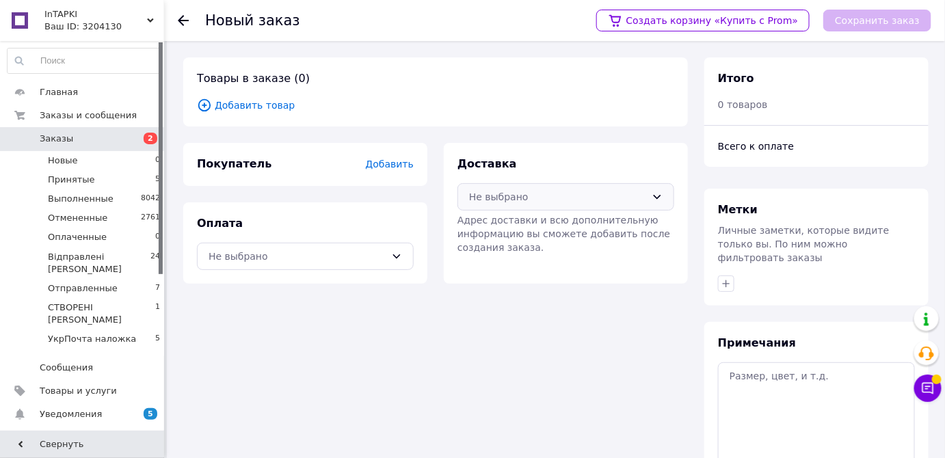
click at [578, 191] on div "Не выбрано" at bounding box center [557, 196] width 177 height 15
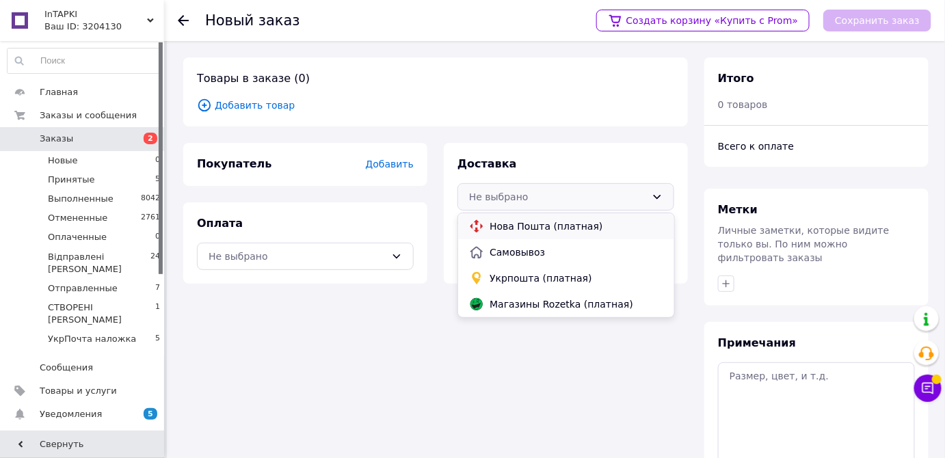
click at [530, 230] on span "Нова Пошта (платная)" at bounding box center [575, 226] width 173 height 14
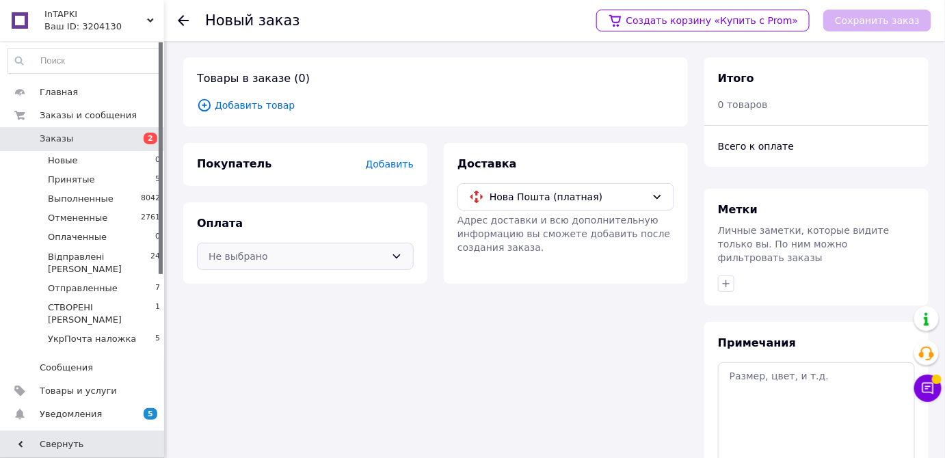
click at [302, 261] on div "Не выбрано" at bounding box center [296, 256] width 177 height 15
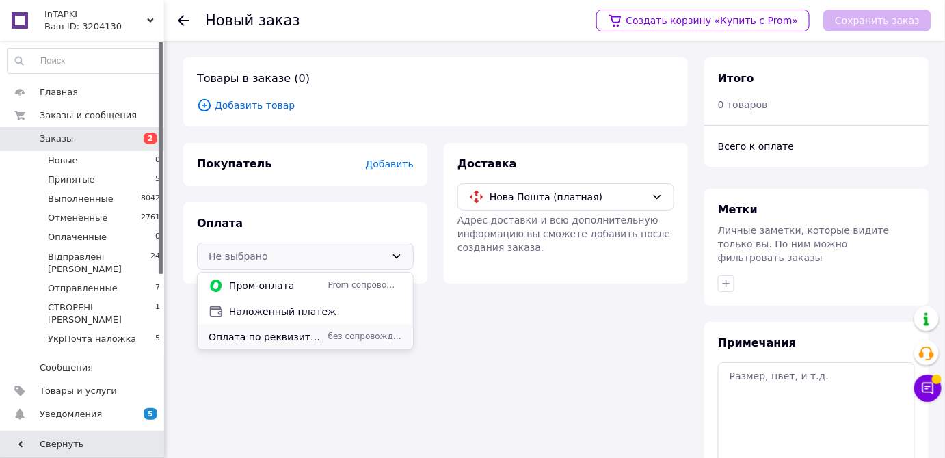
click at [255, 335] on span "Оплата по реквизитам" at bounding box center [265, 337] width 114 height 14
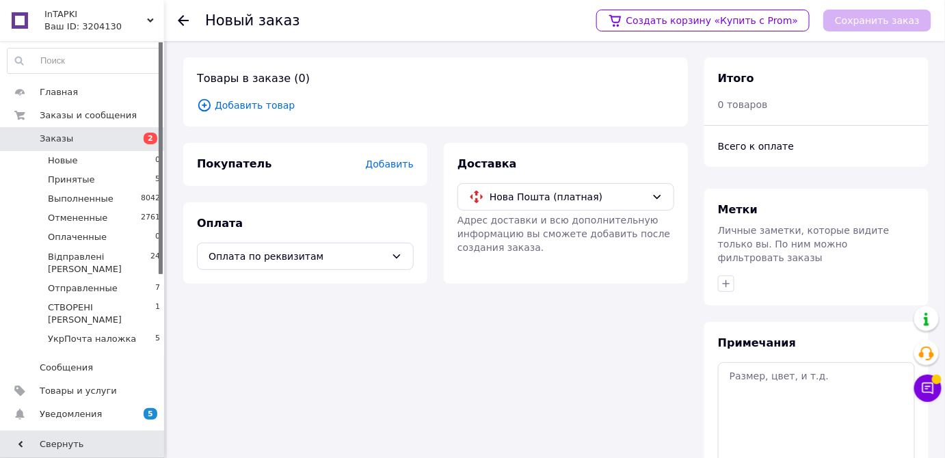
click at [255, 101] on span "Добавить товар" at bounding box center [435, 105] width 477 height 15
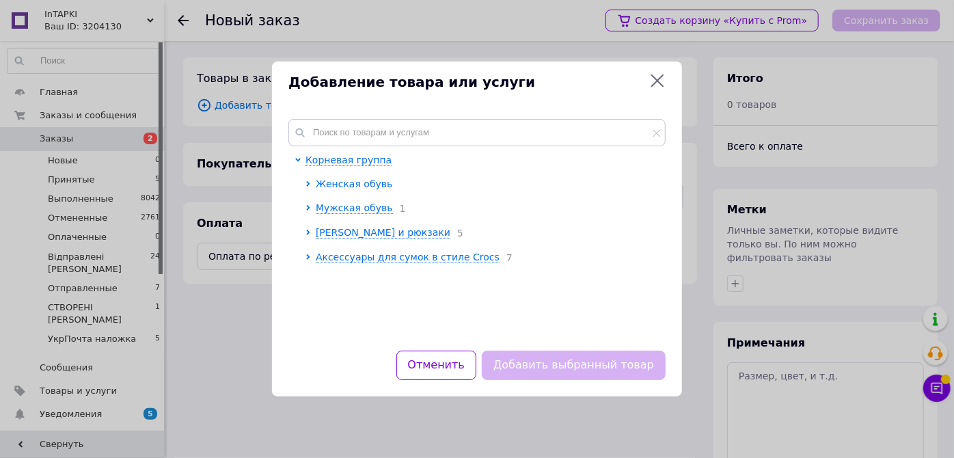
click at [344, 182] on span "Женская обувь" at bounding box center [354, 183] width 77 height 11
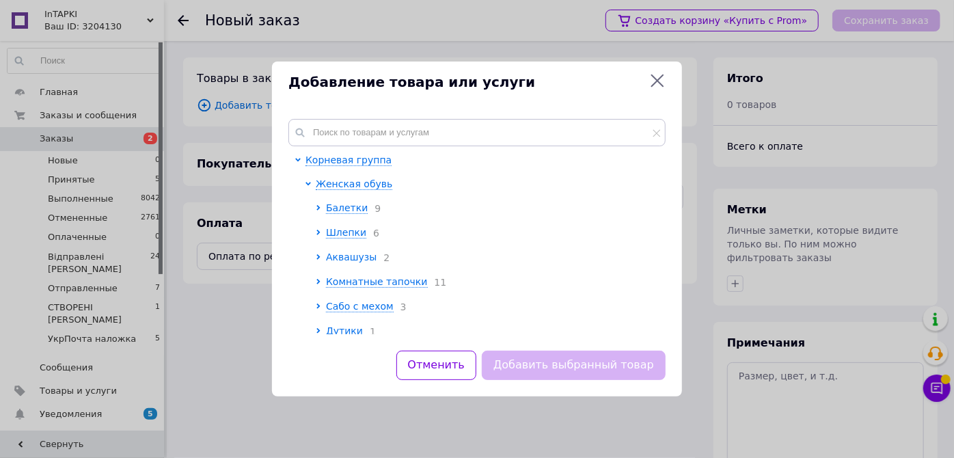
click at [353, 256] on span "Аквашузы" at bounding box center [351, 257] width 51 height 11
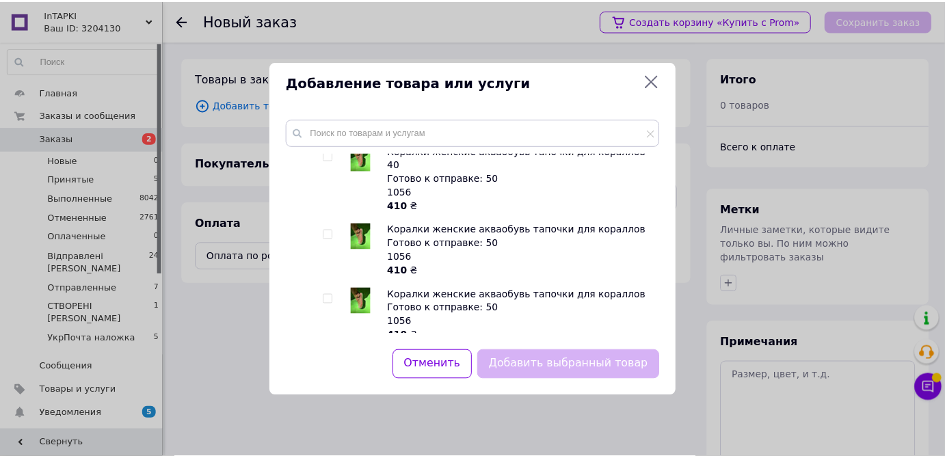
scroll to position [248, 0]
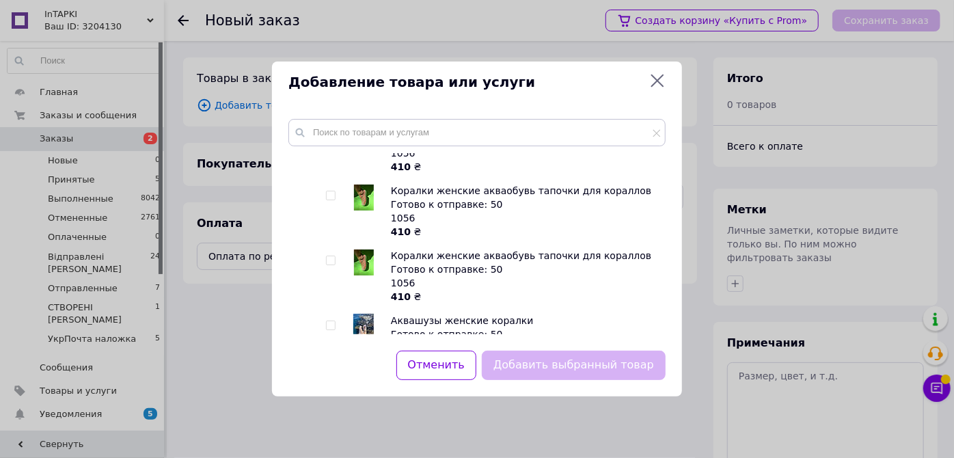
click at [362, 249] on img at bounding box center [364, 262] width 20 height 26
checkbox input "true"
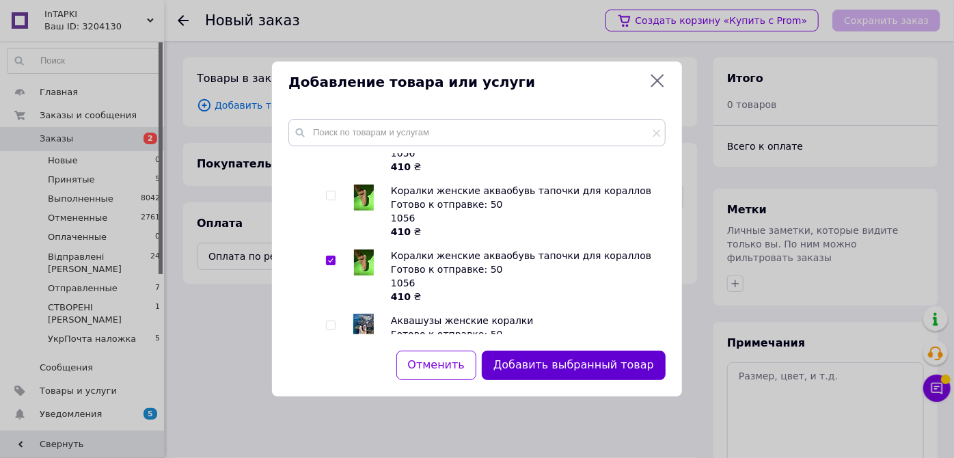
click at [545, 357] on button "Добавить выбранный товар" at bounding box center [574, 365] width 184 height 29
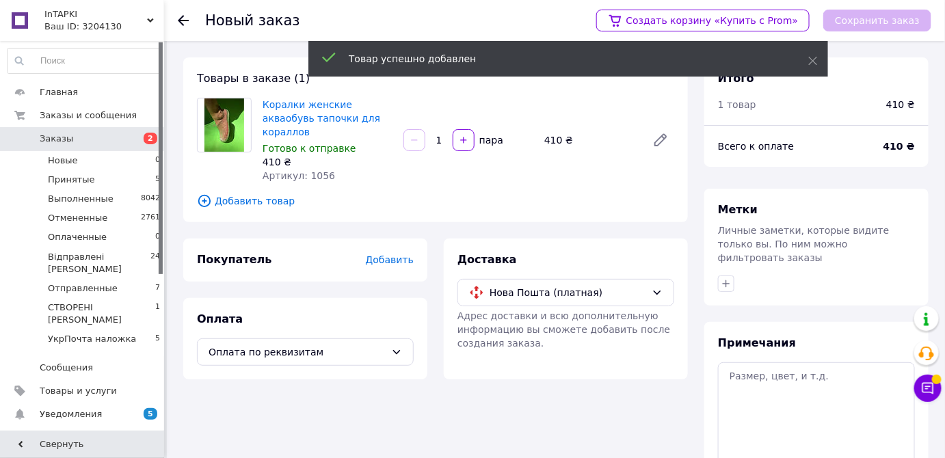
click at [389, 254] on span "Добавить" at bounding box center [390, 259] width 48 height 11
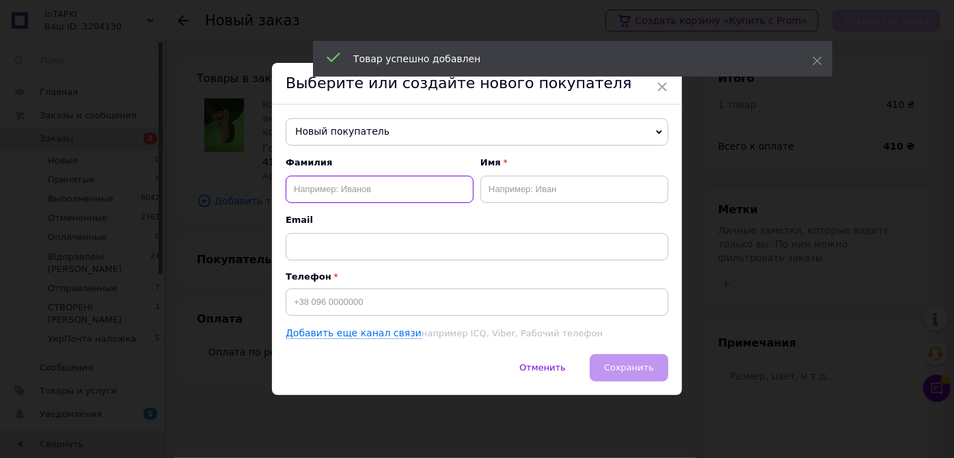
click at [329, 187] on input "text" at bounding box center [380, 189] width 188 height 27
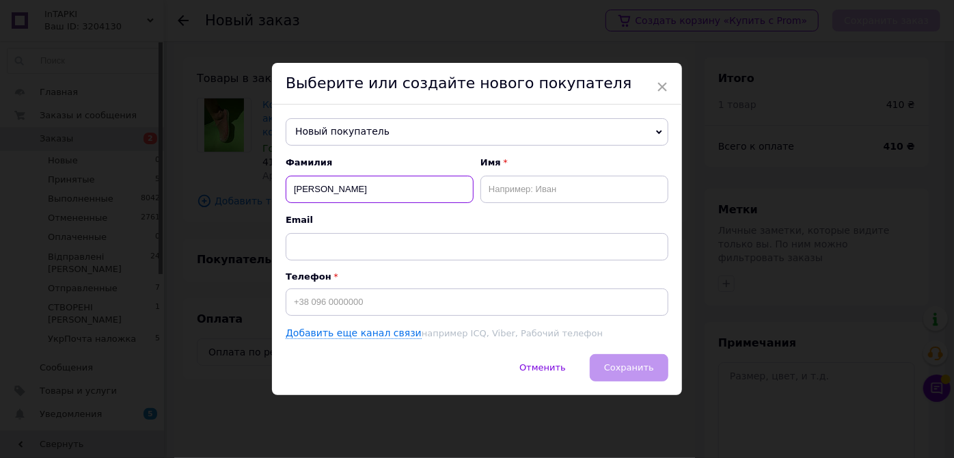
type input "[PERSON_NAME]"
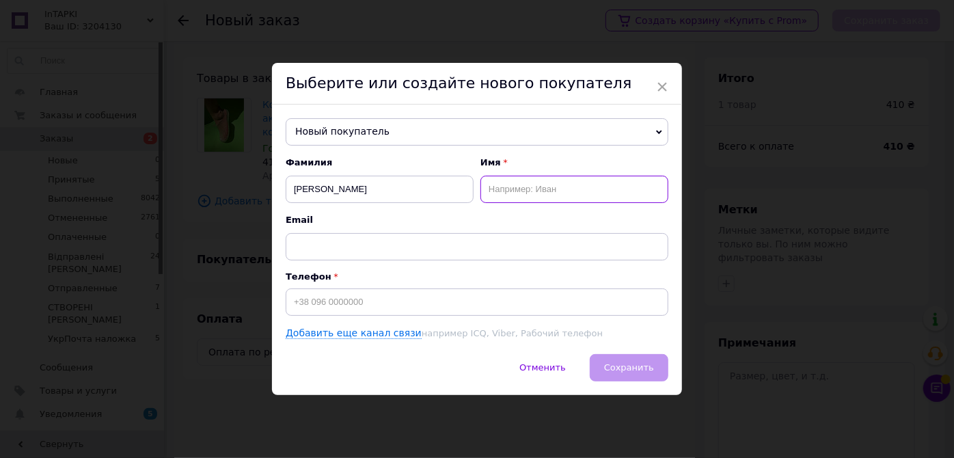
click at [503, 180] on input "text" at bounding box center [574, 189] width 188 height 27
type input "[PERSON_NAME]"
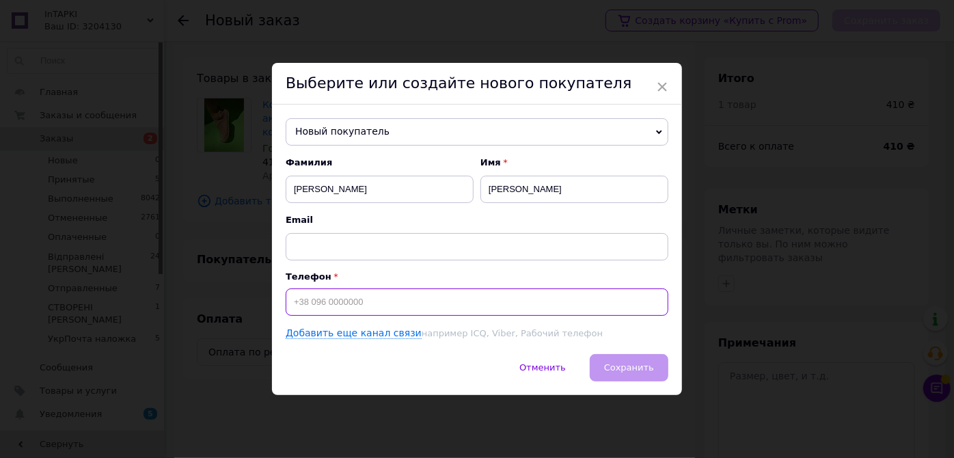
click at [334, 310] on input at bounding box center [477, 301] width 383 height 27
type input "[PHONE_NUMBER]"
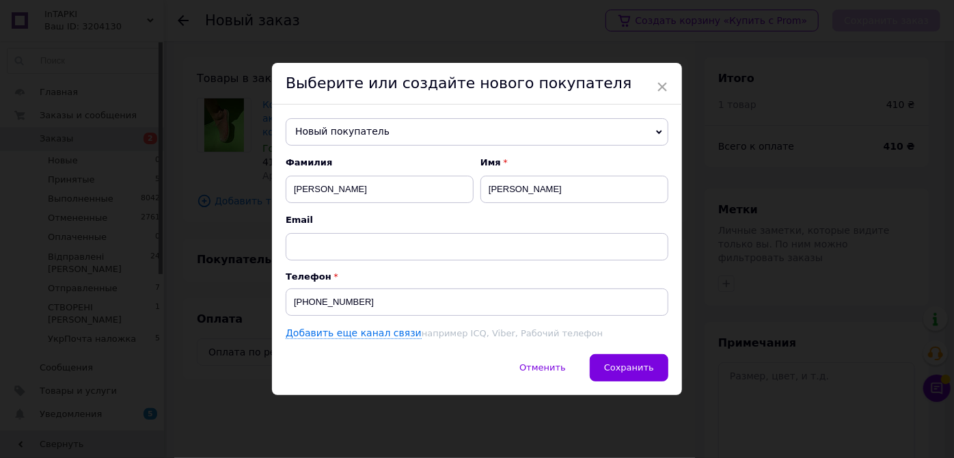
click at [666, 370] on button "Сохранить" at bounding box center [629, 367] width 79 height 27
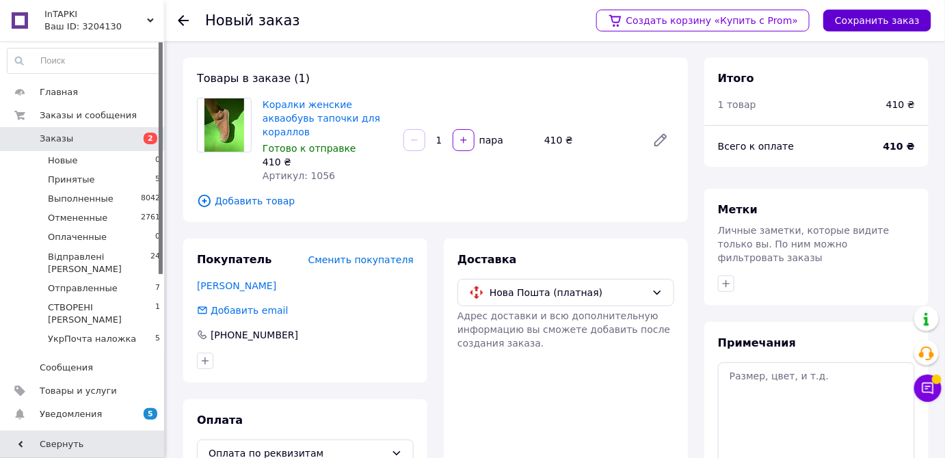
click at [863, 23] on button "Сохранить заказ" at bounding box center [877, 21] width 108 height 22
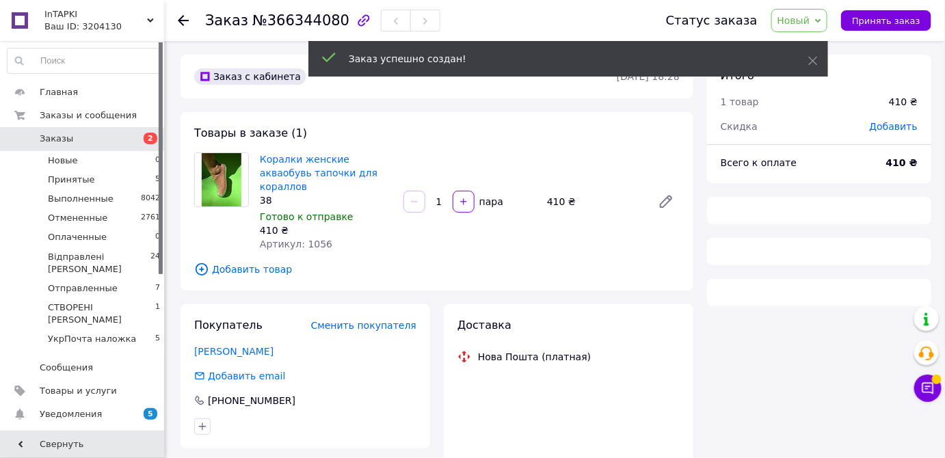
click at [810, 18] on span "Новый" at bounding box center [793, 20] width 33 height 11
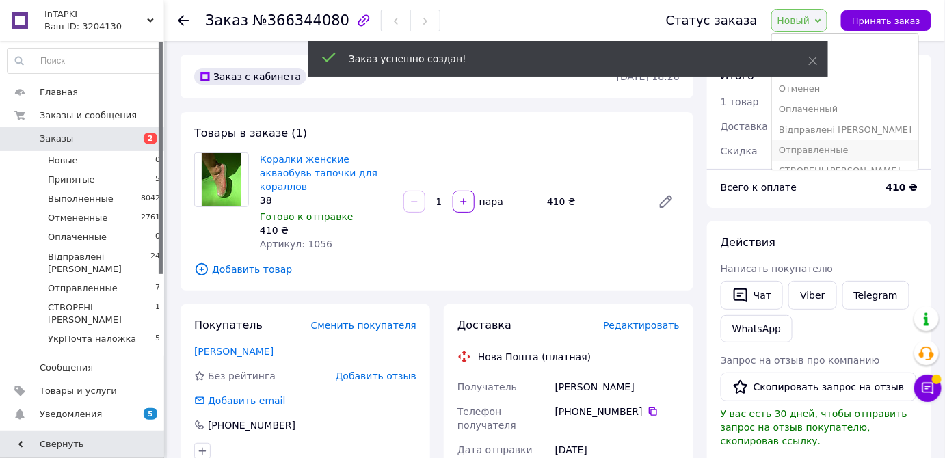
click at [817, 152] on li "Отправленные" at bounding box center [845, 150] width 146 height 21
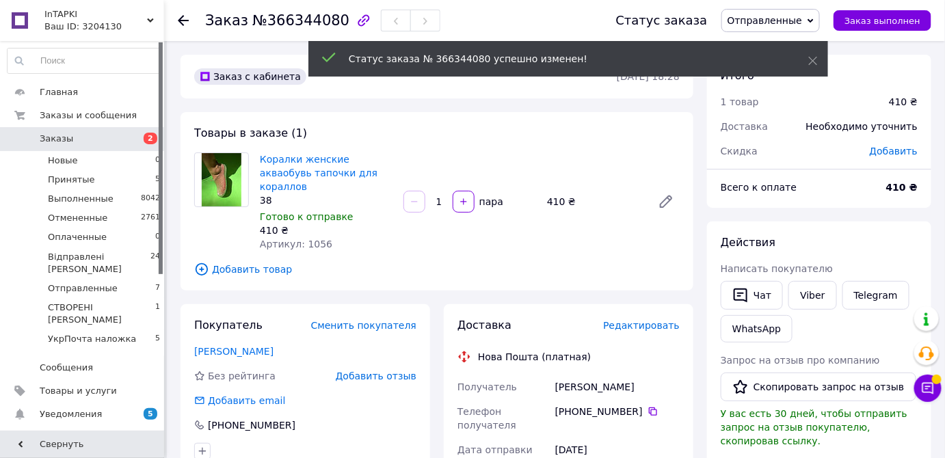
click at [782, 25] on span "Отправленные" at bounding box center [764, 20] width 75 height 11
click at [799, 124] on li "Відправлені [PERSON_NAME]" at bounding box center [795, 130] width 146 height 21
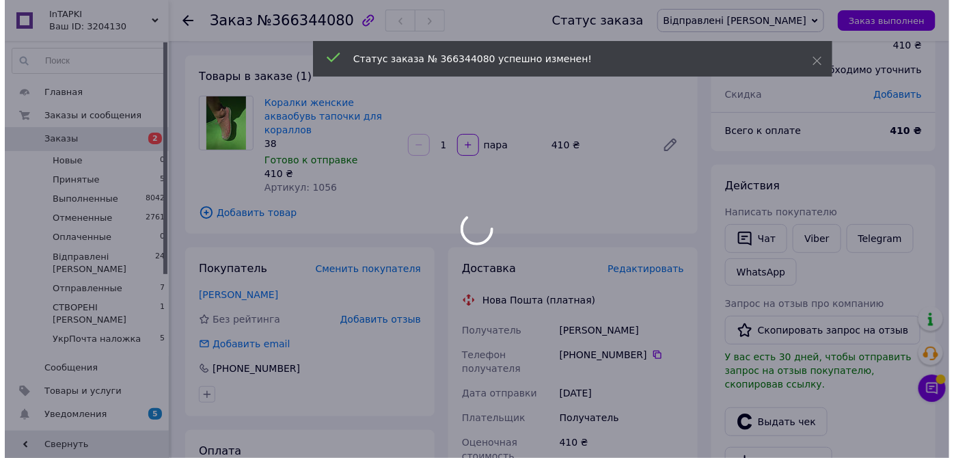
scroll to position [186, 0]
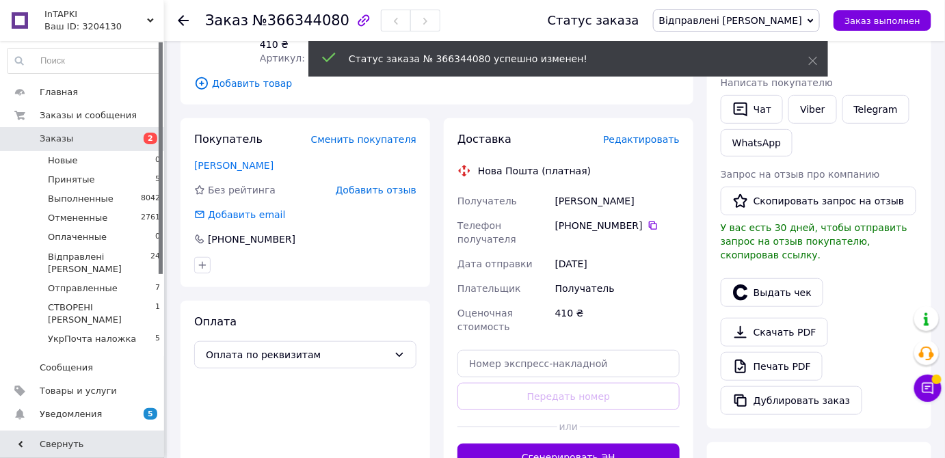
click at [643, 134] on span "Редактировать" at bounding box center [641, 139] width 77 height 11
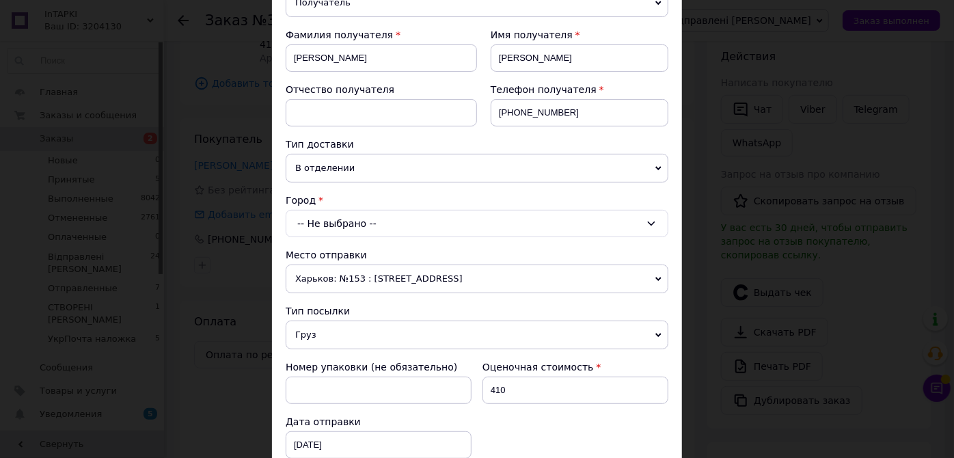
click at [340, 219] on div "-- Не выбрано --" at bounding box center [477, 223] width 383 height 27
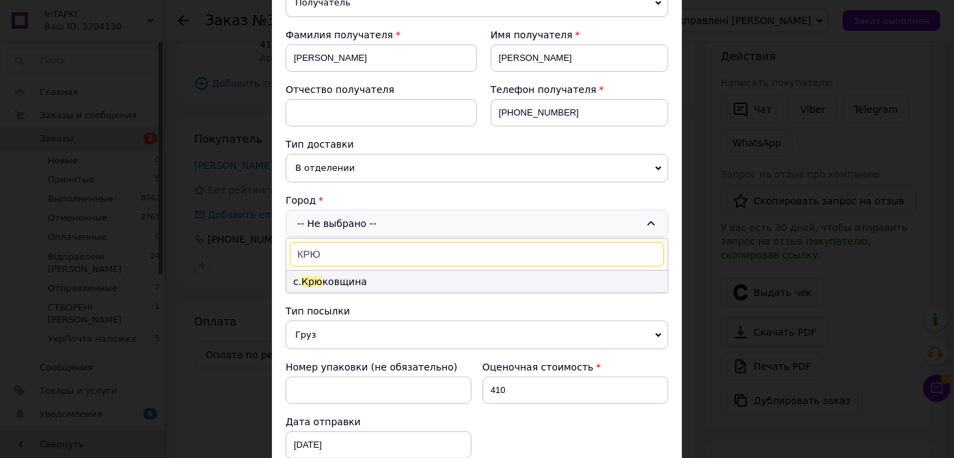
type input "КРЮ"
click at [353, 286] on li "с. Крю ковщина" at bounding box center [476, 282] width 381 height 22
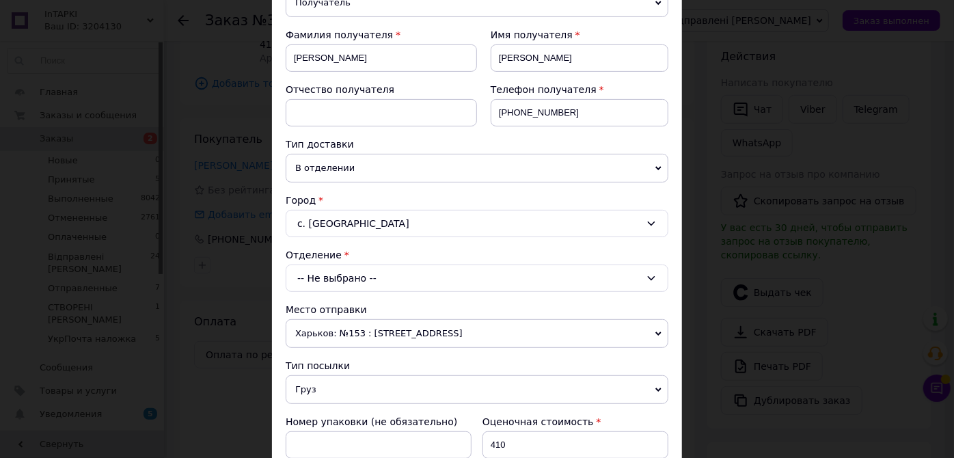
click at [353, 281] on div "-- Не выбрано --" at bounding box center [477, 277] width 383 height 27
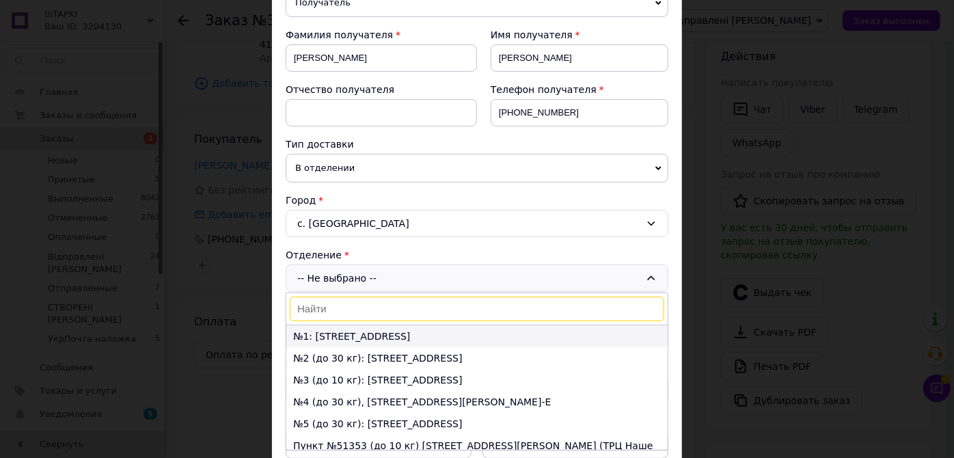
click at [343, 340] on li "№1: [STREET_ADDRESS]" at bounding box center [476, 336] width 381 height 22
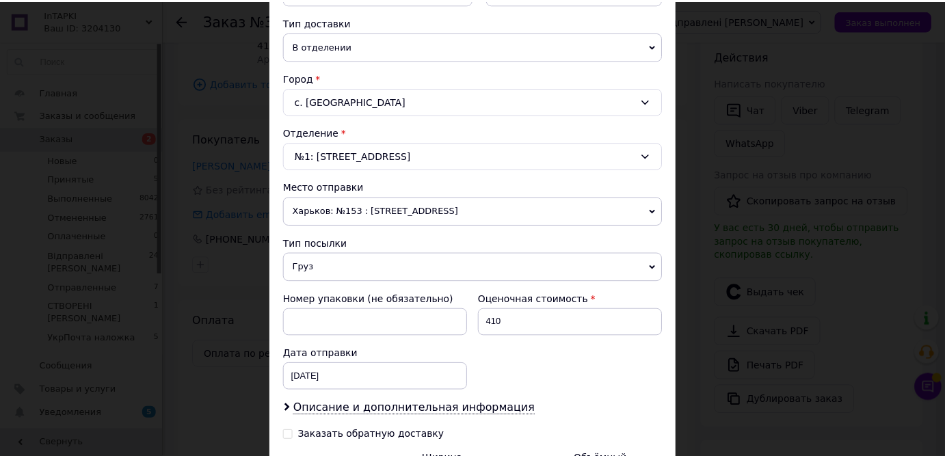
scroll to position [435, 0]
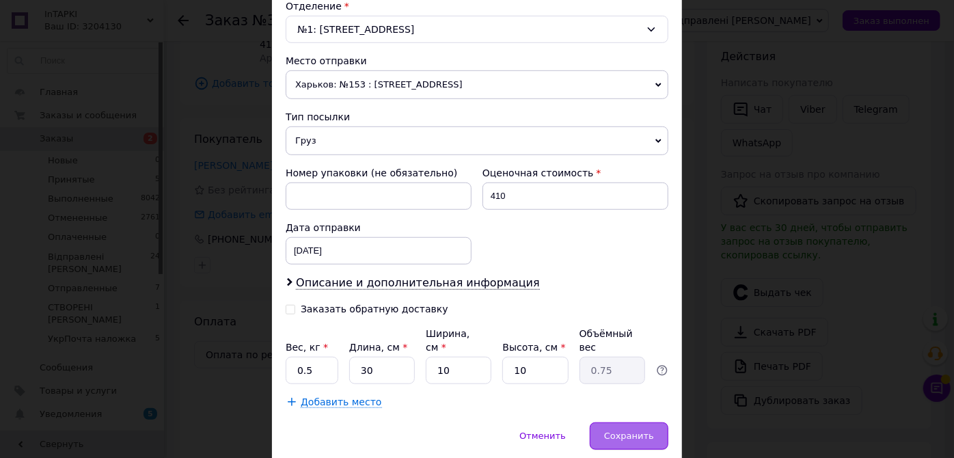
click at [621, 431] on span "Сохранить" at bounding box center [629, 436] width 50 height 10
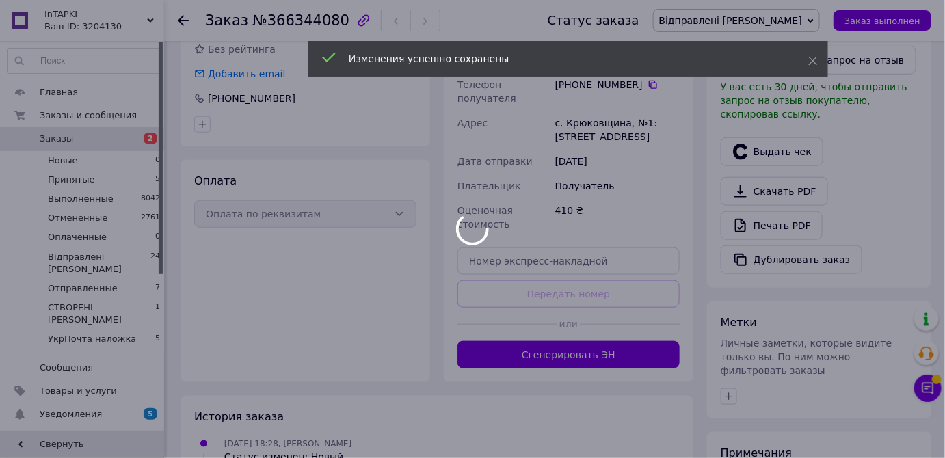
scroll to position [372, 0]
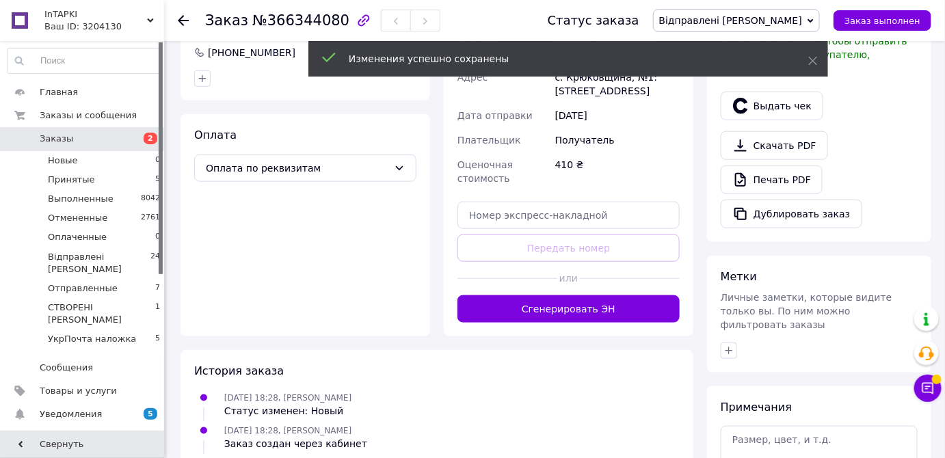
click at [577, 295] on button "Сгенерировать ЭН" at bounding box center [568, 308] width 222 height 27
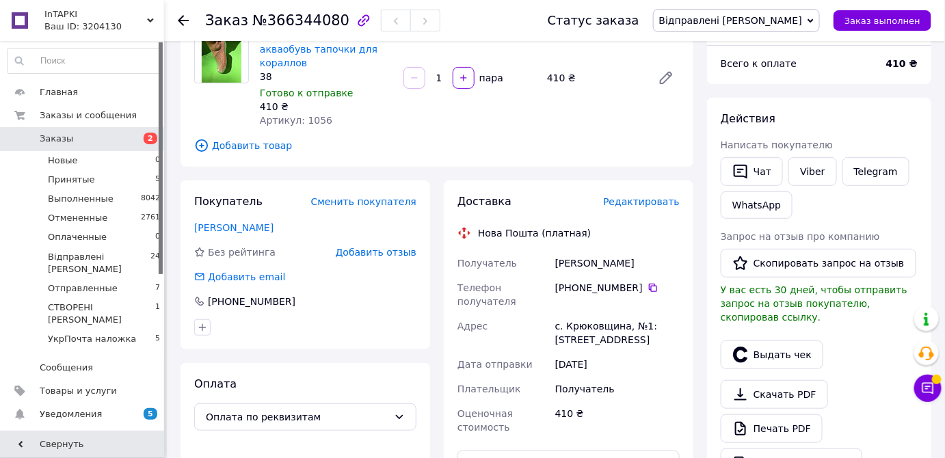
scroll to position [62, 0]
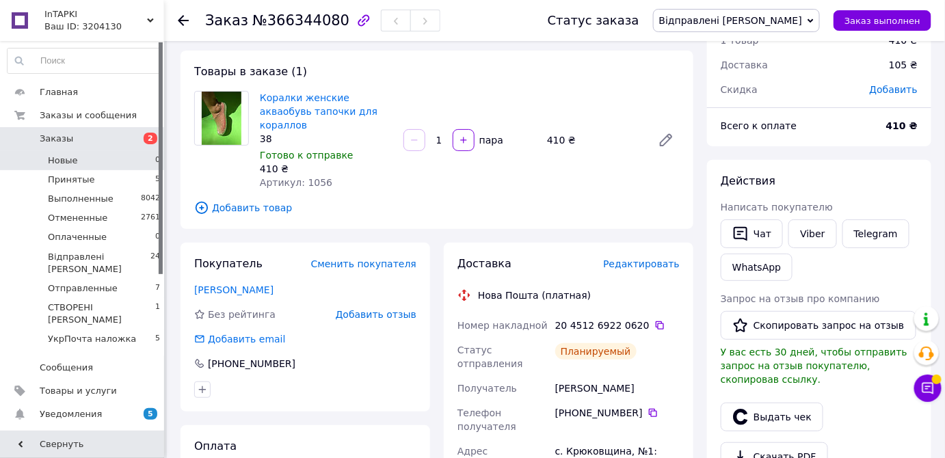
click at [49, 155] on span "Новые" at bounding box center [63, 160] width 30 height 12
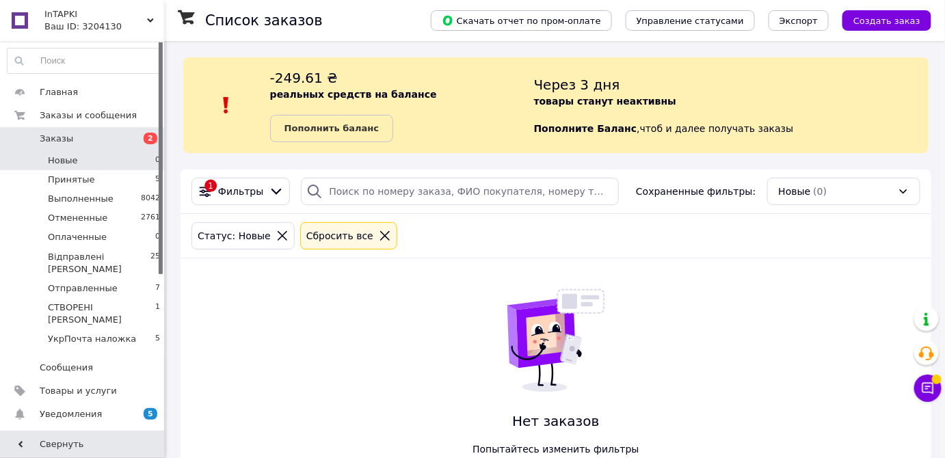
click at [908, 21] on span "Создать заказ" at bounding box center [886, 21] width 67 height 10
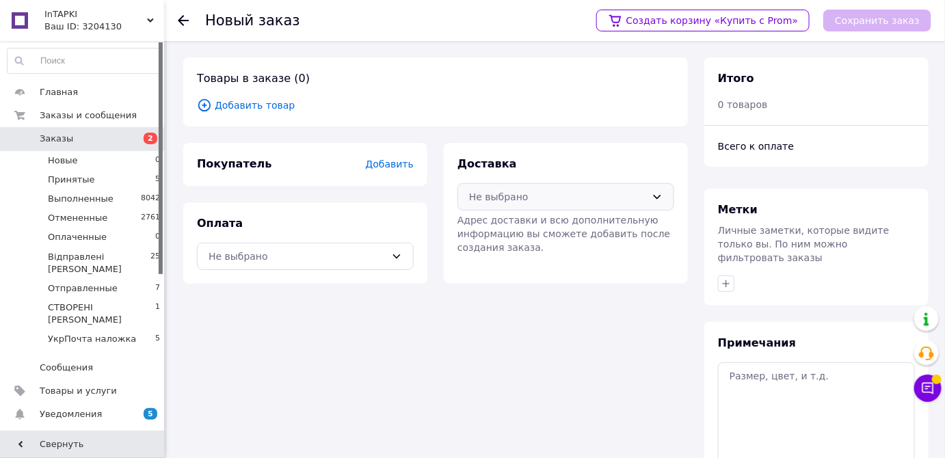
click at [524, 189] on div "Не выбрано" at bounding box center [557, 196] width 177 height 15
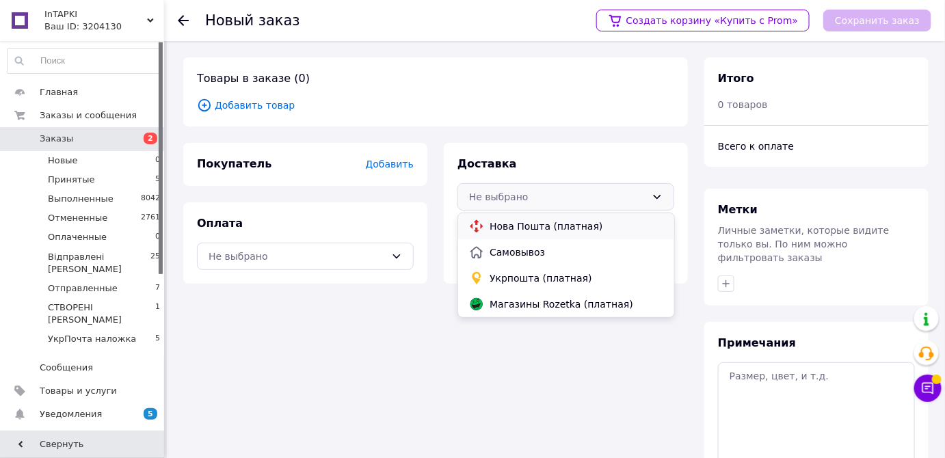
click at [506, 226] on span "Нова Пошта (платная)" at bounding box center [575, 226] width 173 height 14
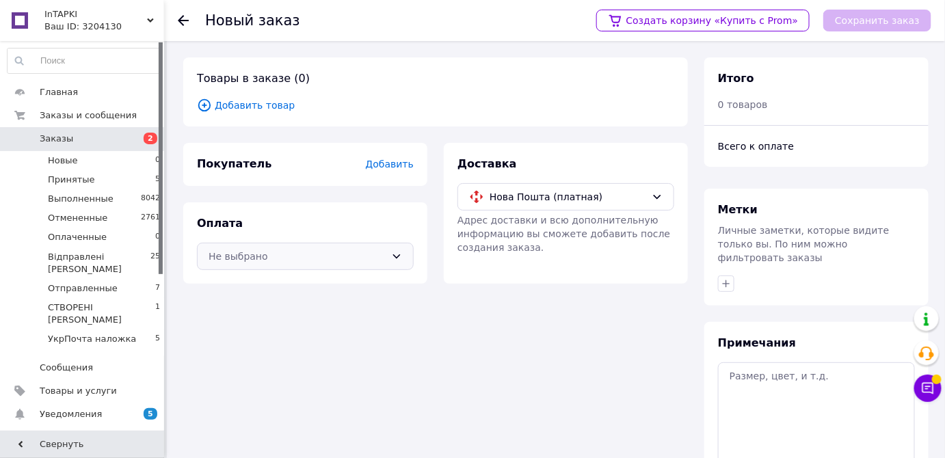
click at [346, 243] on div "Не выбрано" at bounding box center [305, 256] width 217 height 27
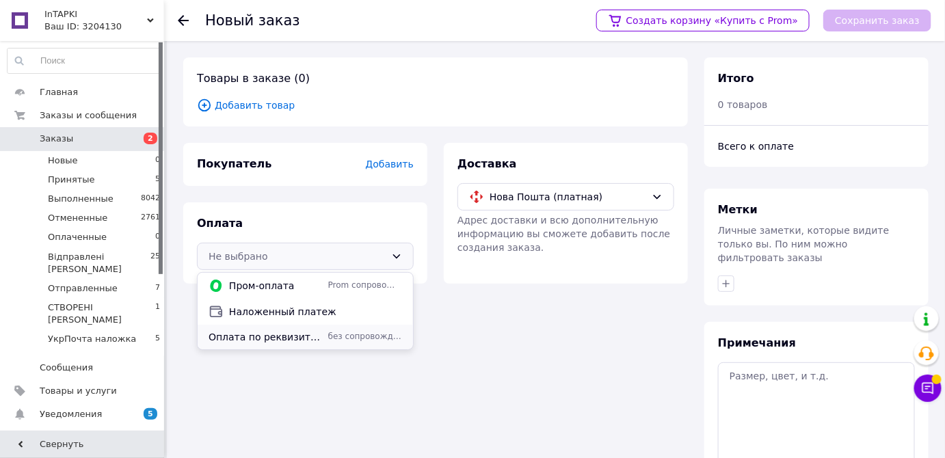
click at [278, 336] on span "Оплата по реквизитам" at bounding box center [265, 337] width 114 height 14
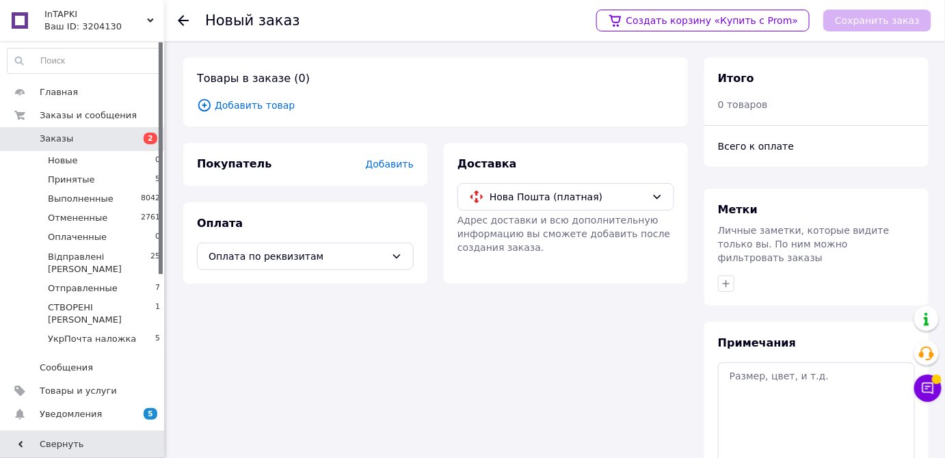
click at [258, 108] on span "Добавить товар" at bounding box center [435, 105] width 477 height 15
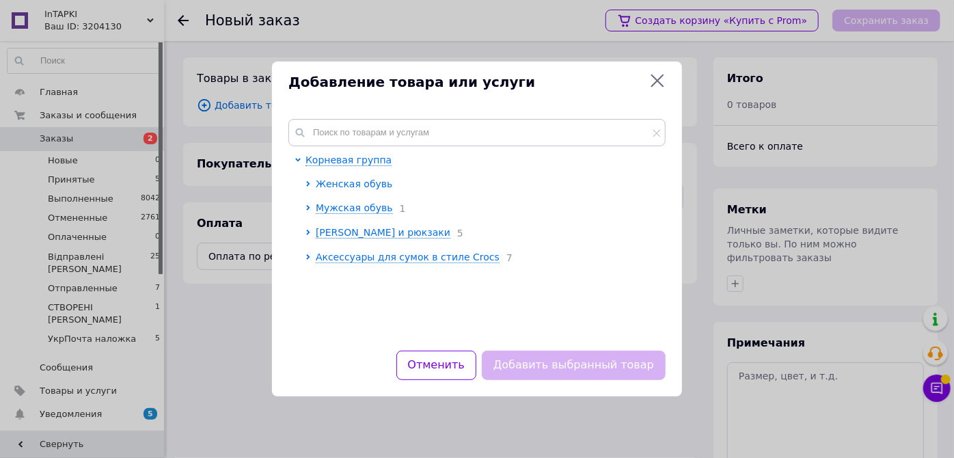
click at [347, 180] on span "Женская обувь" at bounding box center [354, 183] width 77 height 11
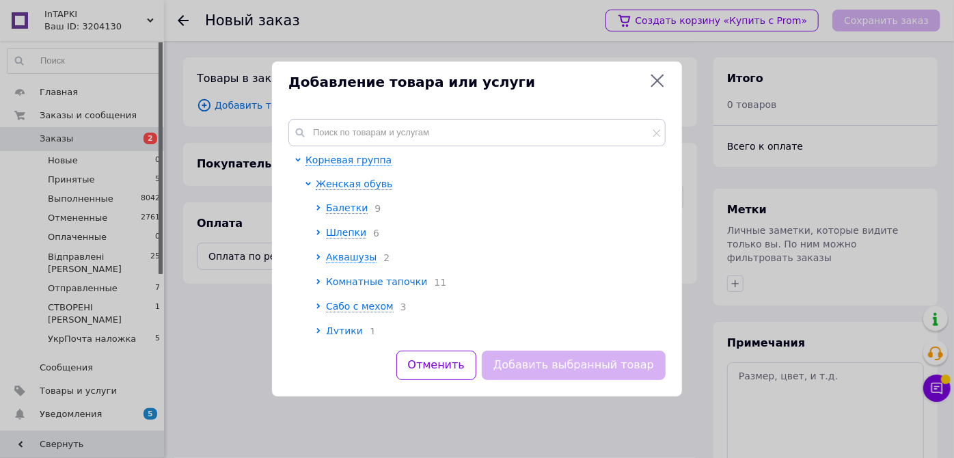
click at [348, 283] on span "Комнатные тапочки" at bounding box center [377, 281] width 102 height 11
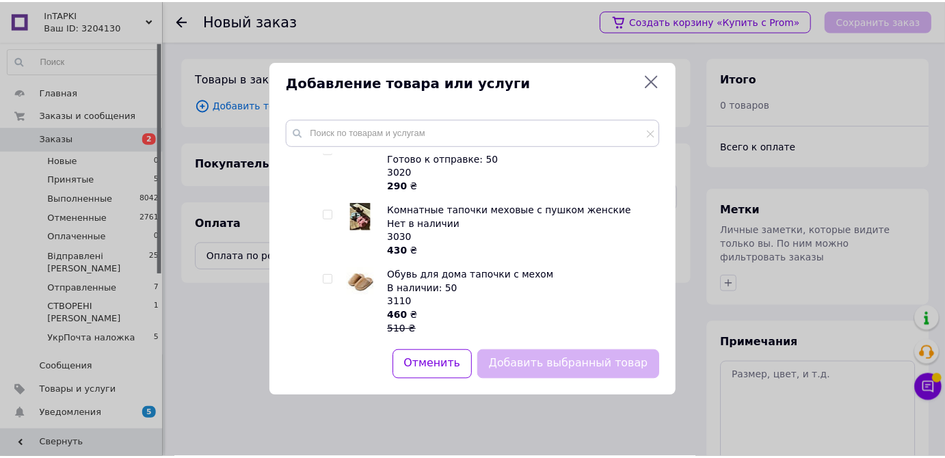
scroll to position [497, 0]
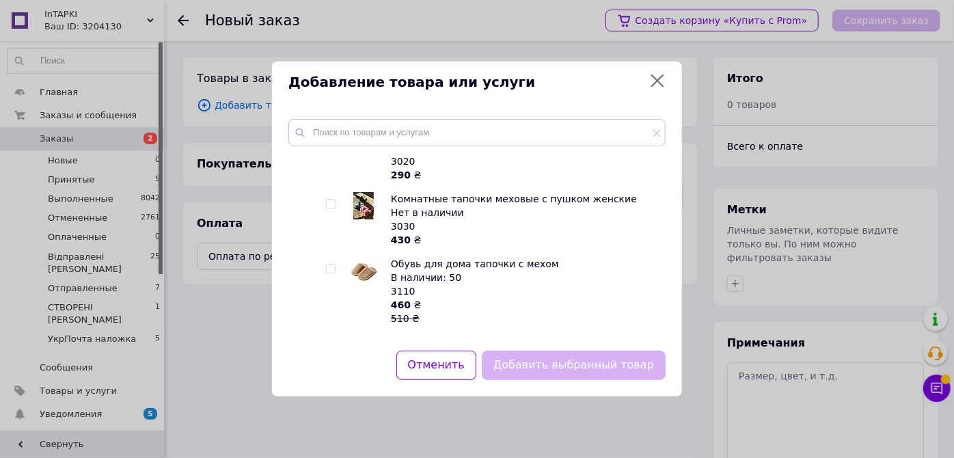
click at [366, 210] on img at bounding box center [363, 205] width 21 height 27
checkbox input "true"
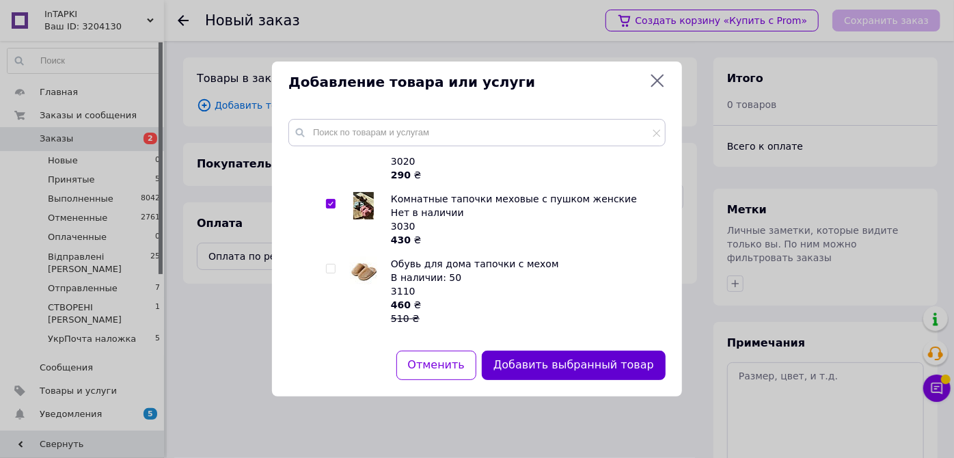
click at [547, 364] on button "Добавить выбранный товар" at bounding box center [574, 365] width 184 height 29
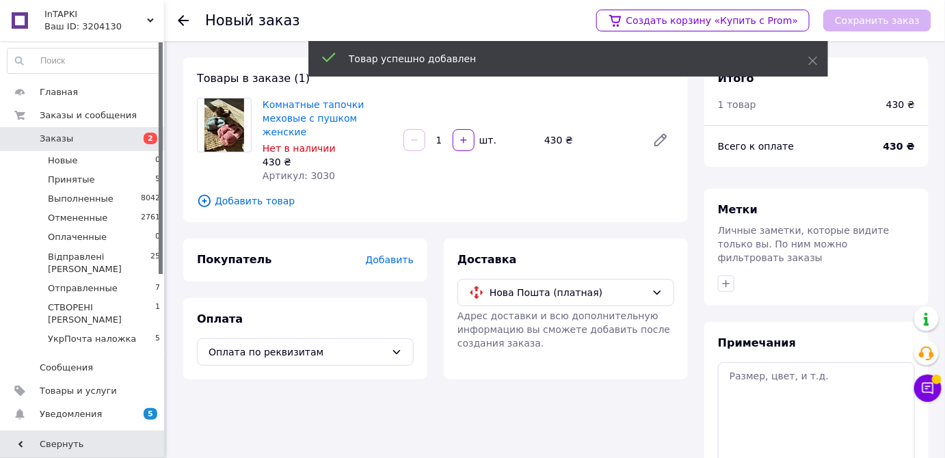
click at [382, 254] on span "Добавить" at bounding box center [390, 259] width 48 height 11
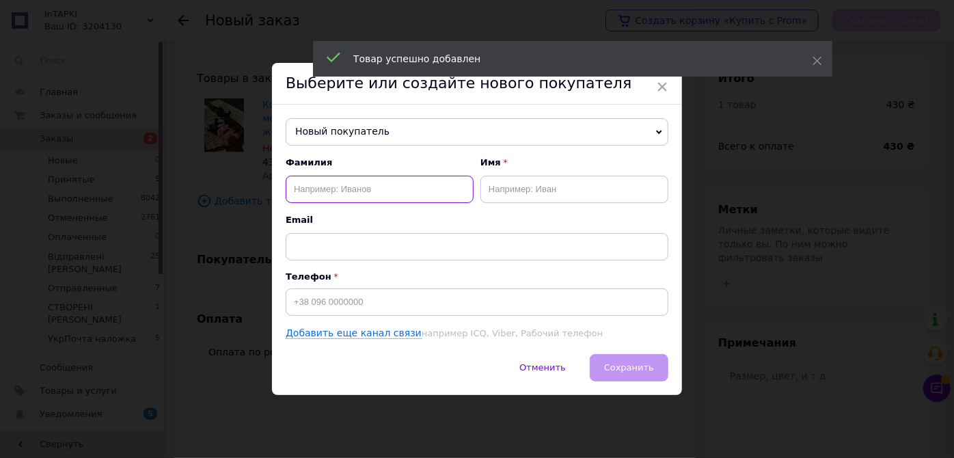
click at [359, 192] on input "text" at bounding box center [380, 189] width 188 height 27
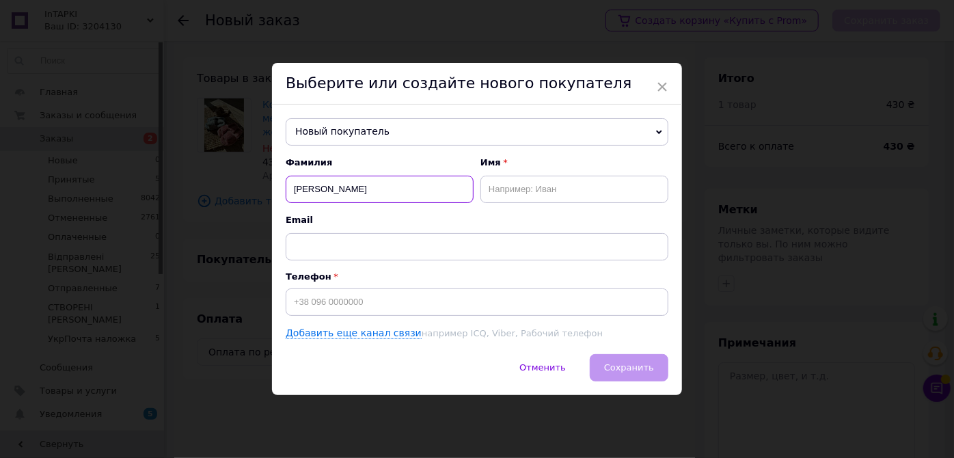
type input "[PERSON_NAME]"
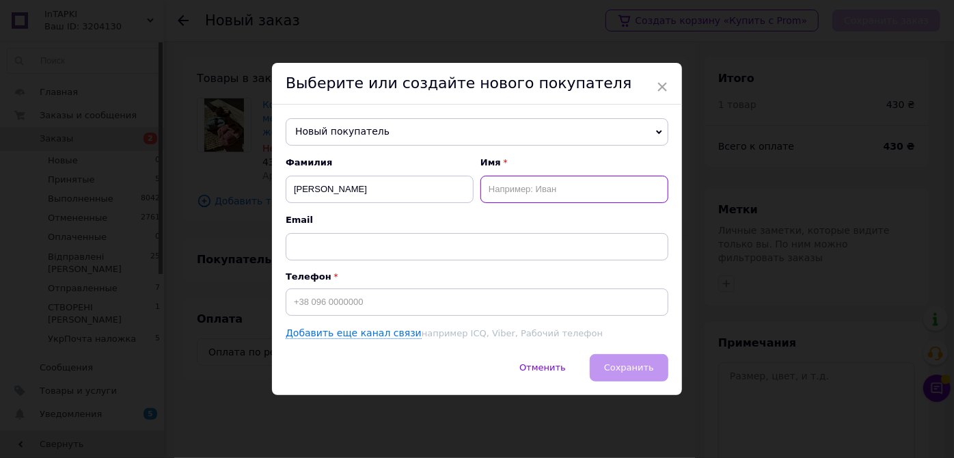
click at [507, 196] on input "text" at bounding box center [574, 189] width 188 height 27
type input "[PERSON_NAME]"
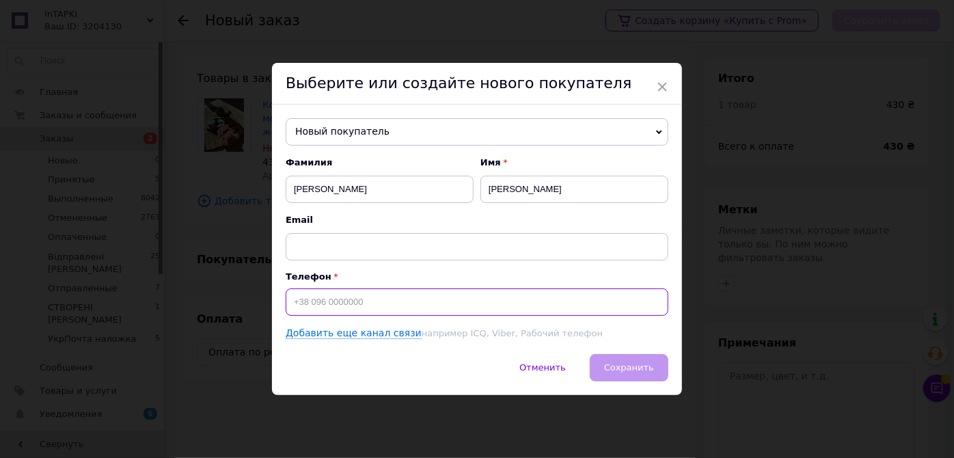
click at [428, 295] on input at bounding box center [477, 301] width 383 height 27
type input "[PHONE_NUMBER]"
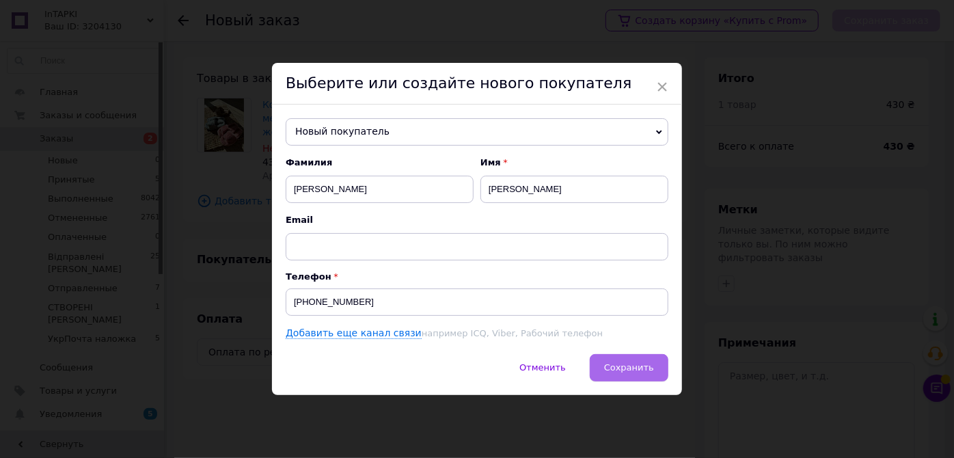
click at [622, 359] on button "Сохранить" at bounding box center [629, 367] width 79 height 27
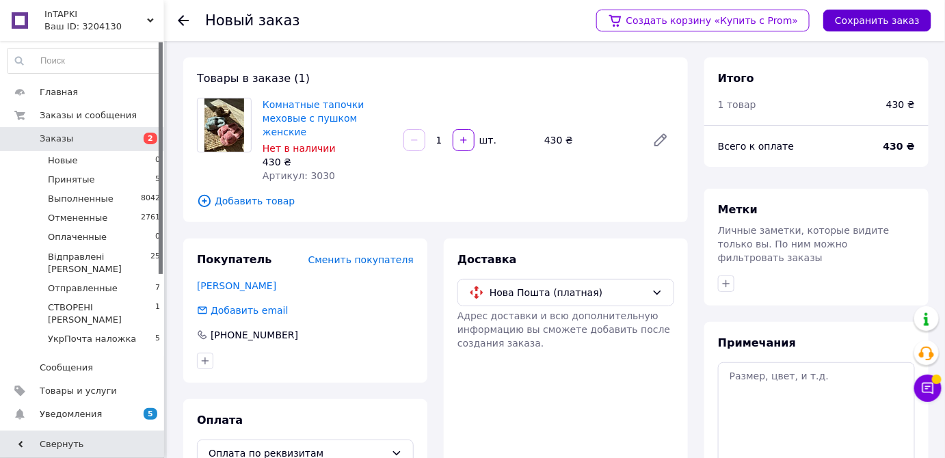
click at [873, 21] on button "Сохранить заказ" at bounding box center [877, 21] width 108 height 22
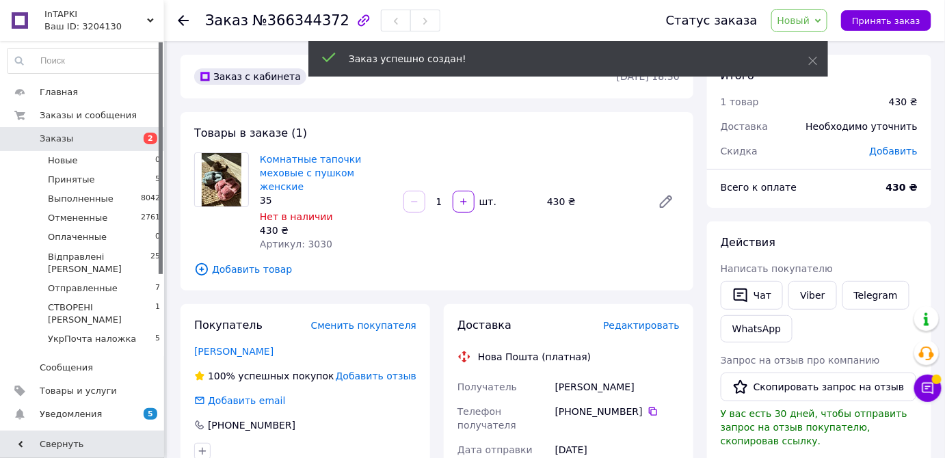
click at [825, 13] on span "Новый" at bounding box center [799, 20] width 57 height 23
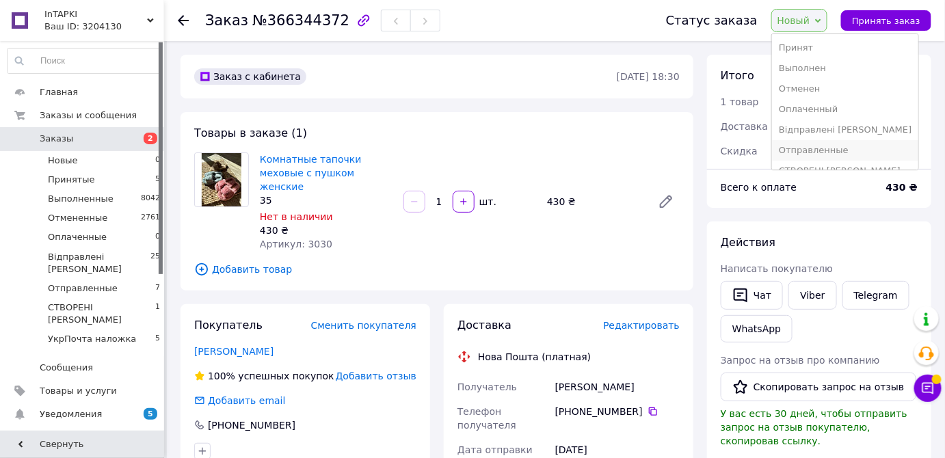
click at [834, 150] on li "Отправленные" at bounding box center [845, 150] width 146 height 21
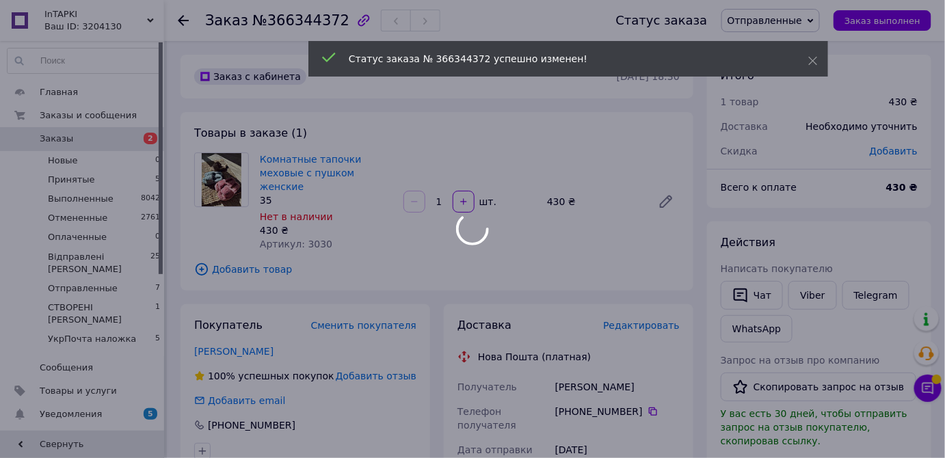
click at [826, 22] on div at bounding box center [472, 229] width 945 height 458
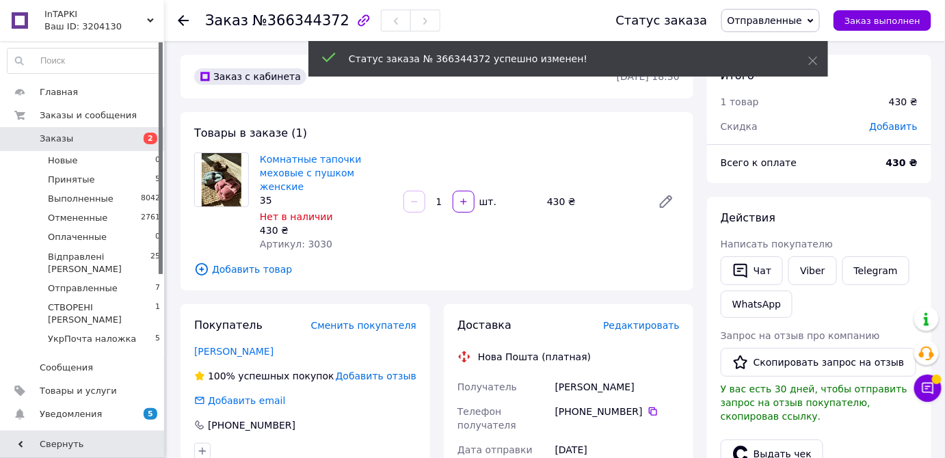
click at [813, 21] on span "Отправленные" at bounding box center [770, 20] width 99 height 23
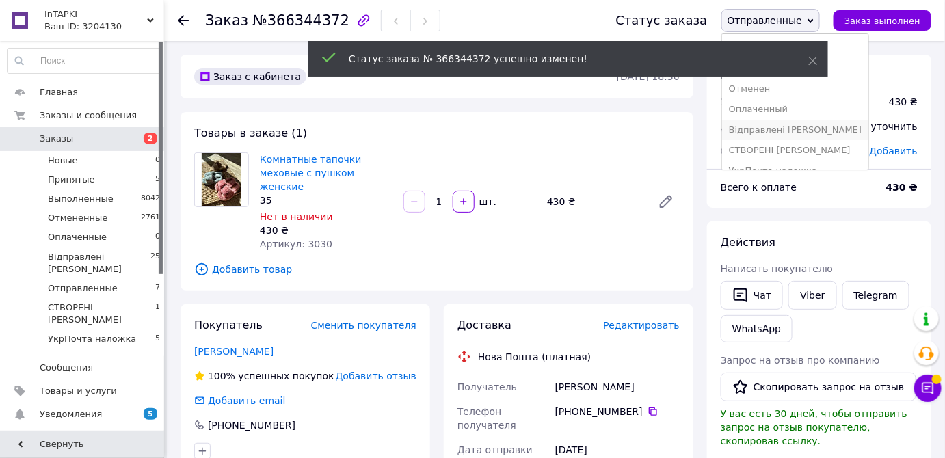
click at [815, 133] on li "Відправлені [PERSON_NAME]" at bounding box center [795, 130] width 146 height 21
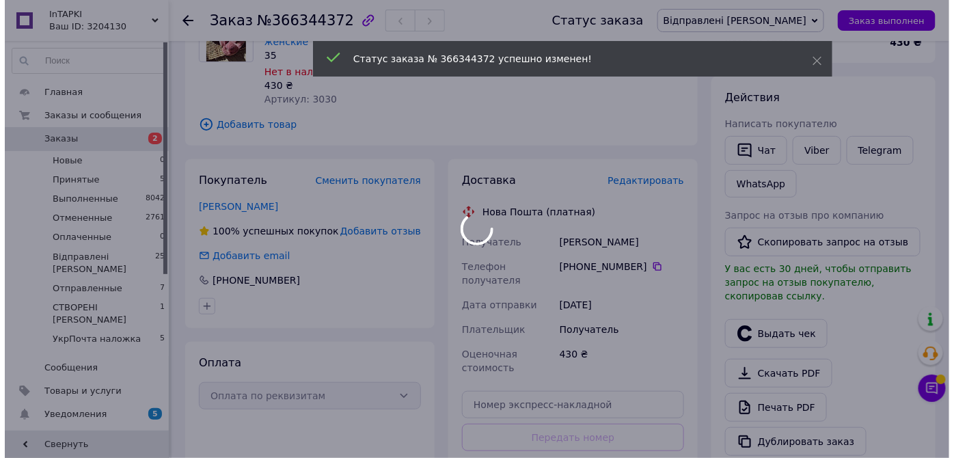
scroll to position [124, 0]
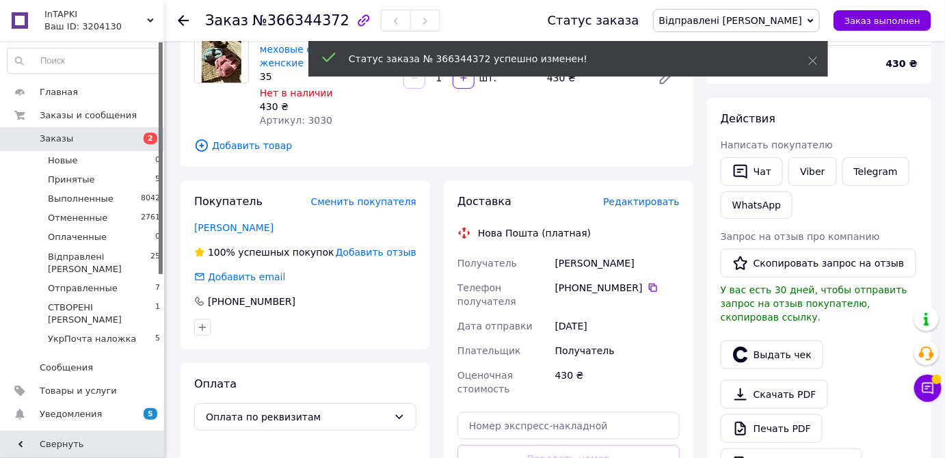
click at [644, 196] on span "Редактировать" at bounding box center [641, 201] width 77 height 11
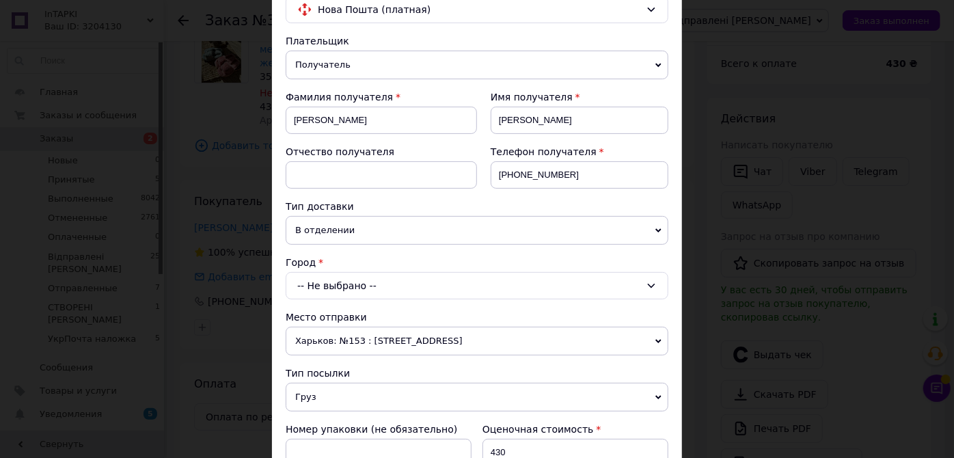
click at [366, 286] on div "-- Не выбрано --" at bounding box center [477, 285] width 383 height 27
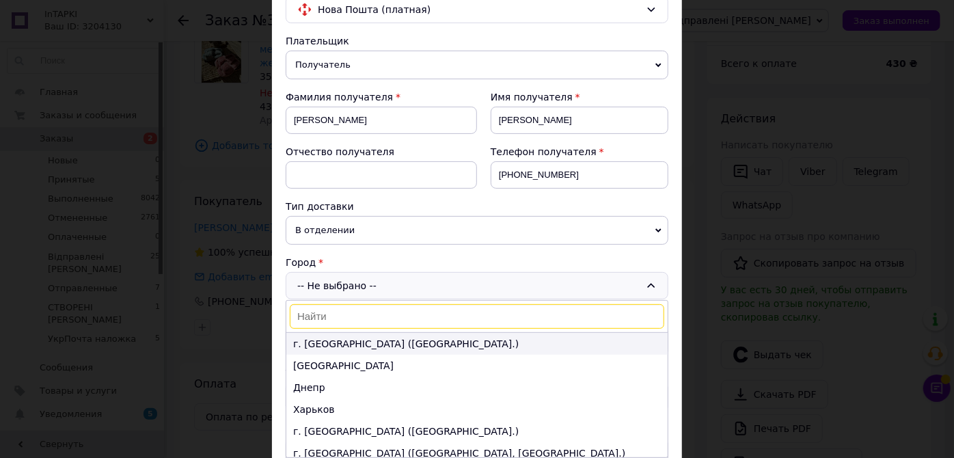
click at [331, 346] on li "г. [GEOGRAPHIC_DATA] ([GEOGRAPHIC_DATA].)" at bounding box center [476, 344] width 381 height 22
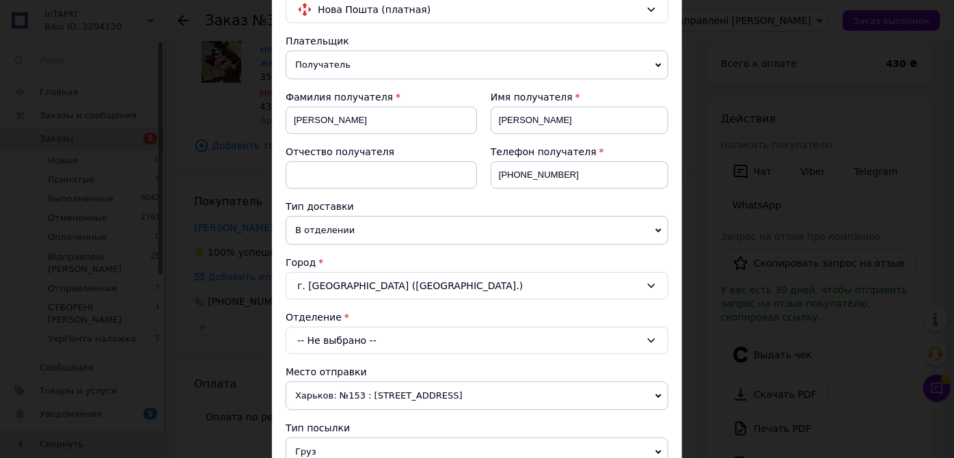
click at [318, 339] on div "-- Не выбрано --" at bounding box center [477, 340] width 383 height 27
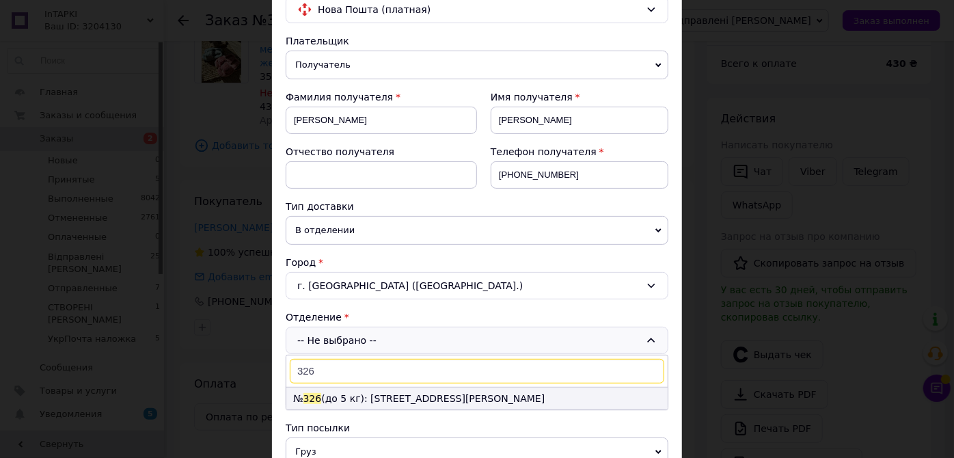
type input "326"
click at [349, 398] on li "№ 326 (до 5 кг): [STREET_ADDRESS][PERSON_NAME]" at bounding box center [476, 399] width 381 height 22
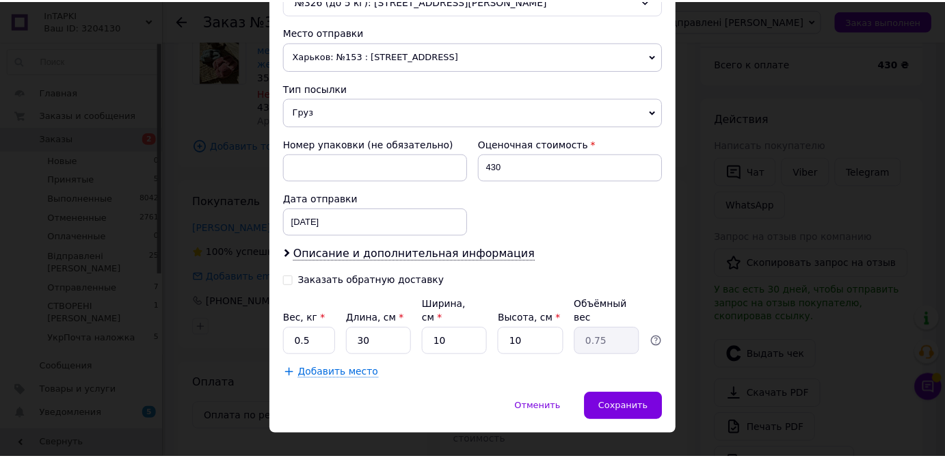
scroll to position [469, 0]
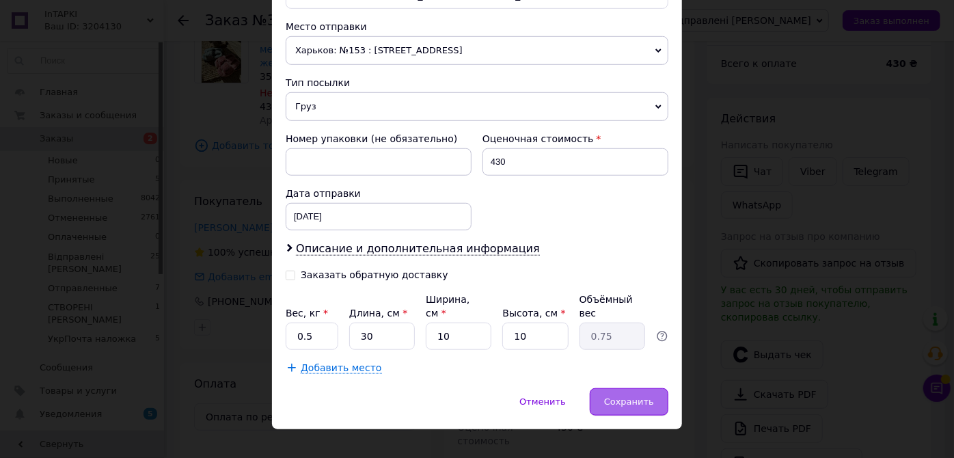
click at [652, 388] on div "Сохранить" at bounding box center [629, 401] width 79 height 27
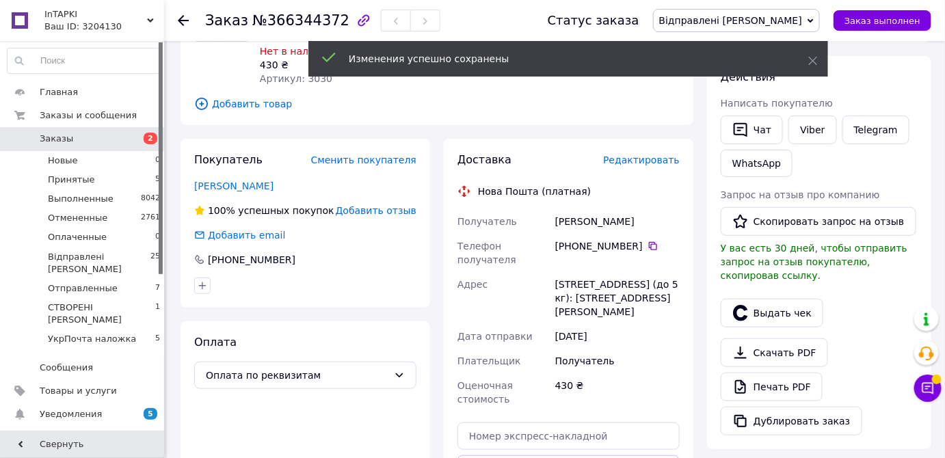
scroll to position [248, 0]
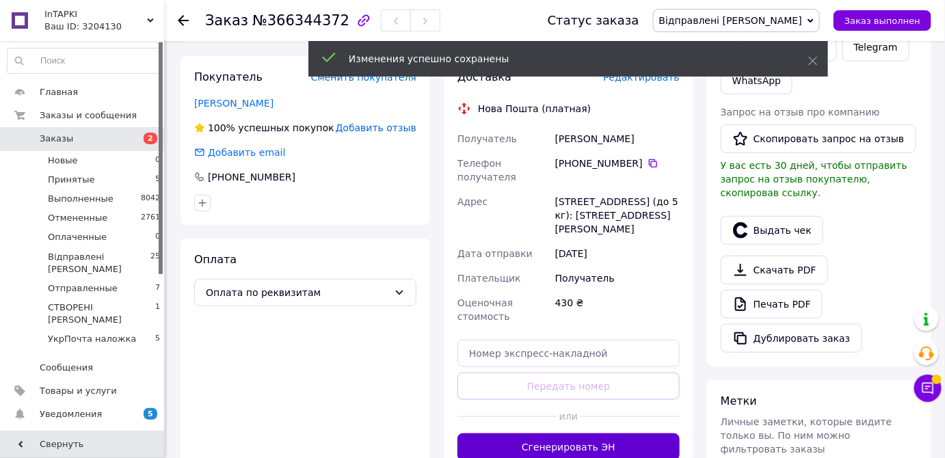
click at [585, 433] on button "Сгенерировать ЭН" at bounding box center [568, 446] width 222 height 27
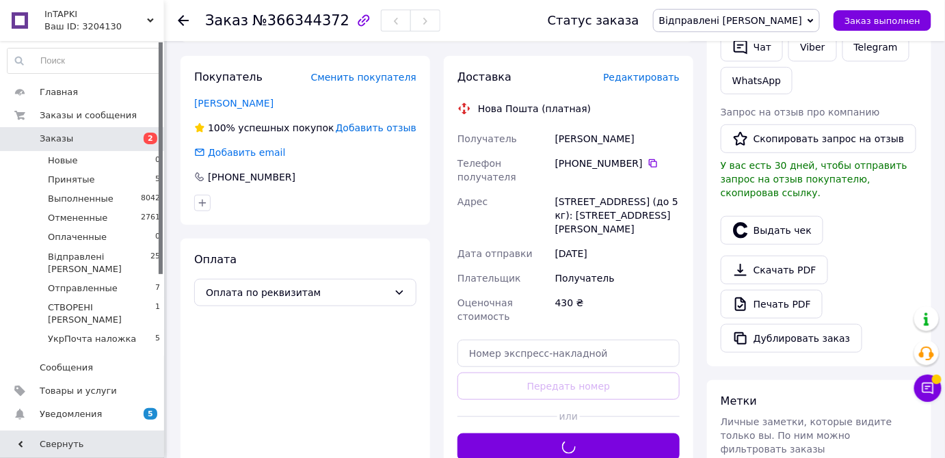
scroll to position [62, 0]
